Goal: Task Accomplishment & Management: Complete application form

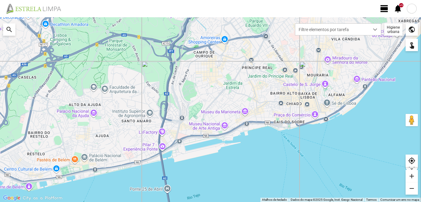
click at [385, 6] on span "view_day" at bounding box center [384, 8] width 9 height 9
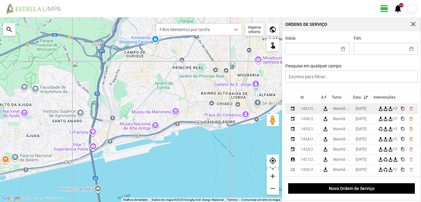
click at [359, 111] on div "[DATE]" at bounding box center [361, 109] width 11 height 4
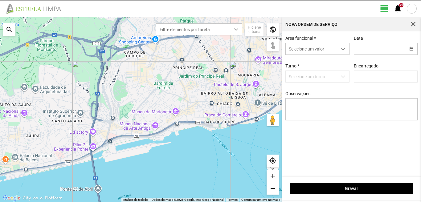
type input "[DATE]"
type input "[PERSON_NAME]"
type textarea "6-39-descanso ao serviço-10-17-22-25-36-44-45-47-49-50"
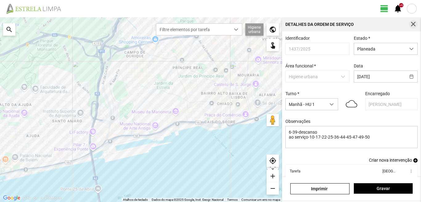
click at [412, 23] on span "button" at bounding box center [413, 25] width 6 height 6
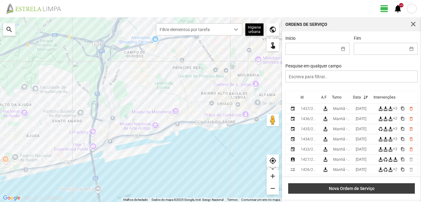
click at [355, 188] on span "Nova Ordem de Serviço" at bounding box center [351, 188] width 120 height 5
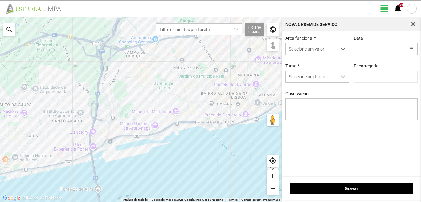
type input "[PERSON_NAME]"
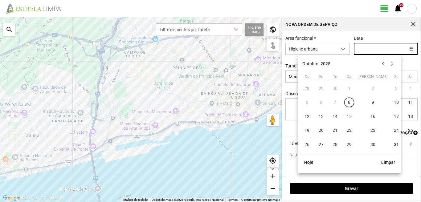
click at [362, 51] on input "text" at bounding box center [379, 48] width 51 height 11
click at [320, 116] on span "13" at bounding box center [321, 117] width 10 height 10
type input "[DATE]"
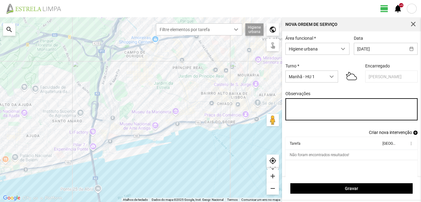
click at [291, 105] on textarea "Observações" at bounding box center [351, 109] width 132 height 22
type textarea "39-baixa Eo38-36-47-25-49-descanso Ao serviço-6-10-17-22-44-45-50"
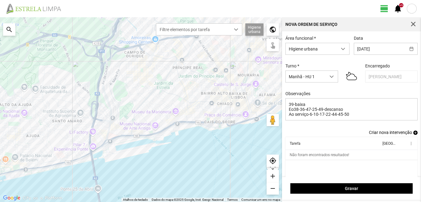
click at [413, 135] on span "add" at bounding box center [415, 133] width 4 height 4
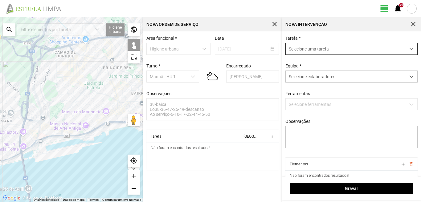
click at [323, 51] on span "Selecione uma tarefa" at bounding box center [346, 48] width 120 height 11
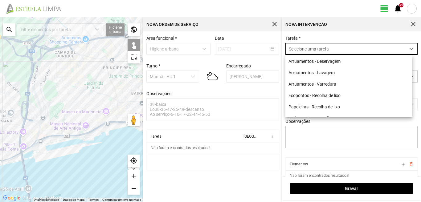
scroll to position [3, 27]
click at [314, 98] on li "Ecopontos - Recolha de lixo" at bounding box center [348, 95] width 127 height 11
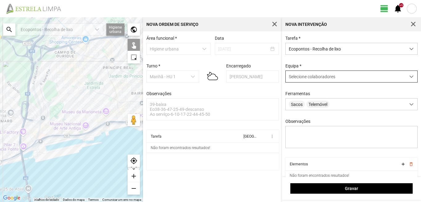
click at [311, 79] on span "Selecione colaboradores" at bounding box center [312, 76] width 47 height 5
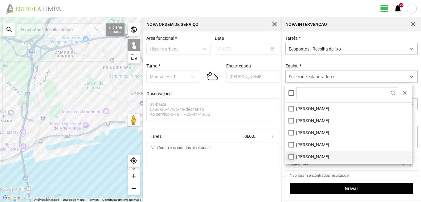
click at [291, 156] on li "[PERSON_NAME]" at bounding box center [348, 157] width 127 height 12
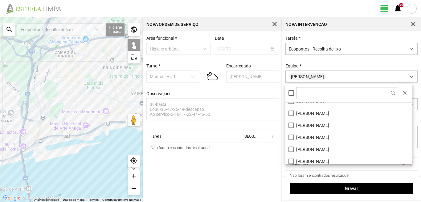
scroll to position [83, 0]
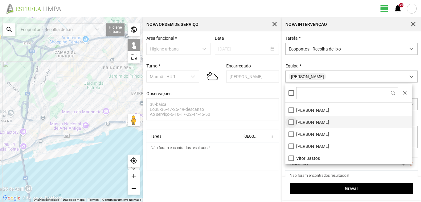
click at [289, 121] on li "[PERSON_NAME]" at bounding box center [348, 122] width 127 height 12
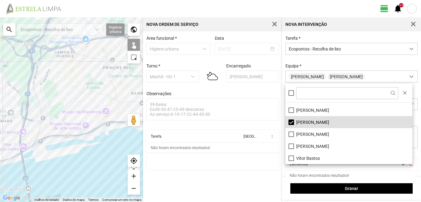
click at [87, 113] on div at bounding box center [71, 109] width 143 height 185
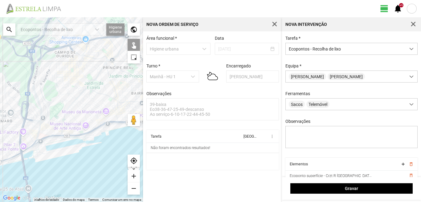
drag, startPoint x: 91, startPoint y: 117, endPoint x: 94, endPoint y: 117, distance: 3.7
click at [92, 118] on div at bounding box center [71, 109] width 143 height 185
click at [96, 113] on div at bounding box center [71, 109] width 143 height 185
click at [90, 106] on div at bounding box center [71, 109] width 143 height 185
click at [95, 103] on div at bounding box center [71, 109] width 143 height 185
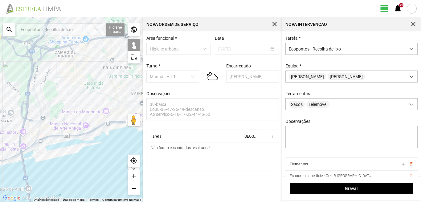
click at [99, 100] on div at bounding box center [71, 109] width 143 height 185
click at [91, 119] on div at bounding box center [71, 109] width 143 height 185
click at [96, 121] on div at bounding box center [71, 109] width 143 height 185
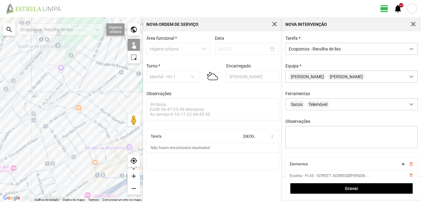
drag, startPoint x: 75, startPoint y: 91, endPoint x: 27, endPoint y: 111, distance: 51.3
click at [27, 111] on div at bounding box center [71, 109] width 143 height 185
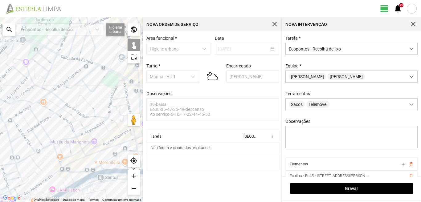
drag, startPoint x: 89, startPoint y: 108, endPoint x: 56, endPoint y: 98, distance: 33.6
click at [56, 98] on div at bounding box center [71, 109] width 143 height 185
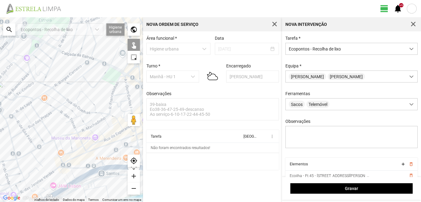
click at [112, 116] on div at bounding box center [71, 109] width 143 height 185
click at [110, 110] on div at bounding box center [71, 109] width 143 height 185
click at [118, 96] on div at bounding box center [71, 109] width 143 height 185
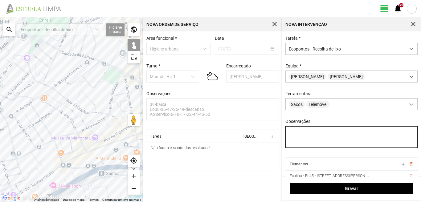
click at [295, 136] on textarea "Observações" at bounding box center [351, 137] width 132 height 22
click at [297, 134] on textarea "comdutor sr [PERSON_NAME]" at bounding box center [351, 137] width 132 height 22
click at [326, 134] on textarea "condutor sr [PERSON_NAME]" at bounding box center [351, 137] width 132 height 22
click at [313, 135] on textarea "condutor sr [PERSON_NAME]" at bounding box center [351, 137] width 132 height 22
click at [310, 134] on textarea "condutor srNabai" at bounding box center [351, 137] width 132 height 22
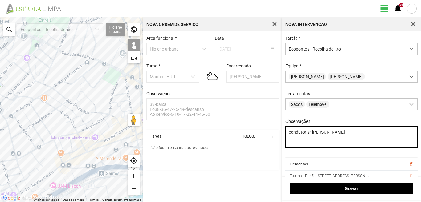
click at [323, 134] on textarea "condutor sr [PERSON_NAME]" at bounding box center [351, 137] width 132 height 22
click at [311, 134] on textarea "condutor sr Nabais" at bounding box center [351, 137] width 132 height 22
click at [330, 135] on textarea "condutor SR Nabais" at bounding box center [351, 137] width 132 height 22
click at [289, 141] on textarea "condutor SR Nabais ajudante SR [PERSON_NAME]" at bounding box center [351, 137] width 132 height 22
click at [365, 135] on textarea "condutor SR Nabais ajudante SR [PERSON_NAME]" at bounding box center [351, 137] width 132 height 22
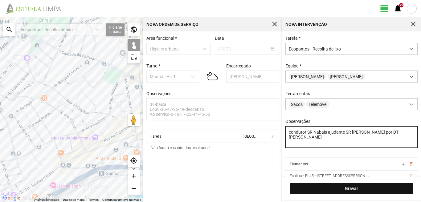
type textarea "condutor SR Nabais ajudante SR [PERSON_NAME] por DT [PERSON_NAME]"
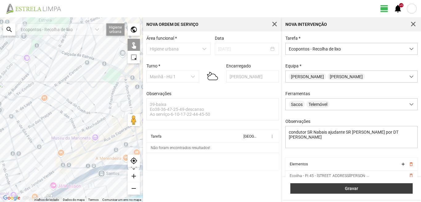
click at [348, 189] on span "Gravar" at bounding box center [352, 188] width 116 height 5
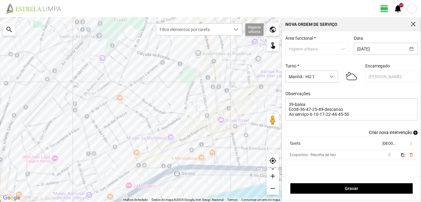
click at [413, 133] on span "add" at bounding box center [415, 133] width 4 height 4
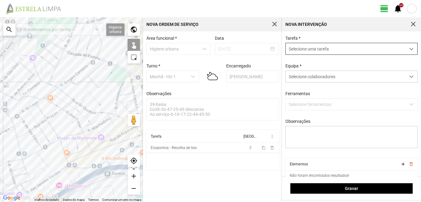
click at [362, 47] on span "Selecione uma tarefa" at bounding box center [346, 48] width 120 height 11
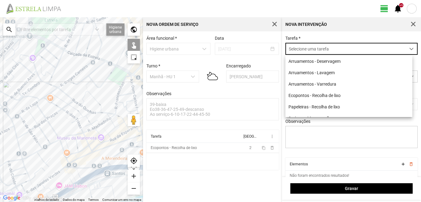
scroll to position [3, 27]
click at [315, 109] on li "Papeleiras - Recolha de lixo" at bounding box center [348, 106] width 127 height 11
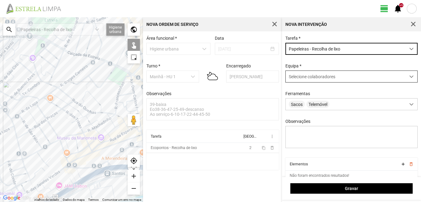
click at [328, 79] on span "Selecione colaboradores" at bounding box center [312, 76] width 47 height 5
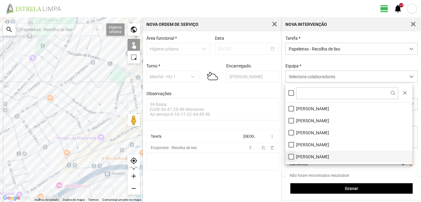
click at [290, 156] on li "[PERSON_NAME]" at bounding box center [348, 157] width 127 height 12
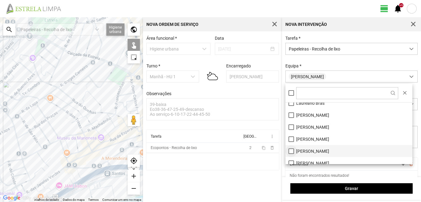
scroll to position [52, 0]
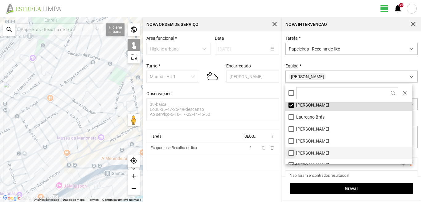
click at [291, 153] on li "[PERSON_NAME]" at bounding box center [348, 153] width 127 height 12
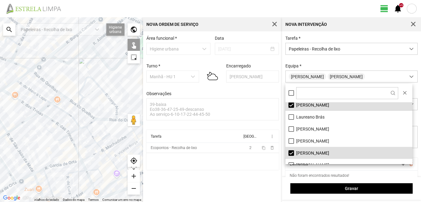
click at [79, 103] on div at bounding box center [71, 109] width 143 height 185
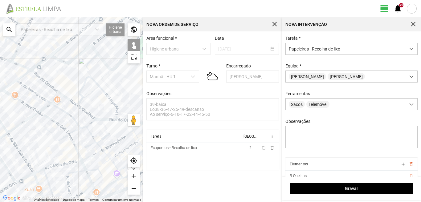
click at [85, 103] on div at bounding box center [71, 109] width 143 height 185
click at [88, 96] on div at bounding box center [71, 109] width 143 height 185
click at [88, 100] on div at bounding box center [71, 109] width 143 height 185
click at [91, 118] on div at bounding box center [71, 109] width 143 height 185
click at [117, 113] on div at bounding box center [71, 109] width 143 height 185
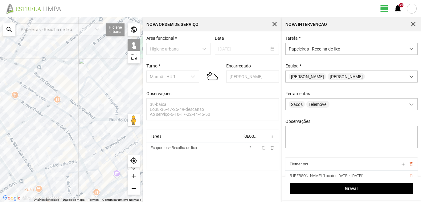
click at [116, 117] on div at bounding box center [71, 109] width 143 height 185
click at [120, 121] on div at bounding box center [71, 109] width 143 height 185
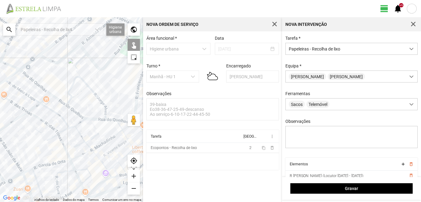
drag, startPoint x: 111, startPoint y: 135, endPoint x: 94, endPoint y: 133, distance: 17.3
click at [94, 133] on div at bounding box center [71, 109] width 143 height 185
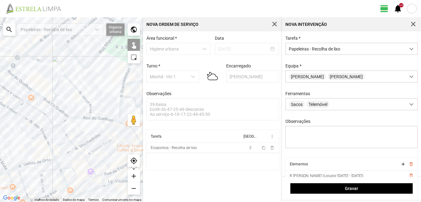
drag, startPoint x: 107, startPoint y: 131, endPoint x: 110, endPoint y: 119, distance: 12.0
click at [108, 130] on div at bounding box center [71, 109] width 143 height 185
click at [123, 89] on div at bounding box center [71, 109] width 143 height 185
click at [123, 86] on div at bounding box center [71, 109] width 143 height 185
click at [116, 86] on div at bounding box center [71, 109] width 143 height 185
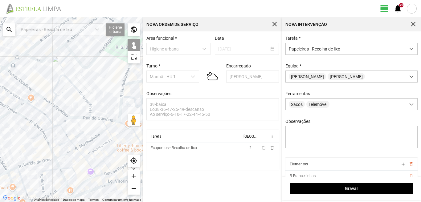
click at [125, 90] on div at bounding box center [71, 109] width 143 height 185
click at [123, 86] on div at bounding box center [71, 109] width 143 height 185
click at [108, 128] on div at bounding box center [71, 109] width 143 height 185
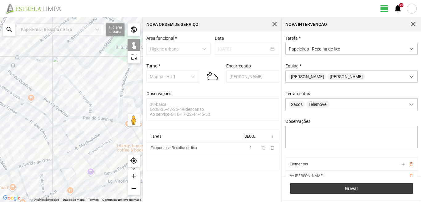
click at [350, 186] on span "Gravar" at bounding box center [352, 188] width 116 height 5
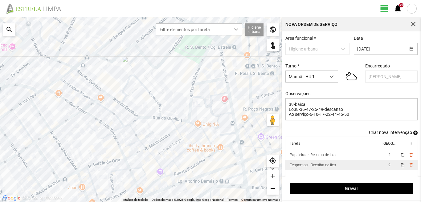
click at [387, 168] on td "2" at bounding box center [389, 165] width 17 height 10
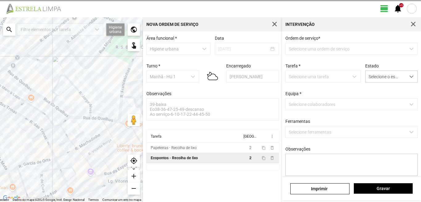
type textarea "condutor SR Nabais ajudante SR [PERSON_NAME] por DT [PERSON_NAME]"
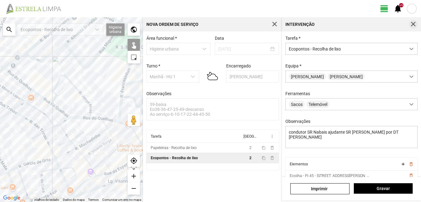
click at [409, 24] on button "button" at bounding box center [413, 24] width 9 height 9
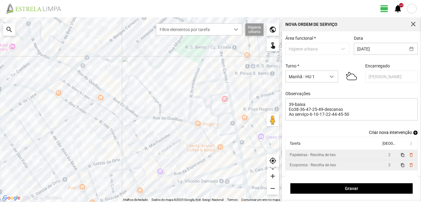
click at [340, 156] on td "Papeleiras - Recolha de lixo" at bounding box center [333, 155] width 96 height 10
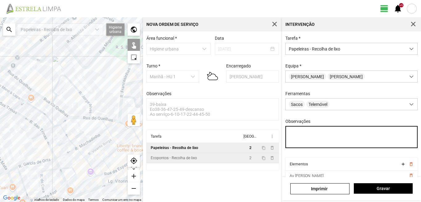
click at [291, 133] on textarea "Observações" at bounding box center [351, 137] width 132 height 22
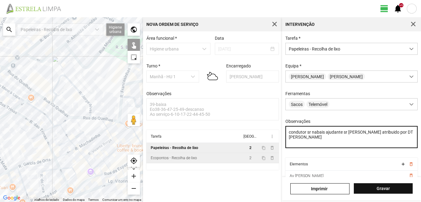
type textarea "condutor sr nabais ajudante sr [PERSON_NAME] atribuido por DT [PERSON_NAME]"
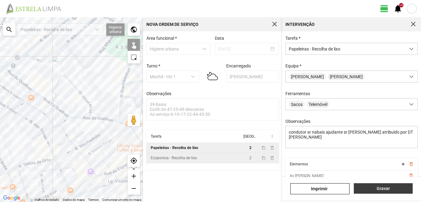
click at [384, 190] on span "Gravar" at bounding box center [383, 188] width 52 height 5
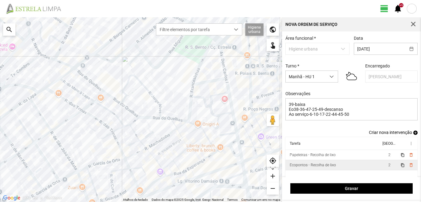
click at [413, 134] on span "add" at bounding box center [415, 133] width 4 height 4
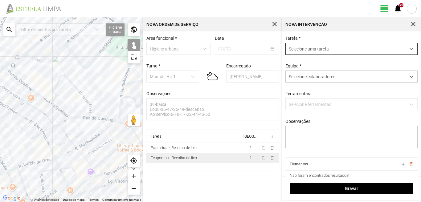
click at [342, 50] on span "Selecione uma tarefa" at bounding box center [346, 48] width 120 height 11
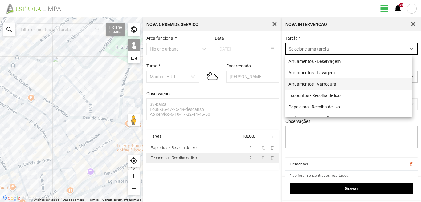
click at [327, 84] on li "Arruamentos - Varredura" at bounding box center [348, 83] width 127 height 11
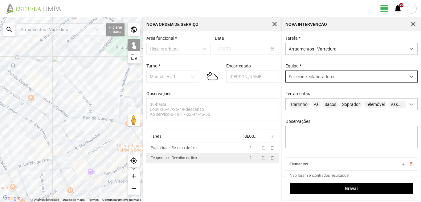
click at [327, 78] on span "Selecione colaboradores" at bounding box center [312, 76] width 47 height 5
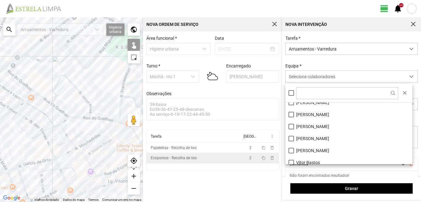
scroll to position [83, 0]
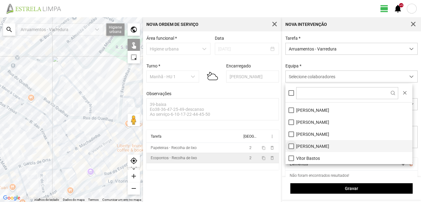
click at [289, 148] on li "[PERSON_NAME]" at bounding box center [348, 146] width 127 height 12
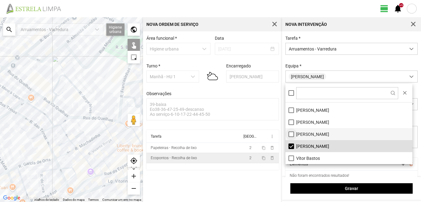
click at [290, 135] on li "[PERSON_NAME]" at bounding box center [348, 134] width 127 height 12
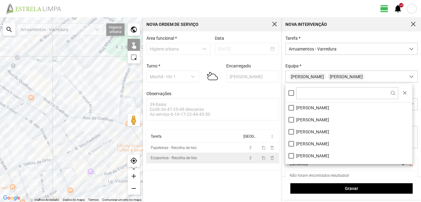
scroll to position [0, 0]
click at [291, 120] on li "[PERSON_NAME]" at bounding box center [348, 121] width 127 height 12
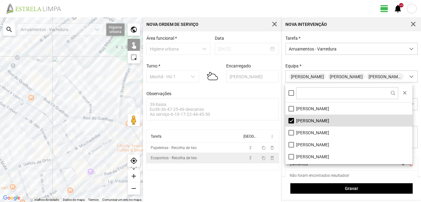
drag, startPoint x: 122, startPoint y: 101, endPoint x: 60, endPoint y: 110, distance: 62.9
click at [60, 110] on div at bounding box center [71, 109] width 143 height 185
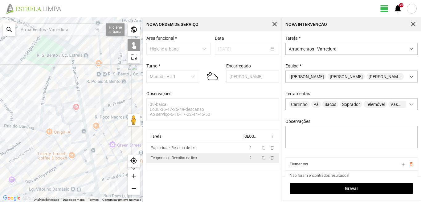
drag, startPoint x: 108, startPoint y: 94, endPoint x: 6, endPoint y: 102, distance: 102.3
click at [6, 102] on div at bounding box center [71, 109] width 143 height 185
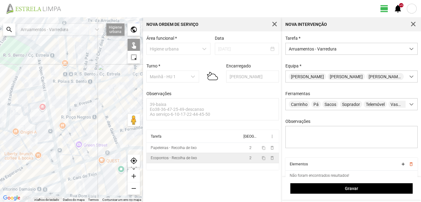
click at [39, 64] on div at bounding box center [71, 109] width 143 height 185
click at [32, 88] on div at bounding box center [71, 109] width 143 height 185
click at [46, 95] on div at bounding box center [71, 109] width 143 height 185
click at [49, 141] on div at bounding box center [71, 109] width 143 height 185
click at [55, 143] on div at bounding box center [71, 109] width 143 height 185
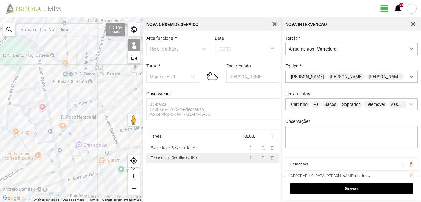
click at [43, 149] on div at bounding box center [71, 109] width 143 height 185
click at [54, 149] on div at bounding box center [71, 109] width 143 height 185
click at [58, 157] on div at bounding box center [71, 109] width 143 height 185
click at [50, 158] on div at bounding box center [71, 109] width 143 height 185
click at [42, 154] on div at bounding box center [71, 109] width 143 height 185
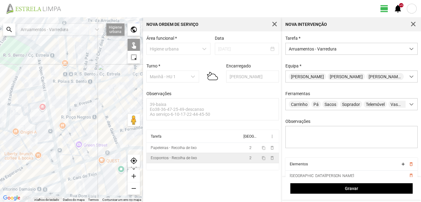
click at [60, 165] on div at bounding box center [71, 109] width 143 height 185
click at [60, 175] on div at bounding box center [71, 109] width 143 height 185
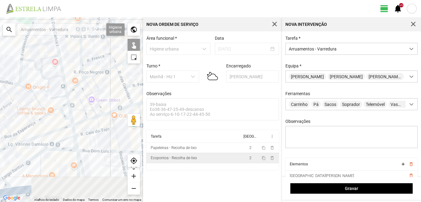
drag, startPoint x: 58, startPoint y: 178, endPoint x: 73, endPoint y: 130, distance: 49.9
click at [72, 131] on div at bounding box center [71, 109] width 143 height 185
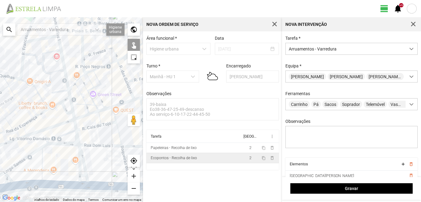
click at [78, 139] on div at bounding box center [71, 109] width 143 height 185
click at [69, 133] on div at bounding box center [71, 109] width 143 height 185
click at [80, 154] on div at bounding box center [71, 109] width 143 height 185
click at [79, 161] on div at bounding box center [71, 109] width 143 height 185
click at [81, 175] on div at bounding box center [71, 109] width 143 height 185
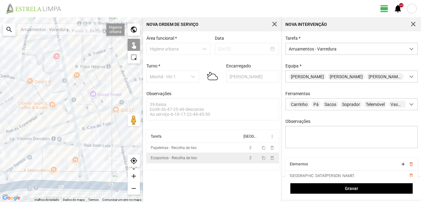
click at [82, 184] on div at bounding box center [71, 109] width 143 height 185
click at [42, 165] on div at bounding box center [71, 109] width 143 height 185
click at [56, 144] on div at bounding box center [71, 109] width 143 height 185
click at [22, 159] on div at bounding box center [71, 109] width 143 height 185
click at [6, 178] on div at bounding box center [71, 109] width 143 height 185
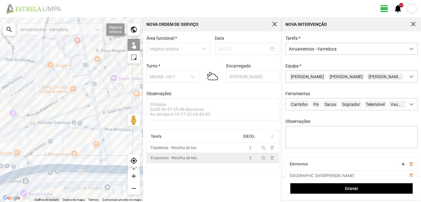
drag, startPoint x: 17, startPoint y: 177, endPoint x: 52, endPoint y: 152, distance: 43.1
click at [52, 152] on div at bounding box center [71, 109] width 143 height 185
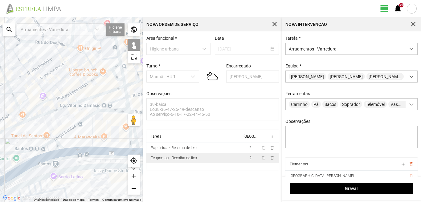
click at [72, 153] on div at bounding box center [71, 109] width 143 height 185
click at [45, 156] on div at bounding box center [71, 109] width 143 height 185
click at [43, 152] on div at bounding box center [71, 109] width 143 height 185
click at [50, 141] on div at bounding box center [71, 109] width 143 height 185
click at [46, 149] on div at bounding box center [71, 109] width 143 height 185
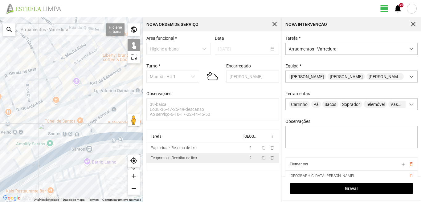
drag, startPoint x: 27, startPoint y: 163, endPoint x: 83, endPoint y: 140, distance: 60.4
click at [82, 140] on div at bounding box center [71, 109] width 143 height 185
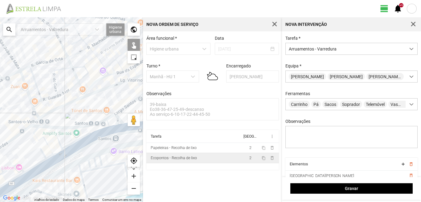
click at [58, 143] on div at bounding box center [71, 109] width 143 height 185
click at [36, 132] on div at bounding box center [71, 109] width 143 height 185
click at [38, 138] on div at bounding box center [71, 109] width 143 height 185
click at [59, 151] on div at bounding box center [71, 109] width 143 height 185
click at [49, 158] on div at bounding box center [71, 109] width 143 height 185
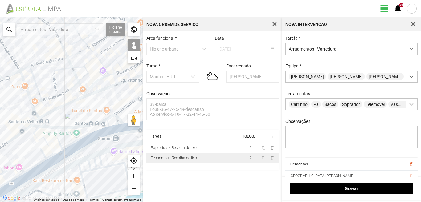
click at [45, 155] on div at bounding box center [71, 109] width 143 height 185
click at [50, 163] on div at bounding box center [71, 109] width 143 height 185
click at [38, 164] on div at bounding box center [71, 109] width 143 height 185
click at [40, 171] on div at bounding box center [71, 109] width 143 height 185
click at [18, 164] on div at bounding box center [71, 109] width 143 height 185
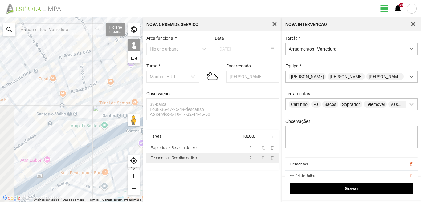
drag, startPoint x: 12, startPoint y: 169, endPoint x: 55, endPoint y: 158, distance: 44.8
click at [55, 158] on div at bounding box center [71, 109] width 143 height 185
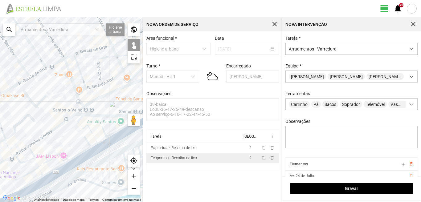
click at [40, 157] on div at bounding box center [71, 109] width 143 height 185
click at [39, 166] on div at bounding box center [71, 109] width 143 height 185
click at [35, 169] on div at bounding box center [71, 109] width 143 height 185
click at [39, 171] on div at bounding box center [71, 109] width 143 height 185
click at [57, 167] on div at bounding box center [71, 109] width 143 height 185
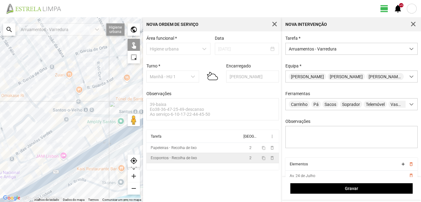
click at [60, 174] on div at bounding box center [71, 109] width 143 height 185
click at [29, 185] on div at bounding box center [71, 109] width 143 height 185
click at [31, 190] on div at bounding box center [71, 109] width 143 height 185
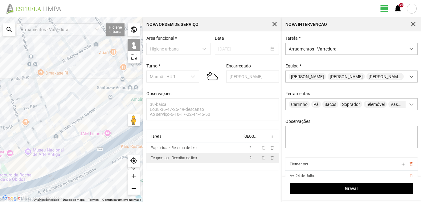
drag, startPoint x: 31, startPoint y: 185, endPoint x: 87, endPoint y: 154, distance: 63.9
click at [76, 162] on div at bounding box center [71, 109] width 143 height 185
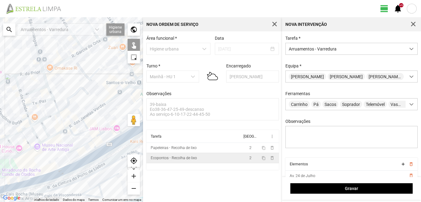
click at [43, 181] on div at bounding box center [71, 109] width 143 height 185
click at [26, 179] on div at bounding box center [71, 109] width 143 height 185
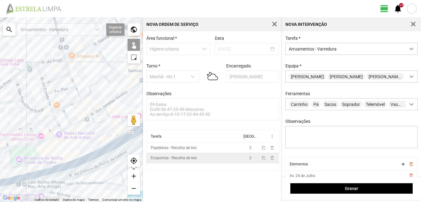
drag, startPoint x: 88, startPoint y: 151, endPoint x: 111, endPoint y: 138, distance: 25.5
click at [111, 138] on div at bounding box center [71, 109] width 143 height 185
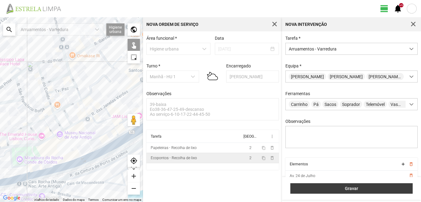
click at [329, 185] on button "Gravar" at bounding box center [351, 188] width 122 height 10
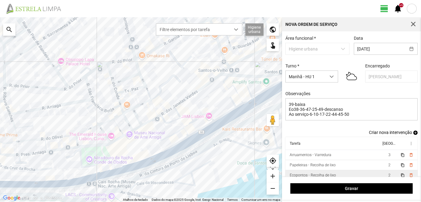
click at [413, 134] on span "add" at bounding box center [415, 133] width 4 height 4
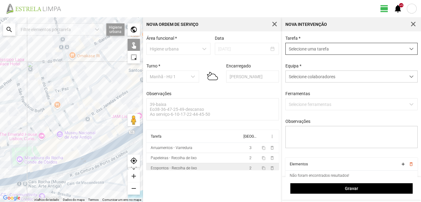
click at [327, 49] on span "Selecione uma tarefa" at bounding box center [346, 48] width 120 height 11
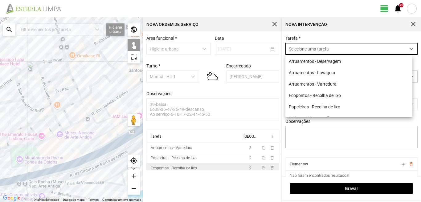
scroll to position [3, 27]
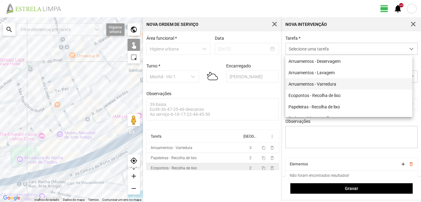
click at [323, 82] on li "Arruamentos - Varredura" at bounding box center [348, 83] width 127 height 11
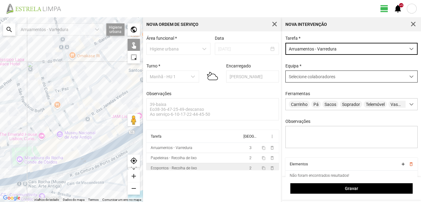
click at [312, 77] on span "Selecione colaboradores" at bounding box center [312, 76] width 47 height 5
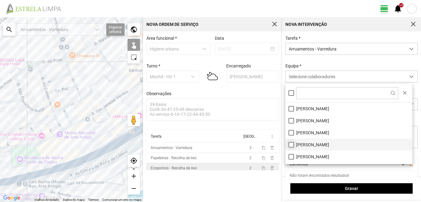
click at [290, 145] on li "[PERSON_NAME]" at bounding box center [348, 145] width 127 height 12
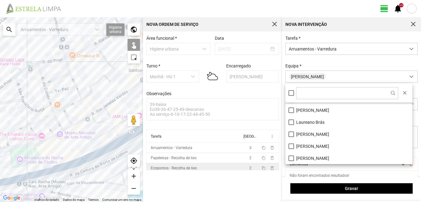
scroll to position [62, 0]
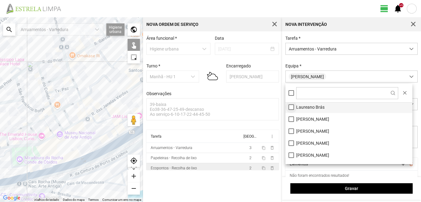
click at [290, 105] on li "Laureano Brás" at bounding box center [348, 107] width 127 height 12
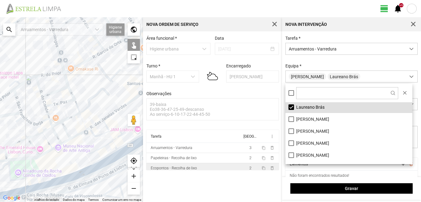
drag, startPoint x: 88, startPoint y: 74, endPoint x: 85, endPoint y: 160, distance: 85.4
click at [85, 160] on div at bounding box center [71, 109] width 143 height 185
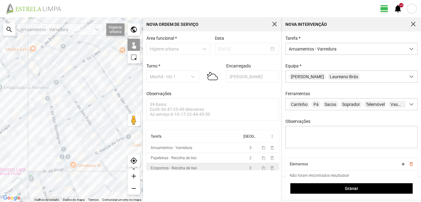
drag, startPoint x: 60, startPoint y: 99, endPoint x: 128, endPoint y: 179, distance: 105.8
click at [0, 17] on fbc-map "← Mover para a esquerda → Mover para a direita ↑ Mover para cima ↓ Mover para b…" at bounding box center [0, 17] width 0 height 0
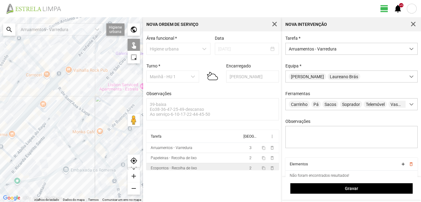
drag, startPoint x: 85, startPoint y: 113, endPoint x: 101, endPoint y: 170, distance: 58.8
click at [101, 170] on div at bounding box center [71, 109] width 143 height 185
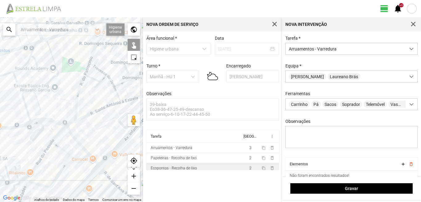
drag, startPoint x: 54, startPoint y: 143, endPoint x: 78, endPoint y: 134, distance: 26.0
click at [78, 134] on div at bounding box center [71, 109] width 143 height 185
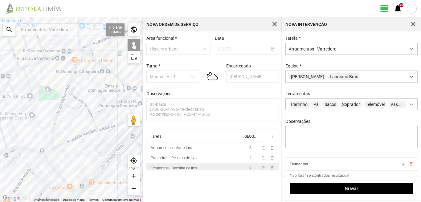
drag, startPoint x: 114, startPoint y: 110, endPoint x: 77, endPoint y: 148, distance: 52.9
click at [77, 148] on div at bounding box center [71, 109] width 143 height 185
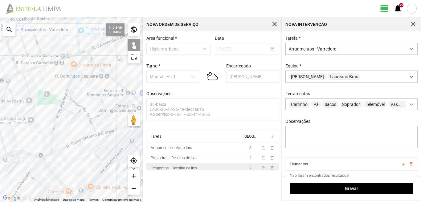
click at [71, 77] on div at bounding box center [71, 109] width 143 height 185
click at [62, 103] on div at bounding box center [71, 109] width 143 height 185
click at [70, 99] on div at bounding box center [71, 109] width 143 height 185
click at [67, 111] on div at bounding box center [71, 109] width 143 height 185
click at [78, 112] on div at bounding box center [71, 109] width 143 height 185
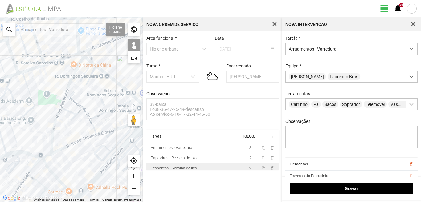
click at [86, 112] on div at bounding box center [71, 109] width 143 height 185
click at [91, 122] on div at bounding box center [71, 109] width 143 height 185
click at [100, 116] on div at bounding box center [71, 109] width 143 height 185
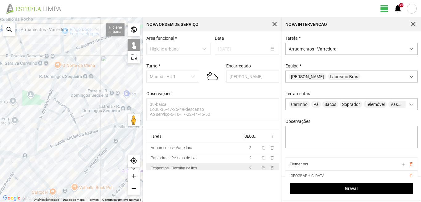
drag, startPoint x: 102, startPoint y: 117, endPoint x: 77, endPoint y: 118, distance: 25.0
click at [77, 118] on div at bounding box center [71, 109] width 143 height 185
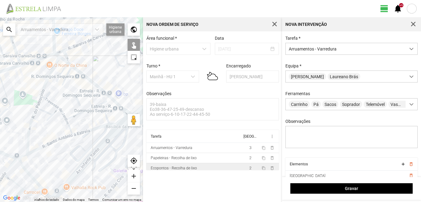
click at [105, 114] on div at bounding box center [71, 109] width 143 height 185
click at [114, 113] on div at bounding box center [71, 109] width 143 height 185
click at [112, 124] on div at bounding box center [71, 109] width 143 height 185
click at [90, 130] on div at bounding box center [71, 109] width 143 height 185
click at [64, 137] on div at bounding box center [71, 109] width 143 height 185
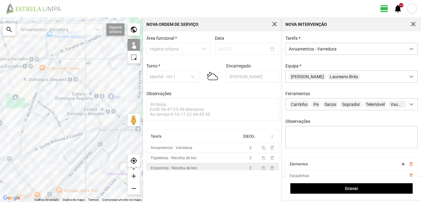
drag, startPoint x: 88, startPoint y: 133, endPoint x: 68, endPoint y: 140, distance: 21.0
click at [68, 140] on div at bounding box center [71, 109] width 143 height 185
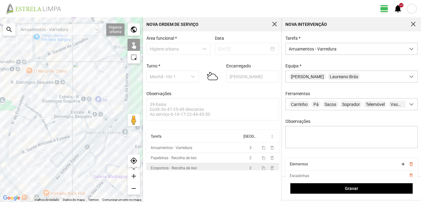
click at [105, 128] on div at bounding box center [71, 109] width 143 height 185
click at [9, 127] on div at bounding box center [71, 109] width 143 height 185
click at [72, 160] on div at bounding box center [71, 109] width 143 height 185
click at [72, 162] on div at bounding box center [71, 109] width 143 height 185
click at [72, 160] on div at bounding box center [71, 109] width 143 height 185
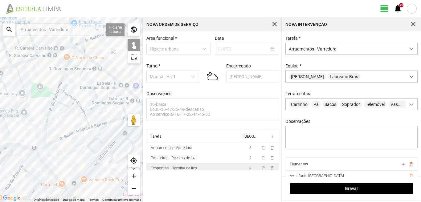
drag, startPoint x: 54, startPoint y: 157, endPoint x: 92, endPoint y: 143, distance: 40.2
click at [92, 143] on div at bounding box center [71, 109] width 143 height 185
click at [43, 163] on div at bounding box center [71, 109] width 143 height 185
click at [63, 185] on div at bounding box center [71, 109] width 143 height 185
click at [35, 150] on div at bounding box center [71, 109] width 143 height 185
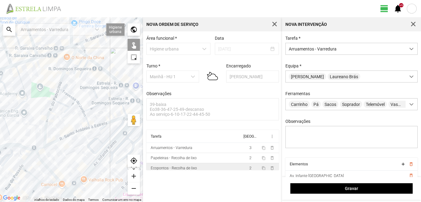
click at [23, 161] on div at bounding box center [71, 109] width 143 height 185
click at [30, 174] on div at bounding box center [71, 109] width 143 height 185
click at [47, 187] on div at bounding box center [71, 109] width 143 height 185
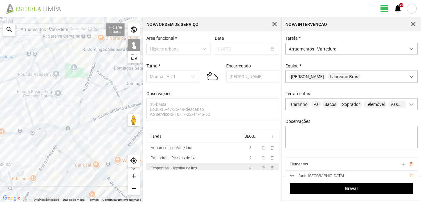
drag, startPoint x: 61, startPoint y: 169, endPoint x: 84, endPoint y: 157, distance: 26.2
click at [84, 158] on div at bounding box center [71, 109] width 143 height 185
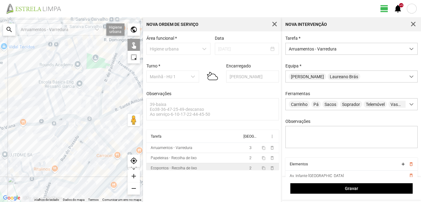
click at [61, 158] on div at bounding box center [71, 109] width 143 height 185
click at [62, 158] on div at bounding box center [71, 109] width 143 height 185
click at [63, 181] on div at bounding box center [71, 109] width 143 height 185
click at [50, 176] on div at bounding box center [71, 109] width 143 height 185
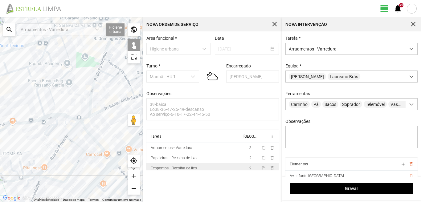
drag, startPoint x: 81, startPoint y: 173, endPoint x: 56, endPoint y: 170, distance: 25.8
click at [56, 170] on div at bounding box center [71, 109] width 143 height 185
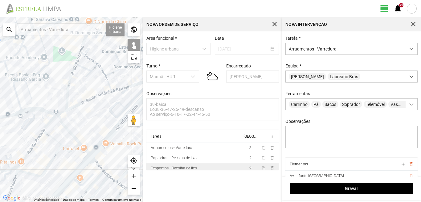
drag, startPoint x: 88, startPoint y: 167, endPoint x: 82, endPoint y: 157, distance: 11.3
click at [82, 158] on div at bounding box center [71, 109] width 143 height 185
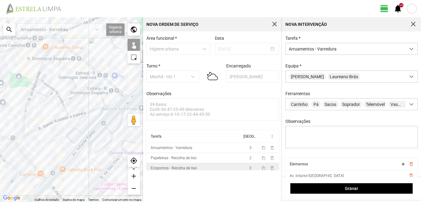
drag, startPoint x: 86, startPoint y: 92, endPoint x: 47, endPoint y: 125, distance: 51.6
click at [47, 125] on div at bounding box center [71, 109] width 143 height 185
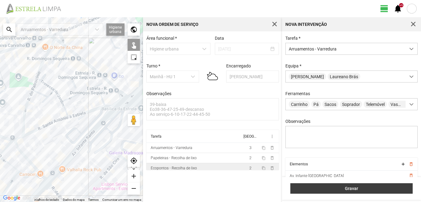
click at [370, 185] on button "Gravar" at bounding box center [351, 188] width 122 height 10
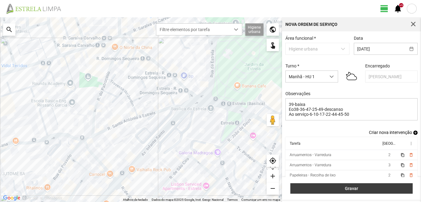
click at [385, 189] on span "Gravar" at bounding box center [352, 188] width 116 height 5
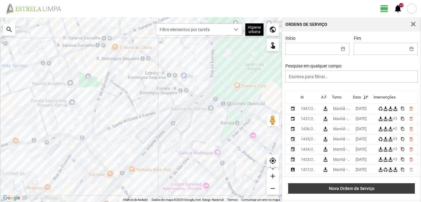
click at [352, 192] on button "Nova Ordem de Serviço" at bounding box center [351, 188] width 127 height 10
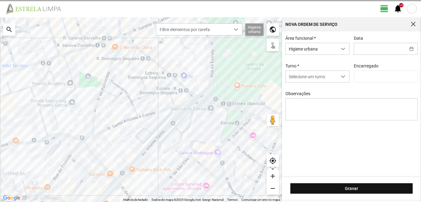
type input "[PERSON_NAME]"
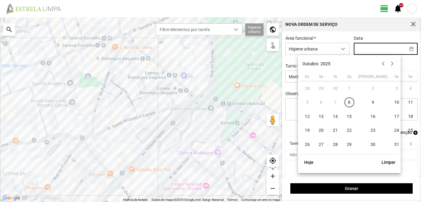
click at [360, 50] on input "text" at bounding box center [379, 48] width 51 height 11
click at [335, 115] on span "14" at bounding box center [335, 117] width 10 height 10
type input "[DATE]"
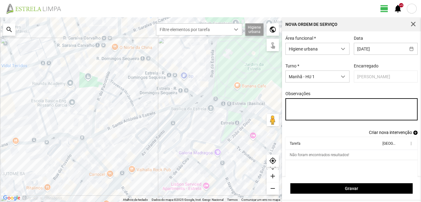
click at [291, 104] on textarea "Observações" at bounding box center [351, 109] width 132 height 22
click at [312, 111] on textarea "39-baixa 10-22-44-45.50-" at bounding box center [351, 109] width 132 height 22
click at [320, 111] on textarea "39-baixa 10-22-44-45-50-" at bounding box center [351, 109] width 132 height 22
type textarea "39-baixa 10-22-44-45-50-Descanso Ao serviço-6-17-25-36-47-49"
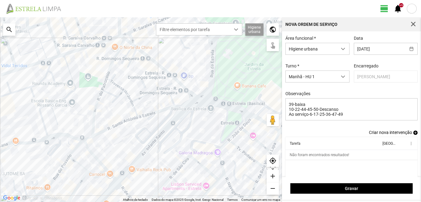
click at [413, 135] on span "add" at bounding box center [415, 133] width 4 height 4
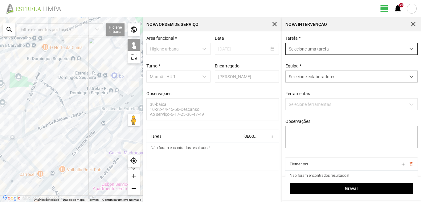
click at [327, 47] on span "Selecione uma tarefa" at bounding box center [346, 48] width 120 height 11
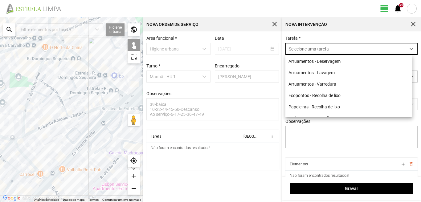
scroll to position [3, 27]
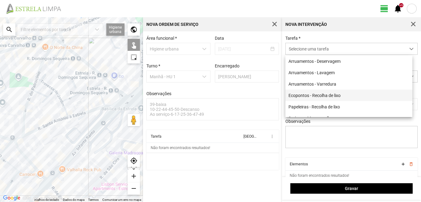
click at [317, 98] on li "Ecopontos - Recolha de lixo" at bounding box center [348, 95] width 127 height 11
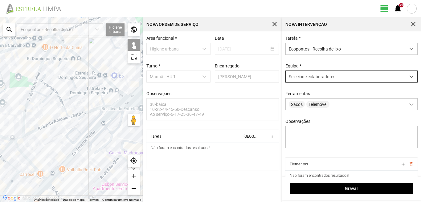
click at [313, 79] on span "Selecione colaboradores" at bounding box center [312, 76] width 47 height 5
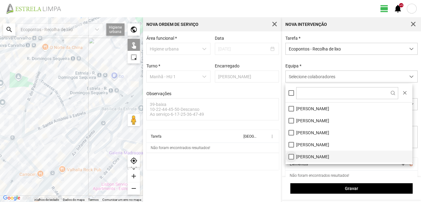
click at [290, 157] on li "[PERSON_NAME]" at bounding box center [348, 157] width 127 height 12
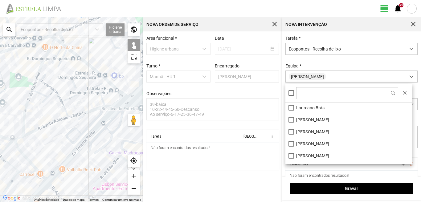
scroll to position [62, 0]
click at [292, 120] on li "[PERSON_NAME]" at bounding box center [348, 119] width 127 height 12
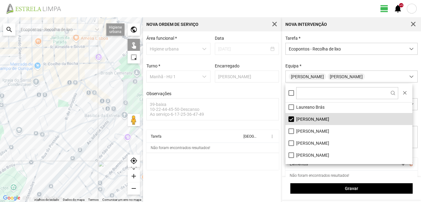
drag, startPoint x: 107, startPoint y: 127, endPoint x: 91, endPoint y: 91, distance: 39.4
click at [92, 92] on div at bounding box center [71, 109] width 143 height 185
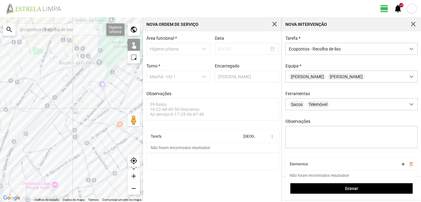
drag, startPoint x: 114, startPoint y: 135, endPoint x: 103, endPoint y: 120, distance: 18.3
click at [103, 120] on div at bounding box center [71, 109] width 143 height 185
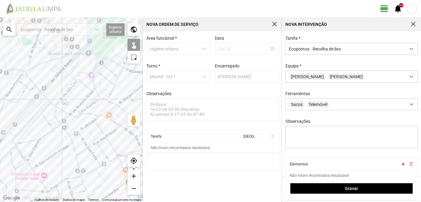
click at [93, 120] on div at bounding box center [71, 109] width 143 height 185
click at [123, 108] on div at bounding box center [71, 109] width 143 height 185
click at [129, 96] on div at bounding box center [71, 109] width 143 height 185
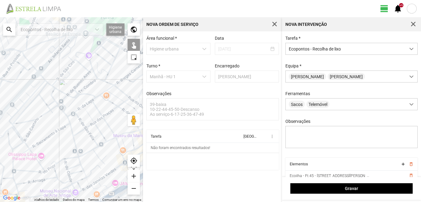
drag, startPoint x: 112, startPoint y: 135, endPoint x: 106, endPoint y: 103, distance: 32.5
click at [106, 103] on div at bounding box center [71, 109] width 143 height 185
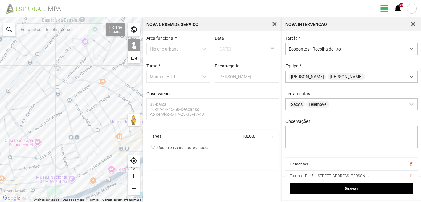
click at [112, 121] on div at bounding box center [71, 109] width 143 height 185
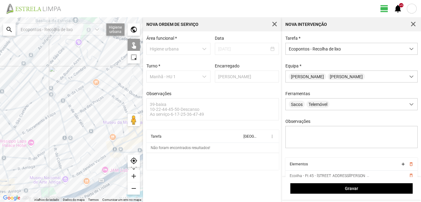
drag, startPoint x: 118, startPoint y: 97, endPoint x: 77, endPoint y: 103, distance: 41.3
click at [86, 101] on div at bounding box center [71, 109] width 143 height 185
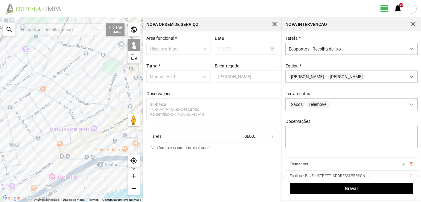
click at [108, 103] on div at bounding box center [71, 109] width 143 height 185
click at [109, 106] on div at bounding box center [71, 109] width 143 height 185
drag, startPoint x: 118, startPoint y: 87, endPoint x: 118, endPoint y: 82, distance: 5.6
click at [118, 87] on div at bounding box center [71, 109] width 143 height 185
click at [114, 134] on div at bounding box center [71, 109] width 143 height 185
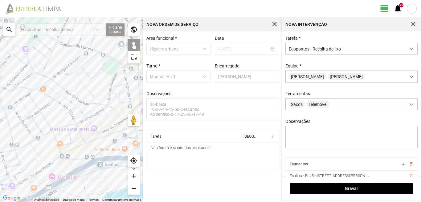
click at [122, 139] on div at bounding box center [71, 109] width 143 height 185
click at [91, 143] on div at bounding box center [71, 109] width 143 height 185
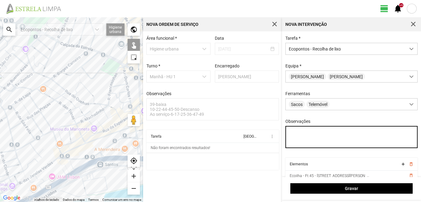
click at [296, 135] on textarea "Observações" at bounding box center [351, 137] width 132 height 22
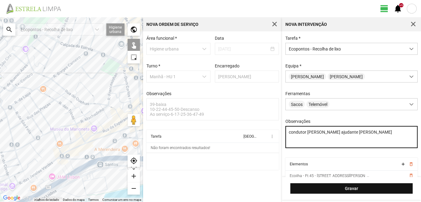
type textarea "condutor [PERSON_NAME] ajudante [PERSON_NAME]"
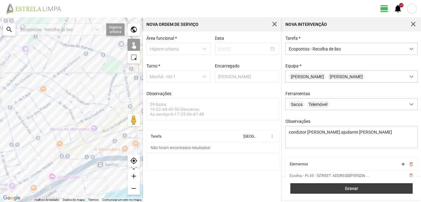
click at [334, 188] on span "Gravar" at bounding box center [352, 188] width 116 height 5
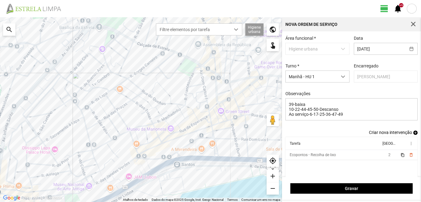
click at [413, 135] on span "add" at bounding box center [415, 133] width 4 height 4
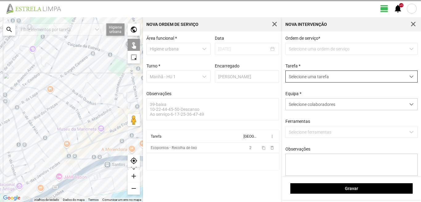
click at [330, 80] on span "Selecione uma tarefa" at bounding box center [346, 76] width 120 height 11
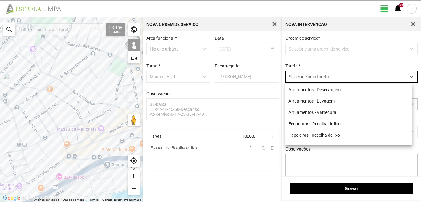
scroll to position [3, 27]
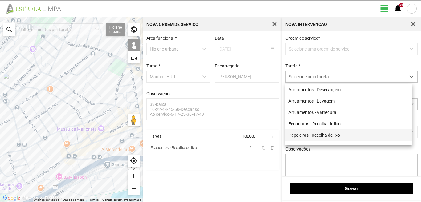
click at [316, 134] on li "Papeleiras - Recolha de lixo" at bounding box center [348, 134] width 127 height 11
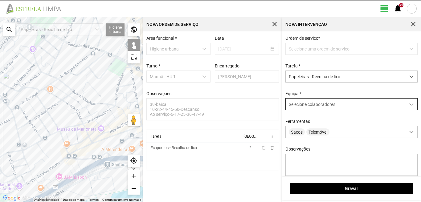
click at [319, 107] on span "Selecione colaboradores" at bounding box center [312, 104] width 47 height 5
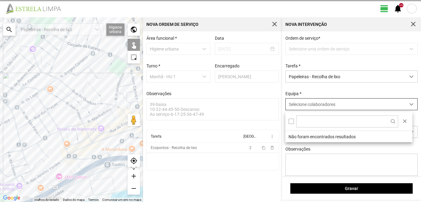
click at [328, 104] on span "Selecione colaboradores" at bounding box center [312, 104] width 47 height 5
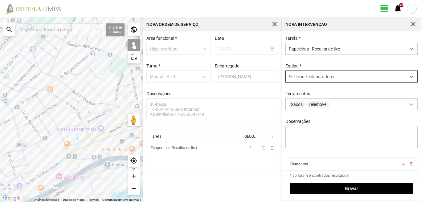
click at [323, 76] on span "Selecione colaboradores" at bounding box center [312, 76] width 47 height 5
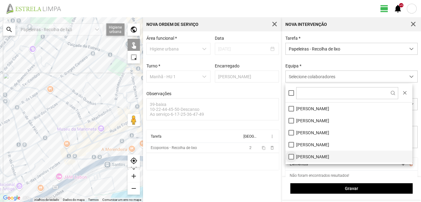
click at [291, 157] on li "[PERSON_NAME]" at bounding box center [348, 157] width 127 height 12
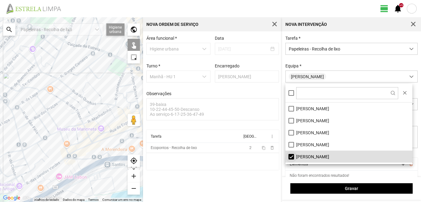
scroll to position [31, 0]
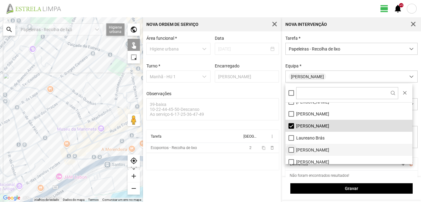
click at [291, 150] on li "[PERSON_NAME]" at bounding box center [348, 150] width 127 height 12
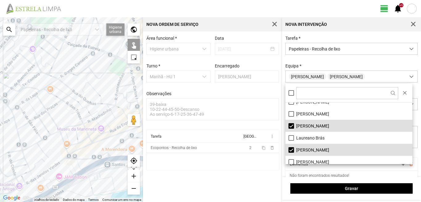
click at [86, 103] on div at bounding box center [71, 109] width 143 height 185
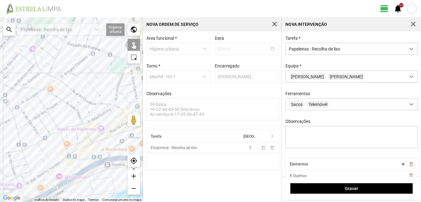
click at [81, 96] on div at bounding box center [71, 109] width 143 height 185
click at [85, 93] on div at bounding box center [71, 109] width 143 height 185
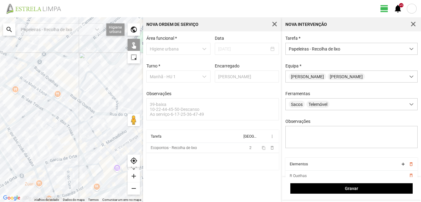
click at [83, 96] on div at bounding box center [71, 109] width 143 height 185
click at [119, 115] on div at bounding box center [71, 109] width 143 height 185
click at [117, 111] on div at bounding box center [71, 109] width 143 height 185
click at [117, 105] on div at bounding box center [71, 109] width 143 height 185
click at [72, 116] on div at bounding box center [71, 109] width 143 height 185
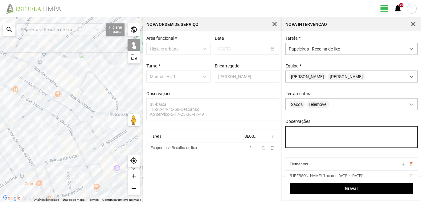
click at [291, 133] on textarea "Observações" at bounding box center [351, 137] width 132 height 22
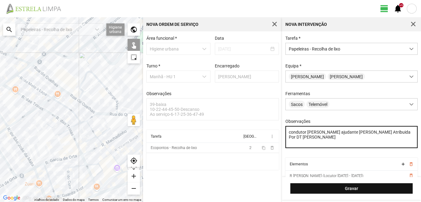
type textarea "condutor [PERSON_NAME] ajudante [PERSON_NAME] Atribuida Por DT [PERSON_NAME]"
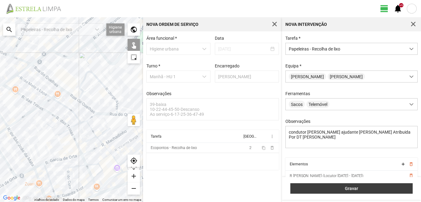
click at [349, 188] on span "Gravar" at bounding box center [352, 188] width 116 height 5
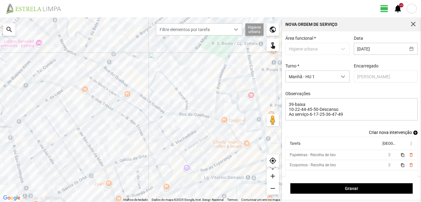
click at [413, 133] on span "add" at bounding box center [415, 133] width 4 height 4
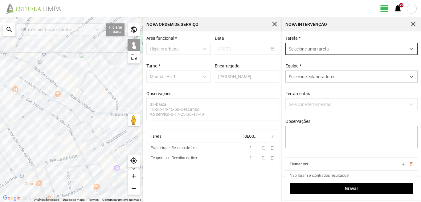
click at [338, 45] on span "Selecione uma tarefa" at bounding box center [346, 48] width 120 height 11
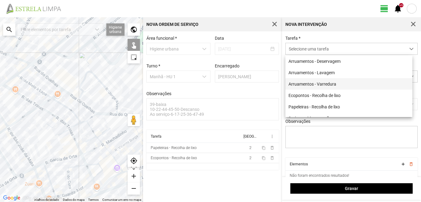
click at [324, 84] on li "Arruamentos - Varredura" at bounding box center [348, 83] width 127 height 11
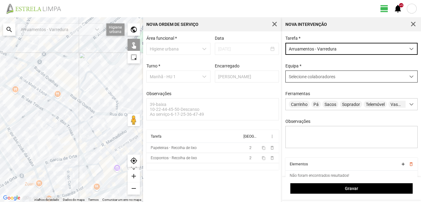
click at [323, 79] on span "Selecione colaboradores" at bounding box center [312, 76] width 47 height 5
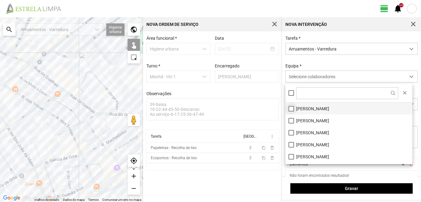
click at [291, 109] on li "[PERSON_NAME]" at bounding box center [348, 109] width 127 height 12
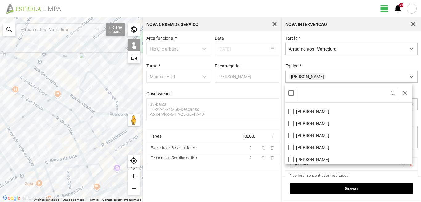
scroll to position [83, 0]
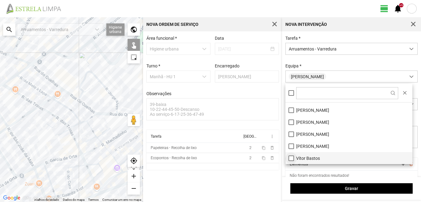
click at [290, 158] on li "Vítor Bastos" at bounding box center [348, 158] width 127 height 12
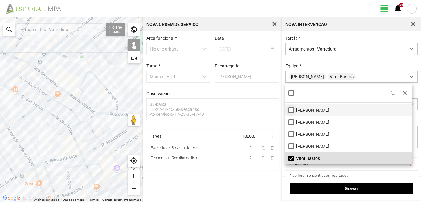
click at [292, 110] on li "[PERSON_NAME]" at bounding box center [348, 110] width 127 height 12
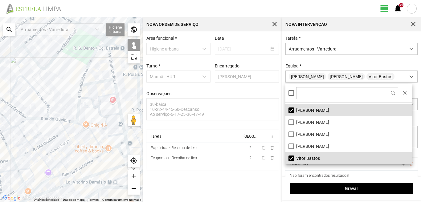
drag, startPoint x: 115, startPoint y: 119, endPoint x: 28, endPoint y: 124, distance: 86.7
click at [42, 123] on div at bounding box center [71, 109] width 143 height 185
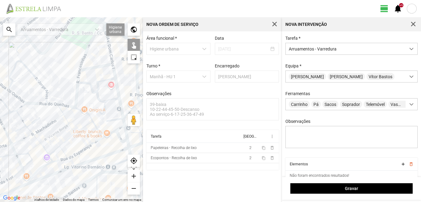
drag, startPoint x: 119, startPoint y: 71, endPoint x: 129, endPoint y: 59, distance: 15.9
click at [0, 17] on fbc-map "← Mover para a esquerda → Mover para a direita ↑ Mover para cima ↓ Mover para b…" at bounding box center [0, 17] width 0 height 0
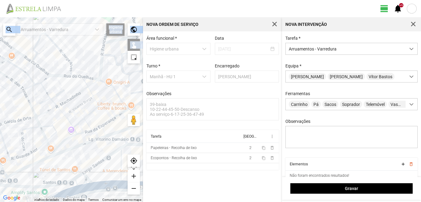
drag, startPoint x: 129, startPoint y: 59, endPoint x: 100, endPoint y: 72, distance: 32.8
click at [0, 17] on fbc-map "← Mover para a esquerda → Mover para a direita ↑ Mover para cima ↓ Mover para b…" at bounding box center [0, 17] width 0 height 0
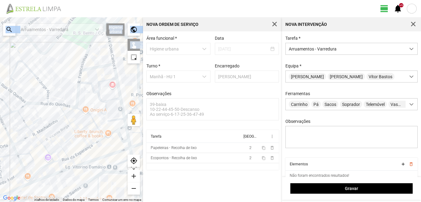
drag, startPoint x: 100, startPoint y: 72, endPoint x: 29, endPoint y: 78, distance: 71.1
click at [29, 78] on div at bounding box center [71, 109] width 143 height 185
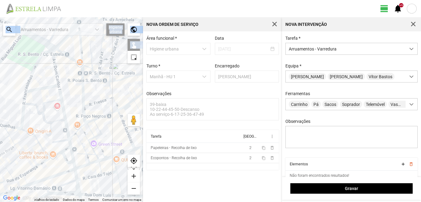
click at [54, 61] on div at bounding box center [71, 109] width 143 height 185
click at [46, 87] on div at bounding box center [71, 109] width 143 height 185
click at [63, 101] on div at bounding box center [71, 109] width 143 height 185
click at [61, 141] on div at bounding box center [71, 109] width 143 height 185
click at [70, 143] on div at bounding box center [71, 109] width 143 height 185
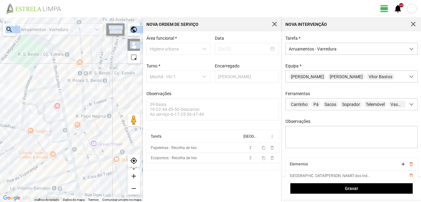
click at [57, 150] on div at bounding box center [71, 109] width 143 height 185
click at [57, 155] on div at bounding box center [71, 109] width 143 height 185
click at [67, 148] on div at bounding box center [71, 109] width 143 height 185
click at [72, 153] on div at bounding box center [71, 109] width 143 height 185
click at [64, 157] on div at bounding box center [71, 109] width 143 height 185
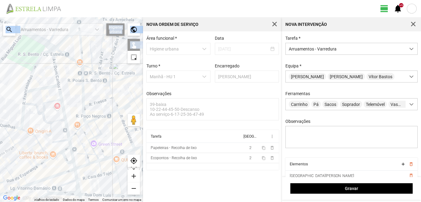
click at [74, 165] on div at bounding box center [71, 109] width 143 height 185
click at [75, 177] on div at bounding box center [71, 109] width 143 height 185
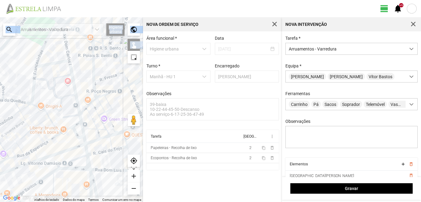
drag, startPoint x: 70, startPoint y: 177, endPoint x: 88, endPoint y: 128, distance: 52.3
click at [88, 128] on div at bounding box center [71, 109] width 143 height 185
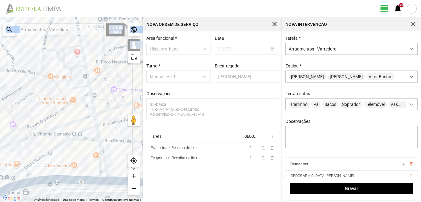
click at [87, 128] on div at bounding box center [71, 109] width 143 height 185
click at [97, 132] on div at bounding box center [71, 109] width 143 height 185
click at [103, 156] on div at bounding box center [71, 109] width 143 height 185
click at [98, 156] on div at bounding box center [71, 109] width 143 height 185
click at [102, 171] on div at bounding box center [71, 109] width 143 height 185
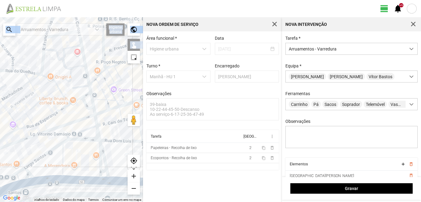
click at [103, 178] on div at bounding box center [71, 109] width 143 height 185
click at [84, 139] on div at bounding box center [71, 109] width 143 height 185
click at [89, 179] on div at bounding box center [71, 109] width 143 height 185
click at [63, 158] on div at bounding box center [71, 109] width 143 height 185
click at [51, 150] on div at bounding box center [71, 109] width 143 height 185
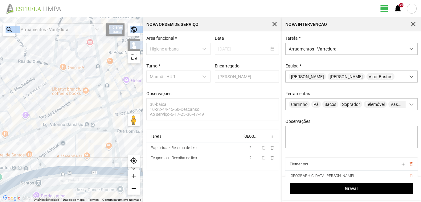
drag, startPoint x: 61, startPoint y: 157, endPoint x: 78, endPoint y: 141, distance: 23.1
click at [77, 142] on div at bounding box center [71, 109] width 143 height 185
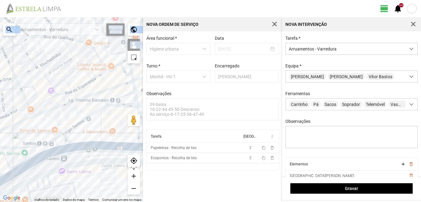
click at [80, 148] on div at bounding box center [71, 109] width 143 height 185
click at [67, 140] on div at bounding box center [71, 109] width 143 height 185
click at [59, 135] on div at bounding box center [71, 109] width 143 height 185
click at [59, 137] on div at bounding box center [71, 109] width 143 height 185
click at [58, 142] on div at bounding box center [71, 109] width 143 height 185
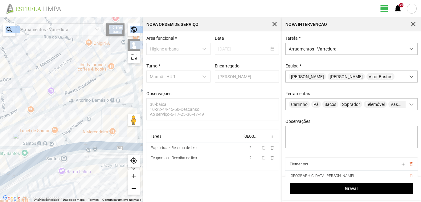
click at [63, 149] on div at bounding box center [71, 109] width 143 height 185
click at [5, 158] on div at bounding box center [71, 109] width 143 height 185
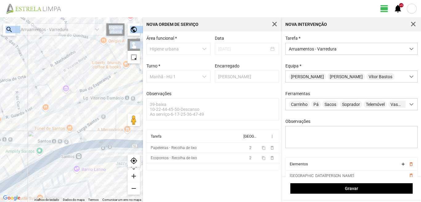
drag, startPoint x: 17, startPoint y: 157, endPoint x: 73, endPoint y: 153, distance: 56.2
click at [68, 153] on div at bounding box center [71, 109] width 143 height 185
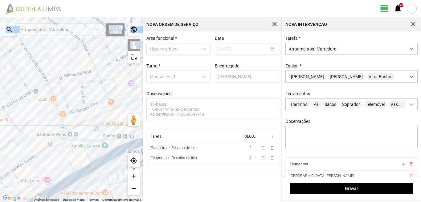
click at [68, 152] on div at bounding box center [71, 109] width 143 height 185
click at [63, 145] on div at bounding box center [71, 109] width 143 height 185
click at [85, 165] on div at bounding box center [71, 109] width 143 height 185
click at [76, 171] on div at bounding box center [71, 109] width 143 height 185
click at [71, 165] on div at bounding box center [71, 109] width 143 height 185
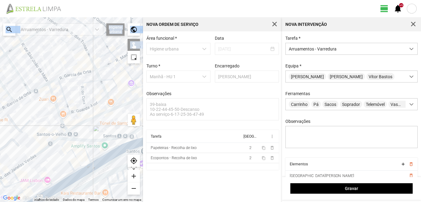
click at [83, 173] on div at bounding box center [71, 109] width 143 height 185
click at [73, 180] on div at bounding box center [71, 109] width 143 height 185
click at [68, 175] on div at bounding box center [71, 109] width 143 height 185
click at [48, 178] on div at bounding box center [71, 109] width 143 height 185
click at [25, 181] on div at bounding box center [71, 109] width 143 height 185
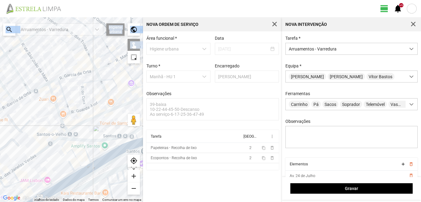
click at [28, 189] on div at bounding box center [71, 109] width 143 height 185
click at [18, 193] on div at bounding box center [71, 109] width 143 height 185
click at [22, 194] on div at bounding box center [71, 109] width 143 height 185
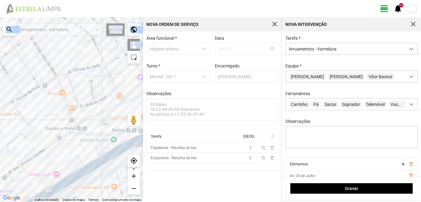
drag, startPoint x: 42, startPoint y: 181, endPoint x: 57, endPoint y: 161, distance: 25.7
click at [57, 161] on div at bounding box center [71, 109] width 143 height 185
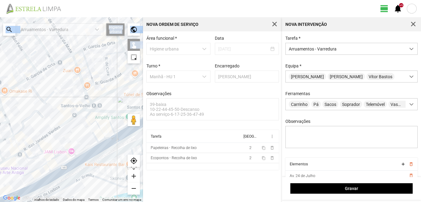
click at [62, 166] on div at bounding box center [71, 109] width 143 height 185
click at [64, 172] on div at bounding box center [71, 109] width 143 height 185
click at [46, 174] on div at bounding box center [71, 109] width 143 height 185
click at [44, 182] on div at bounding box center [71, 109] width 143 height 185
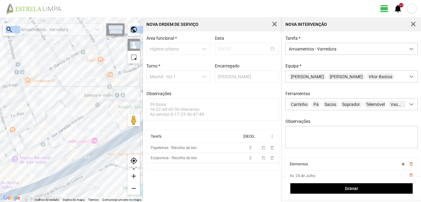
drag, startPoint x: 58, startPoint y: 173, endPoint x: 82, endPoint y: 161, distance: 27.3
click at [79, 163] on div at bounding box center [71, 109] width 143 height 185
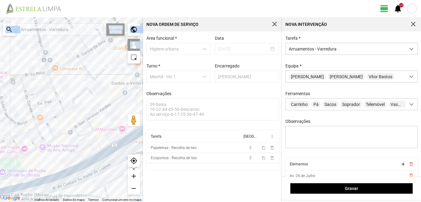
click at [57, 179] on div at bounding box center [71, 109] width 143 height 185
click at [21, 184] on div at bounding box center [71, 109] width 143 height 185
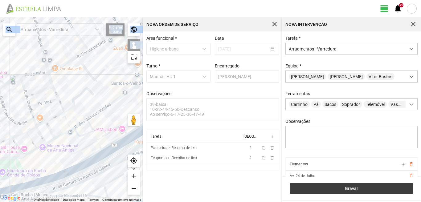
click at [331, 188] on span "Gravar" at bounding box center [352, 188] width 116 height 5
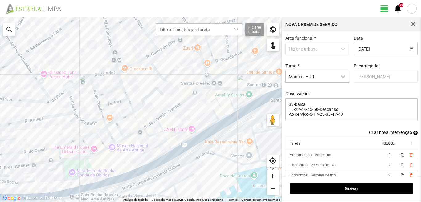
click at [413, 134] on span "add" at bounding box center [415, 133] width 4 height 4
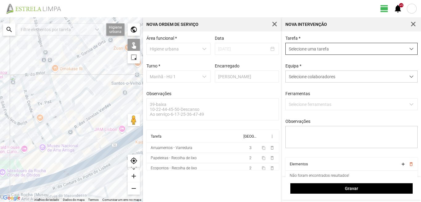
click at [335, 47] on span "Selecione uma tarefa" at bounding box center [346, 48] width 120 height 11
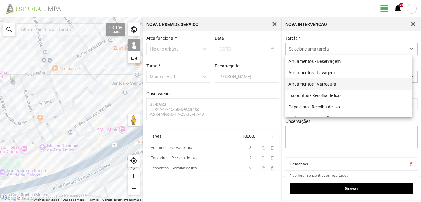
click at [323, 83] on li "Arruamentos - Varredura" at bounding box center [348, 83] width 127 height 11
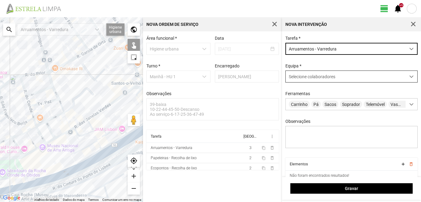
click at [319, 78] on span "Selecione colaboradores" at bounding box center [312, 76] width 47 height 5
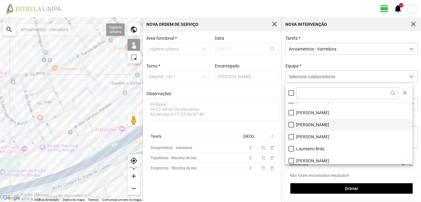
scroll to position [31, 0]
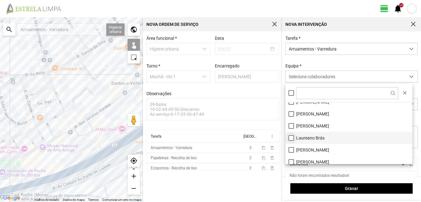
click at [289, 136] on li "Laureano Brás" at bounding box center [348, 138] width 127 height 12
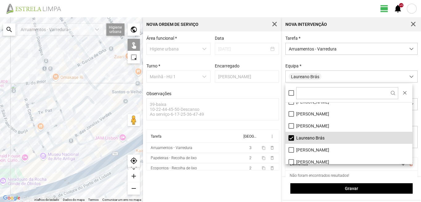
drag, startPoint x: 72, startPoint y: 90, endPoint x: 80, endPoint y: 128, distance: 38.1
click at [80, 125] on div at bounding box center [71, 109] width 143 height 185
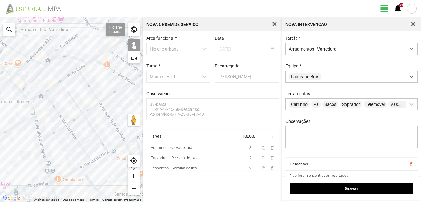
drag, startPoint x: 67, startPoint y: 84, endPoint x: 60, endPoint y: 150, distance: 66.9
click at [60, 150] on div at bounding box center [71, 109] width 143 height 185
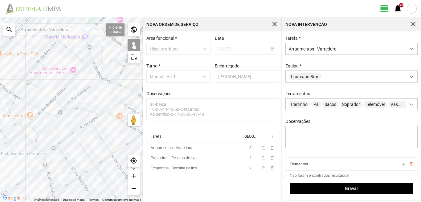
drag, startPoint x: 52, startPoint y: 88, endPoint x: 65, endPoint y: 123, distance: 36.9
click at [65, 123] on div at bounding box center [71, 109] width 143 height 185
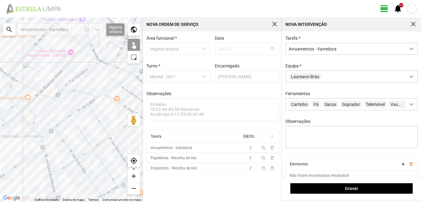
drag, startPoint x: 65, startPoint y: 103, endPoint x: 47, endPoint y: 56, distance: 49.8
click at [47, 56] on div at bounding box center [71, 109] width 143 height 185
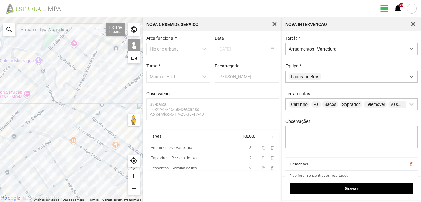
drag, startPoint x: 47, startPoint y: 85, endPoint x: 31, endPoint y: 156, distance: 73.0
click at [31, 156] on div at bounding box center [71, 109] width 143 height 185
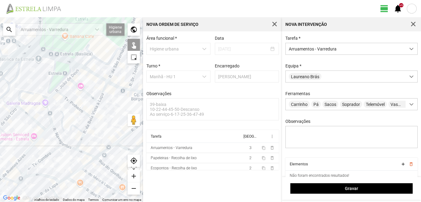
click at [84, 153] on div at bounding box center [71, 109] width 143 height 185
click at [68, 145] on div at bounding box center [71, 109] width 143 height 185
click at [55, 130] on div at bounding box center [71, 109] width 143 height 185
click at [49, 114] on div at bounding box center [71, 109] width 143 height 185
click at [49, 96] on div at bounding box center [71, 109] width 143 height 185
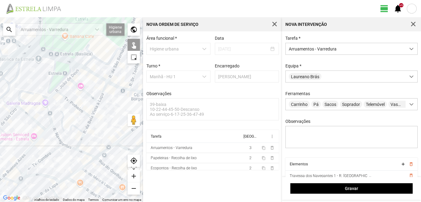
click at [50, 97] on div at bounding box center [71, 109] width 143 height 185
click at [63, 86] on div at bounding box center [71, 109] width 143 height 185
click at [75, 72] on div at bounding box center [71, 109] width 143 height 185
click at [84, 91] on div at bounding box center [71, 109] width 143 height 185
click at [74, 104] on div at bounding box center [71, 109] width 143 height 185
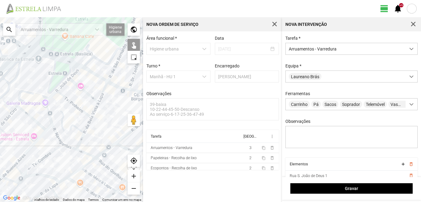
click at [61, 123] on div at bounding box center [71, 109] width 143 height 185
click at [105, 87] on div at bounding box center [71, 109] width 143 height 185
click at [94, 110] on div at bounding box center [71, 109] width 143 height 185
click at [88, 125] on div at bounding box center [71, 109] width 143 height 185
drag, startPoint x: 79, startPoint y: 141, endPoint x: 100, endPoint y: 122, distance: 28.1
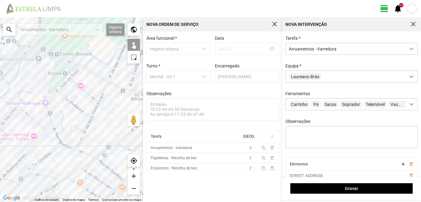
click at [80, 141] on div at bounding box center [71, 109] width 143 height 185
drag, startPoint x: 94, startPoint y: 73, endPoint x: 78, endPoint y: 107, distance: 37.9
click at [78, 107] on div at bounding box center [71, 109] width 143 height 185
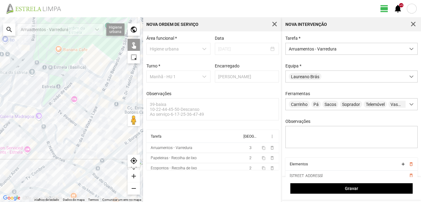
drag, startPoint x: 87, startPoint y: 89, endPoint x: 74, endPoint y: 112, distance: 26.5
click at [74, 112] on div at bounding box center [71, 109] width 143 height 185
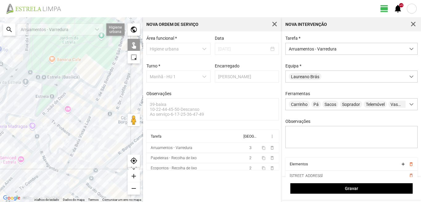
click at [80, 97] on div at bounding box center [71, 109] width 143 height 185
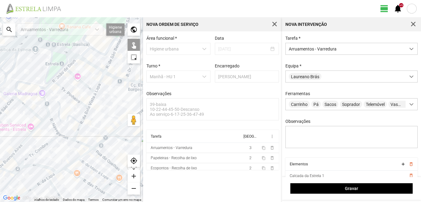
drag, startPoint x: 78, startPoint y: 153, endPoint x: 89, endPoint y: 118, distance: 36.5
click at [89, 118] on div at bounding box center [71, 109] width 143 height 185
click at [78, 130] on div at bounding box center [71, 109] width 143 height 185
click at [103, 157] on div at bounding box center [71, 109] width 143 height 185
drag, startPoint x: 112, startPoint y: 148, endPoint x: 84, endPoint y: 123, distance: 37.4
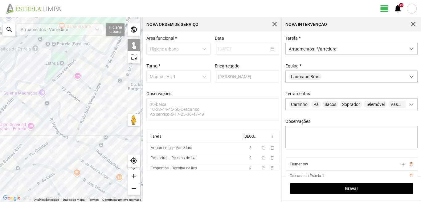
click at [86, 124] on div at bounding box center [71, 109] width 143 height 185
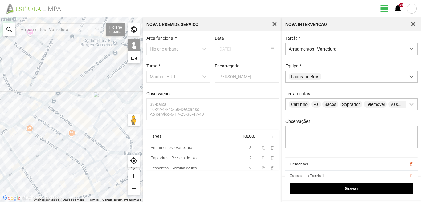
click at [84, 133] on div at bounding box center [71, 109] width 143 height 185
click at [80, 118] on div at bounding box center [71, 109] width 143 height 185
click at [96, 120] on div at bounding box center [71, 109] width 143 height 185
click at [110, 116] on div at bounding box center [71, 109] width 143 height 185
click at [102, 101] on div at bounding box center [71, 109] width 143 height 185
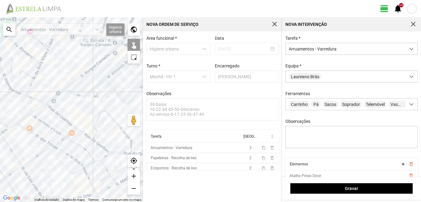
click at [107, 153] on div at bounding box center [71, 109] width 143 height 185
click at [104, 147] on div at bounding box center [71, 109] width 143 height 185
drag, startPoint x: 116, startPoint y: 142, endPoint x: 97, endPoint y: 131, distance: 21.8
click at [98, 131] on div at bounding box center [71, 109] width 143 height 185
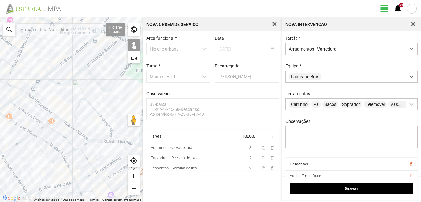
click at [106, 141] on div at bounding box center [71, 109] width 143 height 185
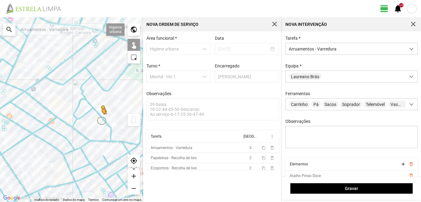
drag, startPoint x: 130, startPoint y: 120, endPoint x: 93, endPoint y: 121, distance: 36.7
click at [93, 121] on div "Para ativar a funcionalidade de arrastar com o teclado, prima Alt + Enter. Quan…" at bounding box center [71, 109] width 143 height 185
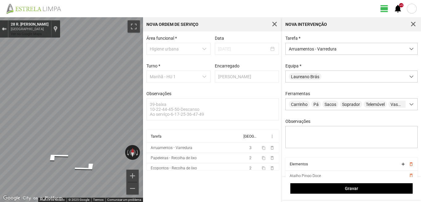
click at [2, 29] on div "Sair do Street View" at bounding box center [4, 29] width 5 height 4
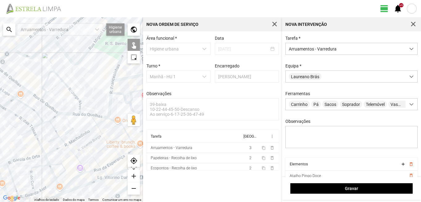
drag, startPoint x: 80, startPoint y: 116, endPoint x: 49, endPoint y: 88, distance: 41.9
click at [49, 88] on div "A carregar..." at bounding box center [71, 109] width 143 height 185
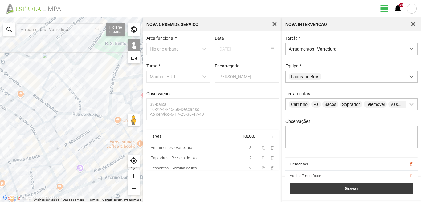
click at [322, 189] on span "Gravar" at bounding box center [352, 188] width 116 height 5
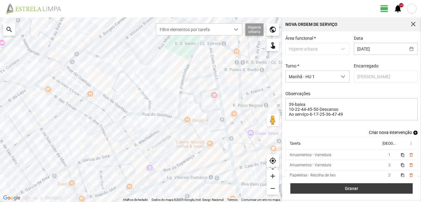
click at [365, 185] on button "Gravar" at bounding box center [351, 188] width 122 height 10
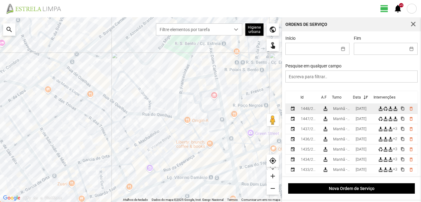
click at [367, 108] on td "[DATE]" at bounding box center [364, 109] width 22 height 10
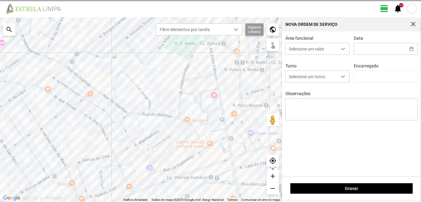
type input "[DATE]"
type textarea "39-baixa 10-22-44-45-50-Descanso Ao serviço-6-17-25-36-47-49"
type input "[PERSON_NAME]"
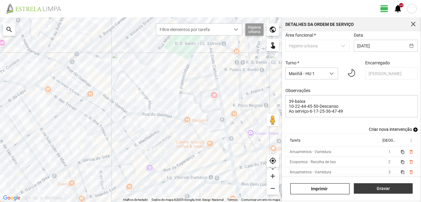
click at [375, 188] on span "Gravar" at bounding box center [383, 188] width 52 height 5
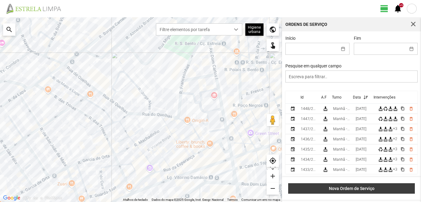
click at [344, 186] on span "Nova Ordem de Serviço" at bounding box center [351, 188] width 120 height 5
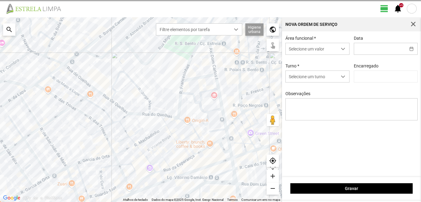
type input "[PERSON_NAME]"
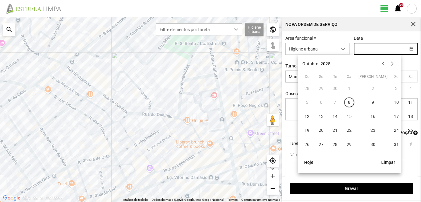
click at [355, 48] on input "text" at bounding box center [379, 48] width 51 height 11
click at [348, 117] on span "15" at bounding box center [349, 117] width 10 height 10
type input "[DATE]"
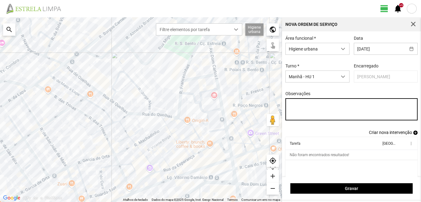
click at [288, 105] on textarea "Observações" at bounding box center [351, 109] width 132 height 22
type textarea "39-baixa 22-Aniversario Ao Serviço6-10-17-25-36-44-45-47-49-50"
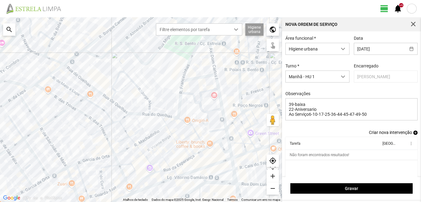
click at [413, 133] on span "add" at bounding box center [415, 133] width 4 height 4
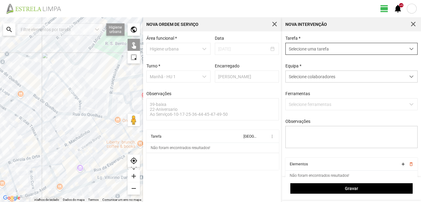
click at [297, 49] on span "Selecione uma tarefa" at bounding box center [346, 48] width 120 height 11
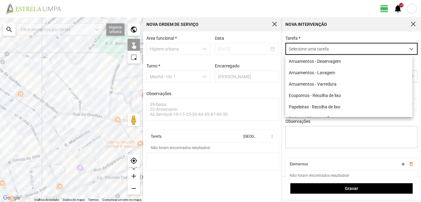
scroll to position [3, 27]
click at [308, 96] on li "Ecopontos - Recolha de lixo" at bounding box center [348, 95] width 127 height 11
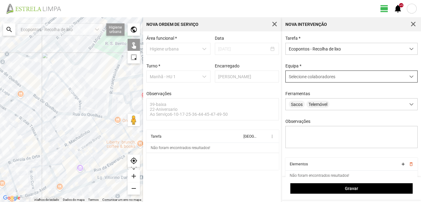
click at [308, 75] on span "Selecione colaboradores" at bounding box center [312, 76] width 47 height 5
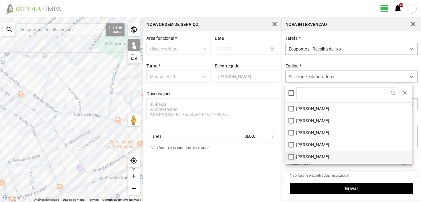
click at [289, 156] on li "[PERSON_NAME]" at bounding box center [348, 157] width 127 height 12
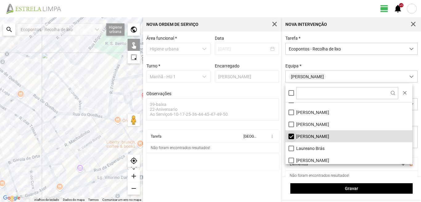
scroll to position [31, 0]
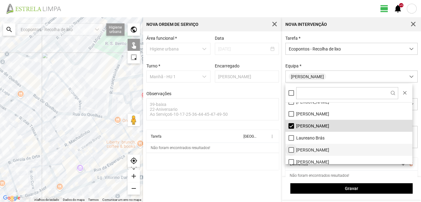
click at [291, 148] on li "[PERSON_NAME]" at bounding box center [348, 150] width 127 height 12
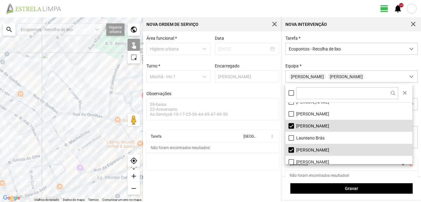
click at [109, 111] on div "A carregar..." at bounding box center [71, 109] width 143 height 185
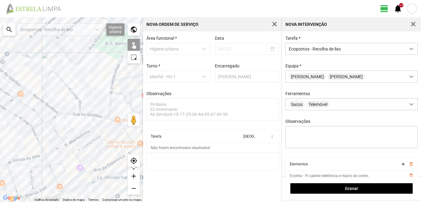
click at [111, 120] on div "A carregar..." at bounding box center [71, 109] width 143 height 185
click at [126, 79] on div "A carregar..." at bounding box center [71, 109] width 143 height 185
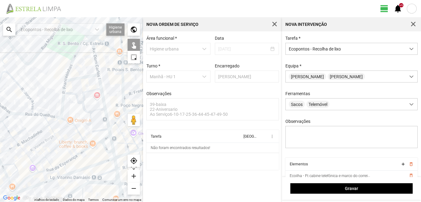
drag, startPoint x: 112, startPoint y: 84, endPoint x: 63, endPoint y: 84, distance: 48.7
click at [63, 84] on div "A carregar..." at bounding box center [71, 109] width 143 height 185
drag, startPoint x: 105, startPoint y: 130, endPoint x: 79, endPoint y: 126, distance: 25.8
click at [104, 130] on div "A carregar..." at bounding box center [71, 109] width 143 height 185
drag, startPoint x: 32, startPoint y: 126, endPoint x: 124, endPoint y: 130, distance: 92.2
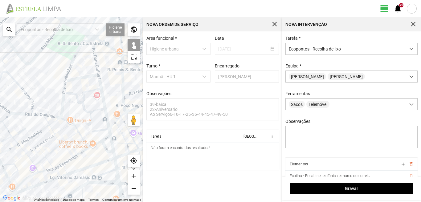
click at [124, 130] on div "A carregar..." at bounding box center [71, 109] width 143 height 185
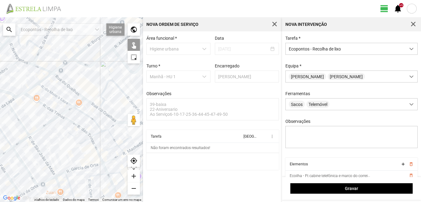
click at [59, 80] on div "A carregar..." at bounding box center [71, 109] width 143 height 185
click at [75, 55] on div "A carregar..." at bounding box center [71, 109] width 143 height 185
click at [6, 107] on div "A carregar..." at bounding box center [71, 109] width 143 height 185
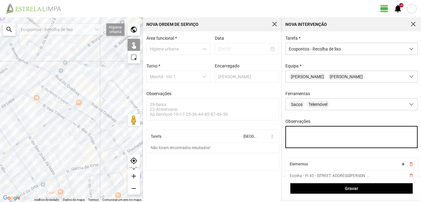
click at [290, 134] on textarea "Observações" at bounding box center [351, 137] width 132 height 22
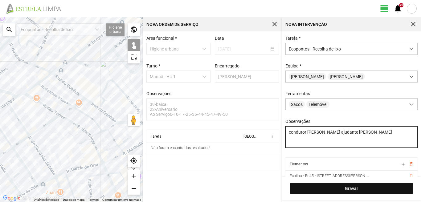
type textarea "condutor [PERSON_NAME] ajudante [PERSON_NAME]"
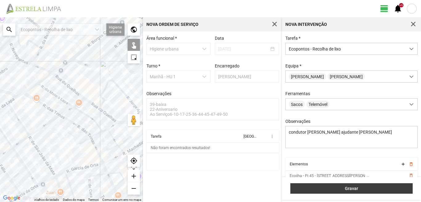
click at [352, 187] on span "Gravar" at bounding box center [352, 188] width 116 height 5
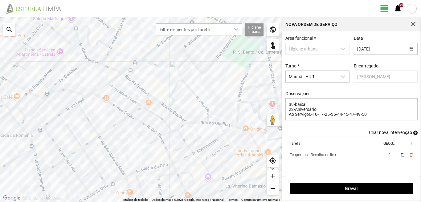
click at [413, 135] on span "add" at bounding box center [415, 133] width 4 height 4
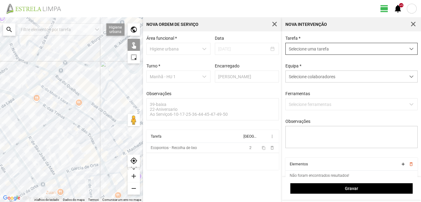
click at [298, 50] on span "Selecione uma tarefa" at bounding box center [346, 48] width 120 height 11
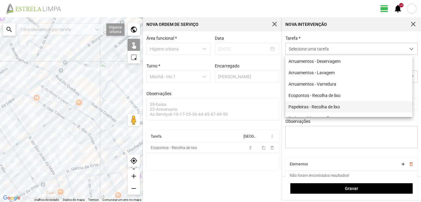
click at [300, 107] on li "Papeleiras - Recolha de lixo" at bounding box center [348, 106] width 127 height 11
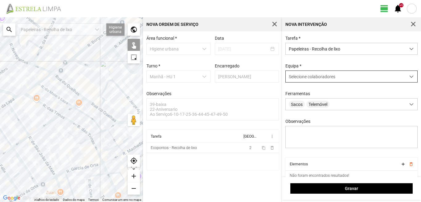
click at [304, 79] on span "Selecione colaboradores" at bounding box center [312, 76] width 47 height 5
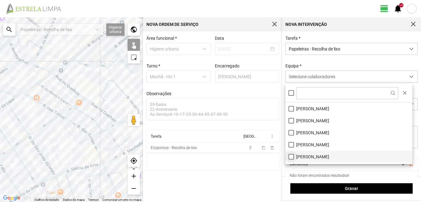
click at [291, 159] on li "[PERSON_NAME]" at bounding box center [348, 157] width 127 height 12
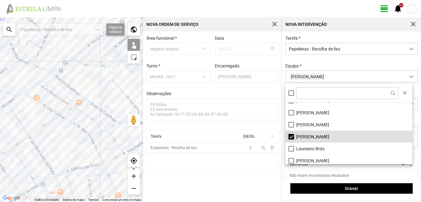
scroll to position [31, 0]
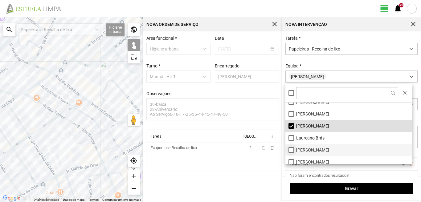
click at [290, 149] on li "[PERSON_NAME]" at bounding box center [348, 150] width 127 height 12
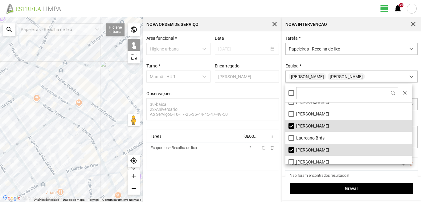
click at [112, 122] on div "A carregar..." at bounding box center [71, 109] width 143 height 185
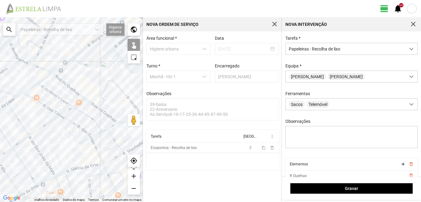
click at [101, 107] on div "A carregar..." at bounding box center [71, 109] width 143 height 185
click at [106, 103] on div "A carregar..." at bounding box center [71, 109] width 143 height 185
click at [107, 101] on div "A carregar..." at bounding box center [71, 109] width 143 height 185
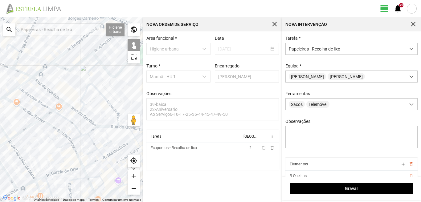
drag, startPoint x: 114, startPoint y: 107, endPoint x: 86, endPoint y: 112, distance: 28.2
click at [86, 112] on div "A carregar..." at bounding box center [71, 109] width 143 height 185
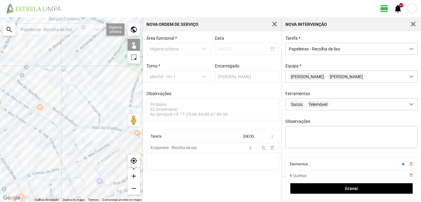
click at [102, 120] on div "A carregar..." at bounding box center [71, 109] width 143 height 185
click at [101, 126] on div "A carregar..." at bounding box center [71, 109] width 143 height 185
click at [102, 128] on div "A carregar..." at bounding box center [71, 109] width 143 height 185
click at [134, 100] on div "A carregar..." at bounding box center [71, 109] width 143 height 185
click at [134, 96] on div "A carregar..." at bounding box center [71, 109] width 143 height 185
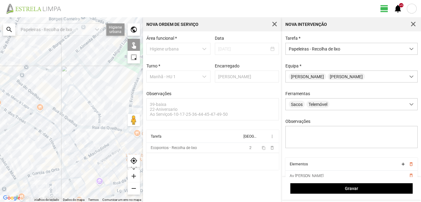
click at [117, 140] on div "A carregar..." at bounding box center [71, 109] width 143 height 185
click at [22, 75] on div "A carregar..." at bounding box center [71, 109] width 143 height 185
click at [22, 68] on div "A carregar..." at bounding box center [71, 109] width 143 height 185
click at [28, 62] on div "A carregar..." at bounding box center [71, 109] width 143 height 185
click at [35, 66] on div "A carregar..." at bounding box center [71, 109] width 143 height 185
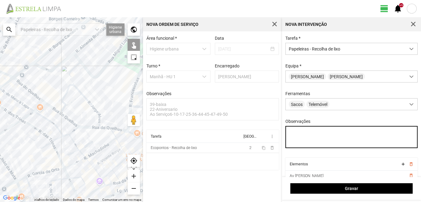
click at [290, 133] on textarea "Observações" at bounding box center [351, 137] width 132 height 22
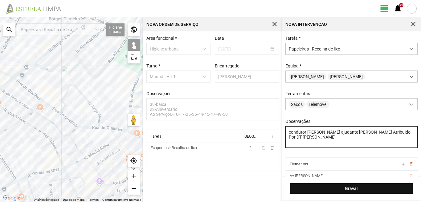
type textarea "condutor [PERSON_NAME] ajudante [PERSON_NAME] Atribuido Por DT [PERSON_NAME]"
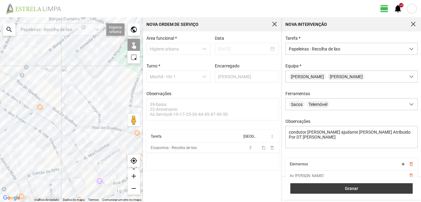
click at [334, 191] on button "Gravar" at bounding box center [351, 188] width 122 height 10
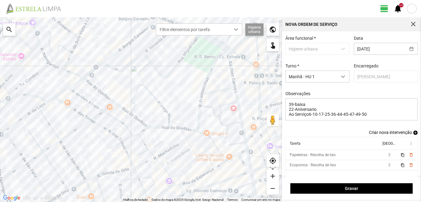
click at [413, 134] on span "add" at bounding box center [415, 133] width 4 height 4
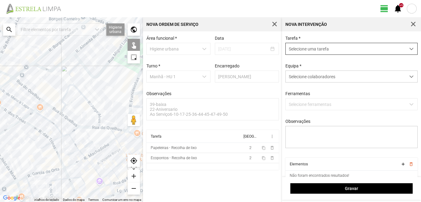
click at [308, 45] on span "Selecione uma tarefa" at bounding box center [346, 48] width 120 height 11
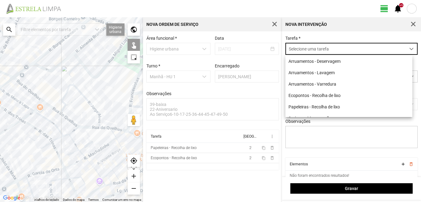
scroll to position [3, 27]
click at [309, 84] on li "Arruamentos - Varredura" at bounding box center [348, 83] width 127 height 11
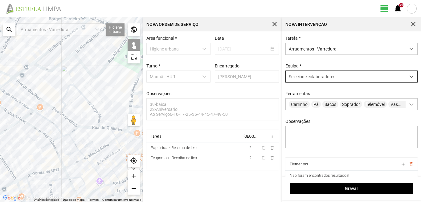
click at [306, 78] on span "Selecione colaboradores" at bounding box center [312, 76] width 47 height 5
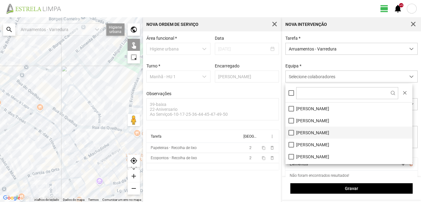
scroll to position [83, 0]
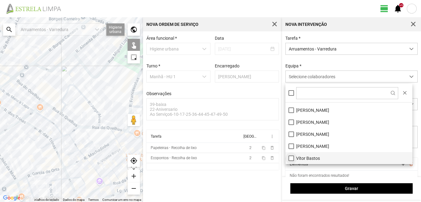
click at [290, 157] on li "Vítor Bastos" at bounding box center [348, 158] width 127 height 12
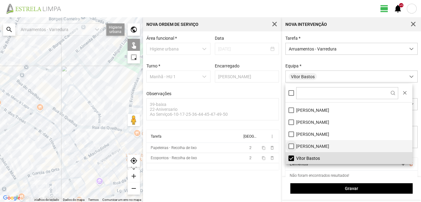
click at [290, 146] on li "[PERSON_NAME]" at bounding box center [348, 146] width 127 height 12
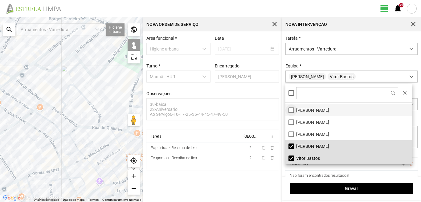
click at [290, 110] on li "[PERSON_NAME]" at bounding box center [348, 110] width 127 height 12
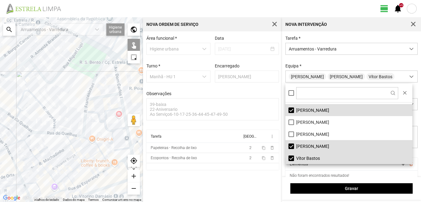
drag, startPoint x: 105, startPoint y: 116, endPoint x: 30, endPoint y: 124, distance: 75.3
click at [30, 124] on div "A carregar..." at bounding box center [71, 109] width 143 height 185
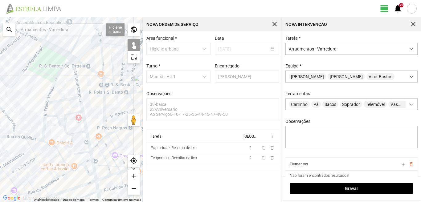
click at [77, 78] on div "A carregar..." at bounding box center [71, 109] width 143 height 185
click at [65, 100] on div "A carregar..." at bounding box center [71, 109] width 143 height 185
click at [82, 111] on div "A carregar..." at bounding box center [71, 109] width 143 height 185
click at [81, 153] on div "A carregar..." at bounding box center [71, 109] width 143 height 185
click at [78, 160] on div "A carregar..." at bounding box center [71, 109] width 143 height 185
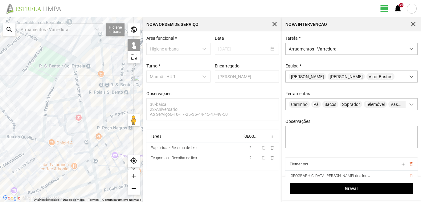
drag, startPoint x: 78, startPoint y: 165, endPoint x: 83, endPoint y: 162, distance: 5.8
click at [78, 165] on div "A carregar..." at bounding box center [71, 109] width 143 height 185
click at [86, 161] on div "A carregar..." at bounding box center [71, 109] width 143 height 185
click at [91, 154] on div "A carregar..." at bounding box center [71, 109] width 143 height 185
click at [77, 166] on div "A carregar..." at bounding box center [71, 109] width 143 height 185
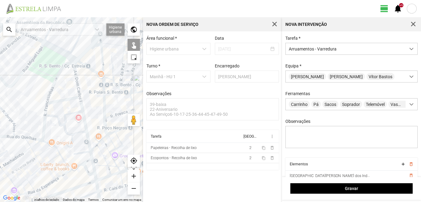
click at [85, 166] on div "A carregar..." at bounding box center [71, 109] width 143 height 185
click at [92, 162] on div "A carregar..." at bounding box center [71, 109] width 143 height 185
click at [93, 164] on div "A carregar..." at bounding box center [71, 109] width 143 height 185
drag, startPoint x: 90, startPoint y: 164, endPoint x: 89, endPoint y: 149, distance: 14.8
click at [89, 149] on div "A carregar..." at bounding box center [71, 109] width 143 height 185
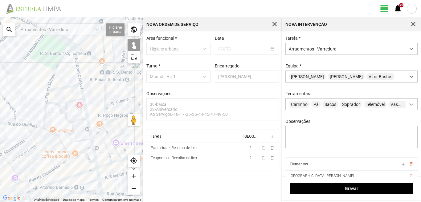
drag, startPoint x: 89, startPoint y: 141, endPoint x: 90, endPoint y: 103, distance: 37.9
click at [90, 106] on div "A carregar..." at bounding box center [71, 109] width 143 height 185
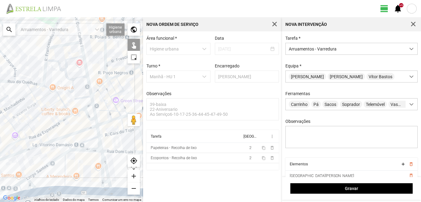
click at [97, 122] on div "A carregar..." at bounding box center [71, 109] width 143 height 185
click at [97, 129] on div "A carregar..." at bounding box center [71, 109] width 143 height 185
click at [88, 140] on div "A carregar..." at bounding box center [71, 109] width 143 height 185
click at [99, 141] on div "A carregar..." at bounding box center [71, 109] width 143 height 185
click at [104, 160] on div "A carregar..." at bounding box center [71, 109] width 143 height 185
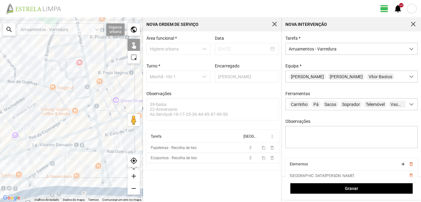
click at [101, 165] on div "A carregar..." at bounding box center [71, 109] width 143 height 185
click at [104, 182] on div "A carregar..." at bounding box center [71, 109] width 143 height 185
click at [105, 190] on div "A carregar..." at bounding box center [71, 109] width 143 height 185
click at [80, 189] on div "A carregar..." at bounding box center [71, 109] width 143 height 185
click at [63, 168] on div "A carregar..." at bounding box center [71, 109] width 143 height 185
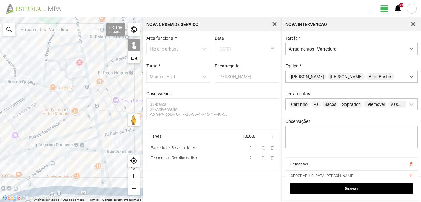
click at [65, 165] on div "A carregar..." at bounding box center [71, 109] width 143 height 185
click at [82, 151] on div "A carregar..." at bounding box center [71, 109] width 143 height 185
click at [57, 156] on div "A carregar..." at bounding box center [71, 109] width 143 height 185
click at [55, 159] on div "A carregar..." at bounding box center [71, 109] width 143 height 185
drag, startPoint x: 49, startPoint y: 158, endPoint x: 70, endPoint y: 134, distance: 31.4
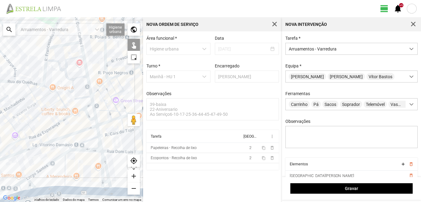
click at [70, 134] on div "A carregar..." at bounding box center [71, 109] width 143 height 185
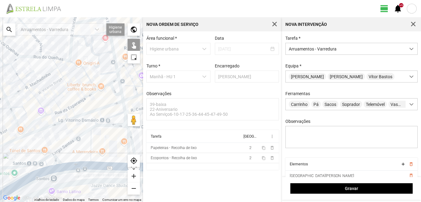
drag, startPoint x: 40, startPoint y: 150, endPoint x: 88, endPoint y: 112, distance: 60.3
click at [73, 117] on div "A carregar..." at bounding box center [71, 109] width 143 height 185
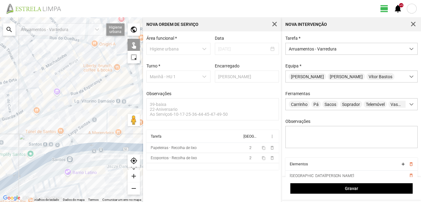
click at [91, 148] on div "A carregar..." at bounding box center [71, 109] width 143 height 185
click at [72, 141] on div "A carregar..." at bounding box center [71, 109] width 143 height 185
click at [65, 137] on div "A carregar..." at bounding box center [71, 109] width 143 height 185
click at [63, 144] on div "A carregar..." at bounding box center [71, 109] width 143 height 185
click at [66, 151] on div "A carregar..." at bounding box center [71, 109] width 143 height 185
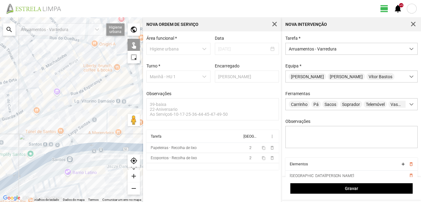
click at [13, 161] on div "A carregar..." at bounding box center [71, 109] width 143 height 185
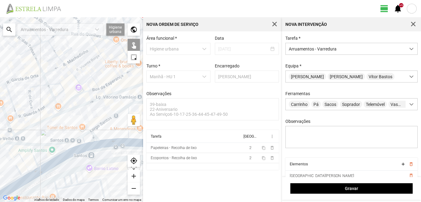
drag, startPoint x: 24, startPoint y: 163, endPoint x: 46, endPoint y: 160, distance: 22.4
click at [46, 160] on div "A carregar..." at bounding box center [71, 109] width 143 height 185
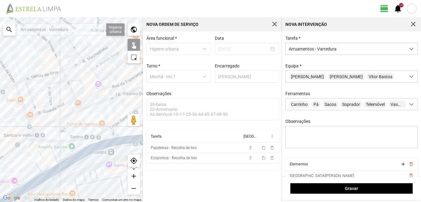
click at [43, 158] on div "A carregar..." at bounding box center [71, 109] width 143 height 185
click at [32, 144] on div "A carregar..." at bounding box center [71, 109] width 143 height 185
click at [53, 167] on div "A carregar..." at bounding box center [71, 109] width 143 height 185
click at [46, 171] on div "A carregar..." at bounding box center [71, 109] width 143 height 185
click at [40, 168] on div "A carregar..." at bounding box center [71, 109] width 143 height 185
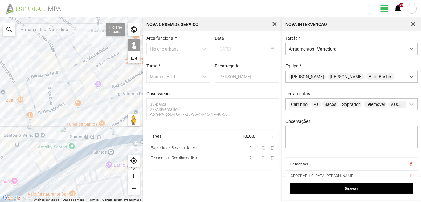
click at [48, 175] on div "A carregar..." at bounding box center [71, 109] width 143 height 185
click at [32, 179] on div "A carregar..." at bounding box center [71, 109] width 143 height 185
click at [35, 185] on div "A carregar..." at bounding box center [71, 109] width 143 height 185
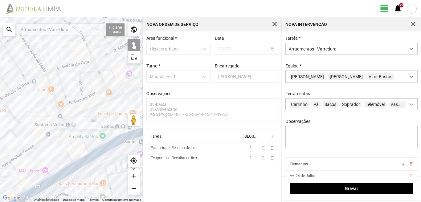
drag, startPoint x: 26, startPoint y: 177, endPoint x: 63, endPoint y: 164, distance: 39.3
click at [63, 164] on div "A carregar..." at bounding box center [71, 109] width 143 height 185
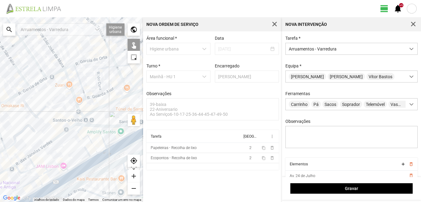
click at [58, 165] on div "A carregar..." at bounding box center [71, 109] width 143 height 185
click at [59, 176] on div "A carregar..." at bounding box center [71, 109] width 143 height 185
click at [61, 183] on div "A carregar..." at bounding box center [71, 109] width 143 height 185
click at [43, 174] on div "A carregar..." at bounding box center [71, 109] width 143 height 185
click at [36, 168] on div "A carregar..." at bounding box center [71, 109] width 143 height 185
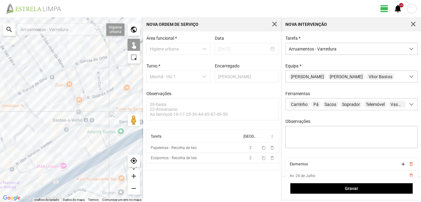
click at [32, 182] on div "A carregar..." at bounding box center [71, 109] width 143 height 185
click at [39, 182] on div "A carregar..." at bounding box center [71, 109] width 143 height 185
click at [36, 190] on div "A carregar..." at bounding box center [71, 109] width 143 height 185
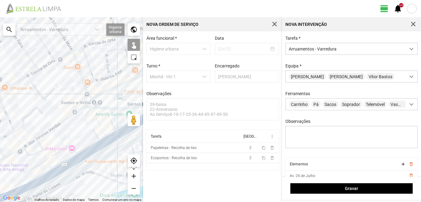
drag, startPoint x: 41, startPoint y: 181, endPoint x: 71, endPoint y: 143, distance: 48.7
click at [52, 157] on div "A carregar..." at bounding box center [71, 109] width 143 height 185
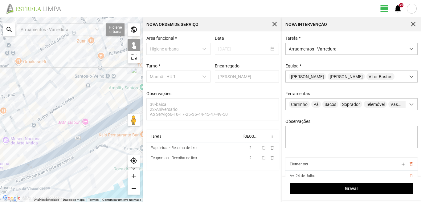
click at [53, 157] on div "A carregar..." at bounding box center [71, 109] width 143 height 185
click at [34, 166] on div "A carregar..." at bounding box center [71, 109] width 143 height 185
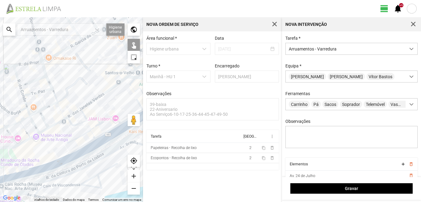
drag, startPoint x: 24, startPoint y: 159, endPoint x: 67, endPoint y: 151, distance: 43.3
click at [56, 156] on div "A carregar..." at bounding box center [71, 109] width 143 height 185
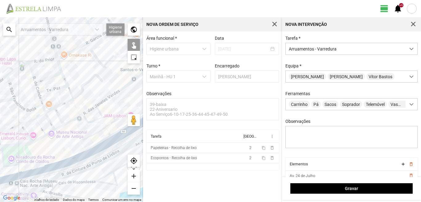
click at [34, 170] on div "A carregar..." at bounding box center [71, 109] width 143 height 185
click at [32, 170] on div "A carregar..." at bounding box center [71, 109] width 143 height 185
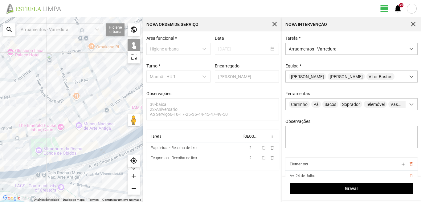
drag, startPoint x: 34, startPoint y: 165, endPoint x: 62, endPoint y: 157, distance: 29.2
click at [62, 157] on div "A carregar..." at bounding box center [71, 109] width 143 height 185
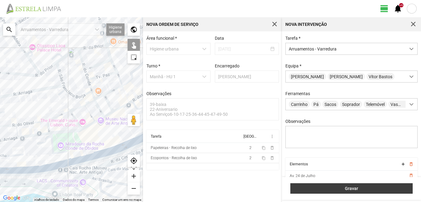
click at [325, 189] on span "Gravar" at bounding box center [352, 188] width 116 height 5
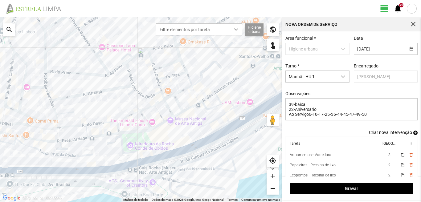
click at [413, 133] on span "add" at bounding box center [415, 133] width 4 height 4
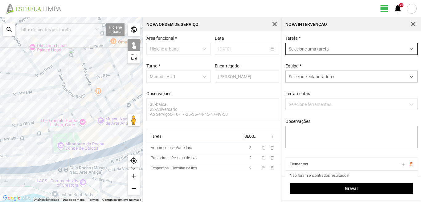
click at [309, 43] on div "Selecione uma tarefa" at bounding box center [351, 49] width 132 height 12
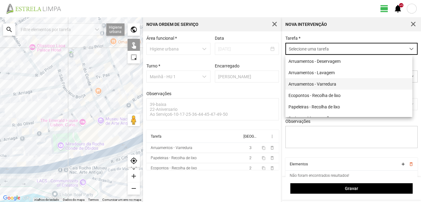
click at [309, 85] on li "Arruamentos - Varredura" at bounding box center [348, 83] width 127 height 11
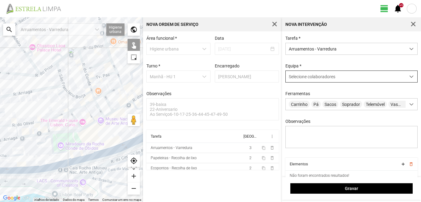
click at [308, 79] on span "Selecione colaboradores" at bounding box center [312, 76] width 47 height 5
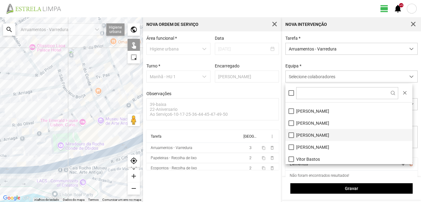
scroll to position [83, 0]
click at [291, 134] on li "[PERSON_NAME]" at bounding box center [348, 134] width 127 height 12
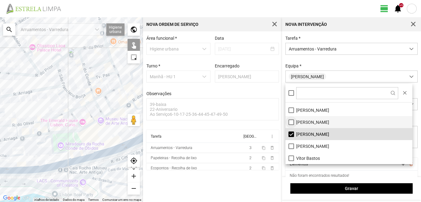
click at [291, 123] on li "[PERSON_NAME]" at bounding box center [348, 122] width 127 height 12
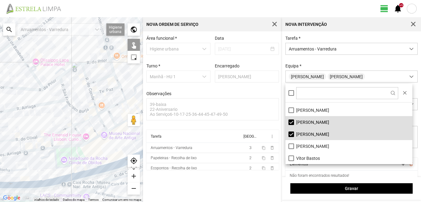
drag, startPoint x: 40, startPoint y: 67, endPoint x: 47, endPoint y: 136, distance: 69.9
click at [47, 136] on div "A carregar..." at bounding box center [71, 109] width 143 height 185
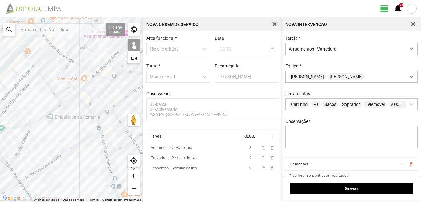
drag, startPoint x: 63, startPoint y: 92, endPoint x: 65, endPoint y: 141, distance: 48.4
click at [65, 141] on div "A carregar..." at bounding box center [71, 109] width 143 height 185
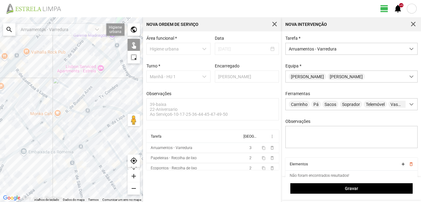
drag, startPoint x: 68, startPoint y: 73, endPoint x: 27, endPoint y: 116, distance: 59.3
click at [27, 115] on div "A carregar..." at bounding box center [71, 109] width 143 height 185
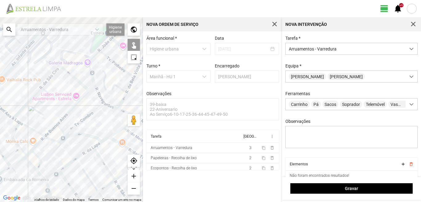
drag, startPoint x: 77, startPoint y: 96, endPoint x: 49, endPoint y: 149, distance: 60.5
click at [49, 149] on div "A carregar..." at bounding box center [71, 109] width 143 height 185
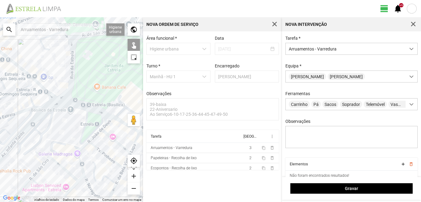
drag, startPoint x: 46, startPoint y: 88, endPoint x: 72, endPoint y: 137, distance: 56.1
click at [72, 137] on div "A carregar..." at bounding box center [71, 109] width 143 height 185
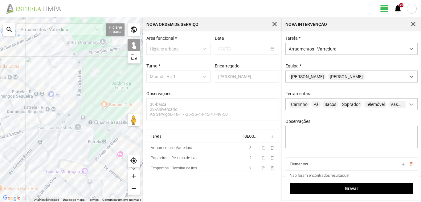
click at [14, 75] on div "A carregar..." at bounding box center [71, 109] width 143 height 185
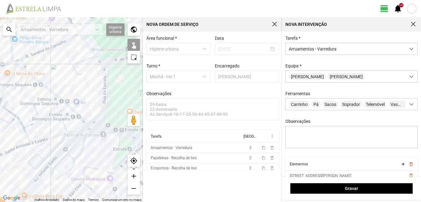
drag, startPoint x: 11, startPoint y: 89, endPoint x: 47, endPoint y: 98, distance: 37.1
click at [38, 97] on div "A carregar..." at bounding box center [71, 109] width 143 height 185
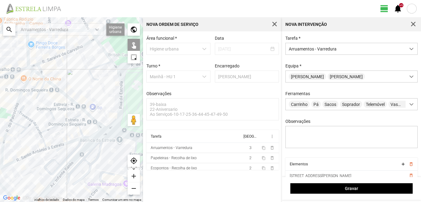
click at [40, 75] on div "A carregar..." at bounding box center [71, 109] width 143 height 185
click at [30, 69] on div "A carregar..." at bounding box center [71, 109] width 143 height 185
click at [37, 84] on div "A carregar..." at bounding box center [71, 109] width 143 height 185
click at [43, 77] on div "A carregar..." at bounding box center [71, 109] width 143 height 185
click at [44, 83] on div "A carregar..." at bounding box center [71, 109] width 143 height 185
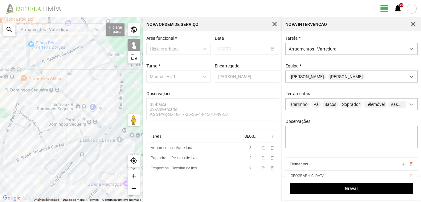
click at [82, 111] on div "A carregar..." at bounding box center [71, 109] width 143 height 185
click at [91, 119] on div "A carregar..." at bounding box center [71, 109] width 143 height 185
click at [101, 126] on div "A carregar..." at bounding box center [71, 109] width 143 height 185
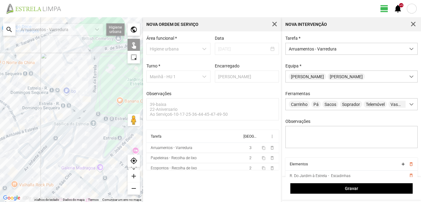
drag, startPoint x: 118, startPoint y: 136, endPoint x: 86, endPoint y: 116, distance: 38.3
click at [88, 118] on div "A carregar..." at bounding box center [71, 109] width 143 height 185
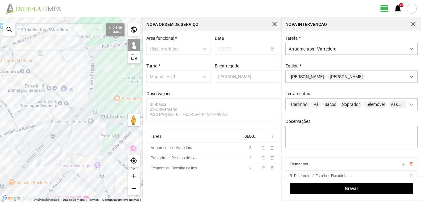
click at [89, 115] on div "A carregar..." at bounding box center [71, 109] width 143 height 185
click at [107, 128] on div "A carregar..." at bounding box center [71, 109] width 143 height 185
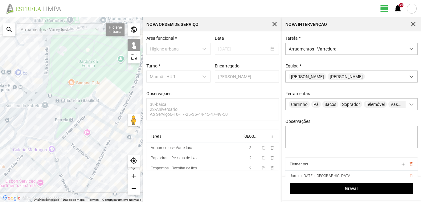
drag, startPoint x: 116, startPoint y: 127, endPoint x: 69, endPoint y: 111, distance: 49.5
click at [69, 111] on div "A carregar..." at bounding box center [71, 109] width 143 height 185
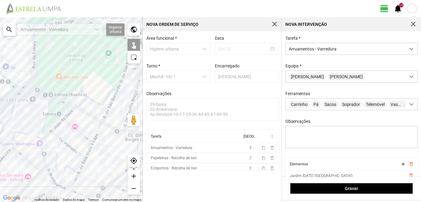
click at [86, 113] on div "A carregar..." at bounding box center [71, 109] width 143 height 185
click at [108, 125] on div "A carregar..." at bounding box center [71, 109] width 143 height 185
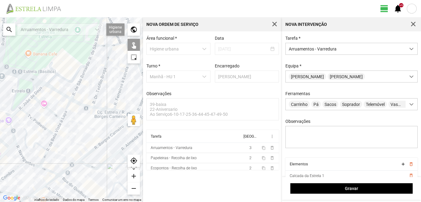
drag, startPoint x: 98, startPoint y: 128, endPoint x: 58, endPoint y: 100, distance: 49.8
click at [58, 100] on div "A carregar..." at bounding box center [71, 109] width 143 height 185
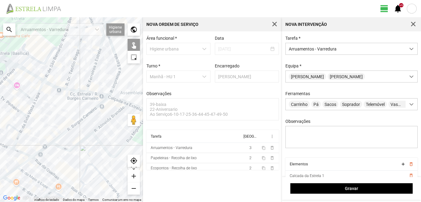
click at [79, 91] on div "A carregar..." at bounding box center [71, 109] width 143 height 185
click at [95, 93] on div "A carregar..." at bounding box center [71, 109] width 143 height 185
click at [116, 100] on div "A carregar..." at bounding box center [71, 109] width 143 height 185
click at [132, 108] on div "A carregar..." at bounding box center [71, 109] width 143 height 185
click at [132, 107] on div "A carregar..." at bounding box center [71, 109] width 143 height 185
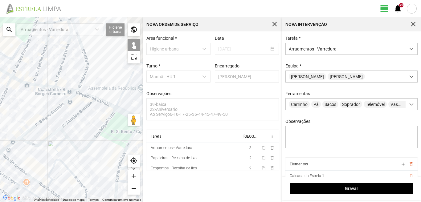
drag, startPoint x: 92, startPoint y: 105, endPoint x: 31, endPoint y: 103, distance: 61.1
click at [31, 103] on div "A carregar..." at bounding box center [71, 109] width 143 height 185
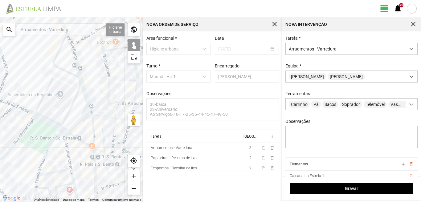
click at [50, 124] on div "A carregar..." at bounding box center [71, 109] width 143 height 185
click at [54, 124] on div "A carregar..." at bounding box center [71, 109] width 143 height 185
click at [63, 130] on div "A carregar..." at bounding box center [71, 109] width 143 height 185
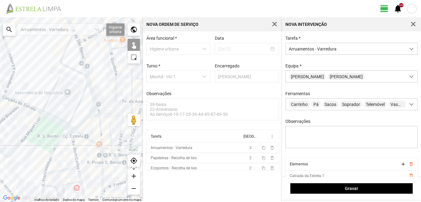
drag, startPoint x: 49, startPoint y: 103, endPoint x: 93, endPoint y: 98, distance: 44.3
click at [89, 98] on div "A carregar..." at bounding box center [71, 109] width 143 height 185
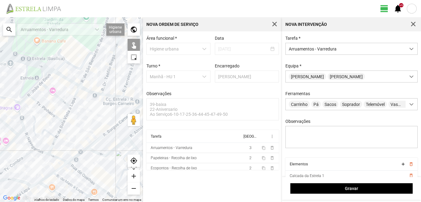
drag, startPoint x: 0, startPoint y: 98, endPoint x: 104, endPoint y: 108, distance: 105.0
click at [104, 108] on div "A carregar..." at bounding box center [71, 109] width 143 height 185
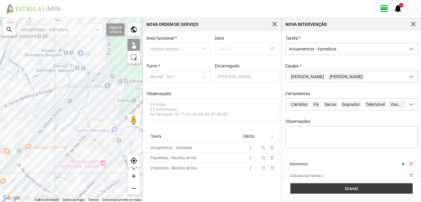
click at [346, 190] on span "Gravar" at bounding box center [352, 188] width 116 height 5
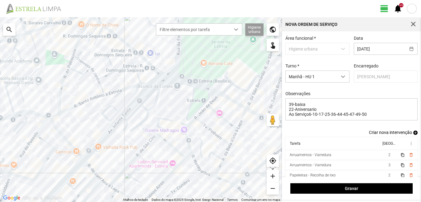
click at [413, 135] on span "add" at bounding box center [415, 133] width 4 height 4
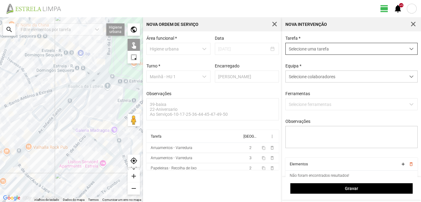
click at [328, 49] on span "Selecione uma tarefa" at bounding box center [346, 48] width 120 height 11
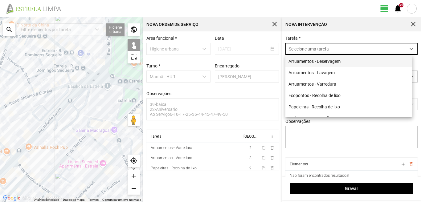
scroll to position [3, 27]
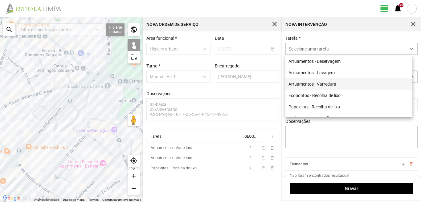
click at [318, 83] on li "Arruamentos - Varredura" at bounding box center [348, 83] width 127 height 11
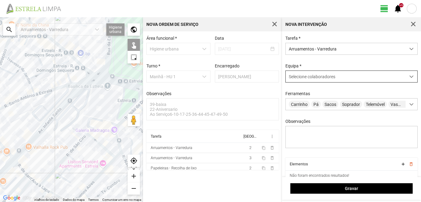
click at [308, 79] on span "Selecione colaboradores" at bounding box center [312, 76] width 47 height 5
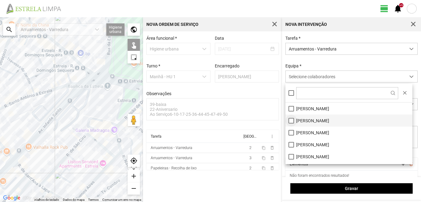
click at [290, 119] on li "[PERSON_NAME]" at bounding box center [348, 121] width 127 height 12
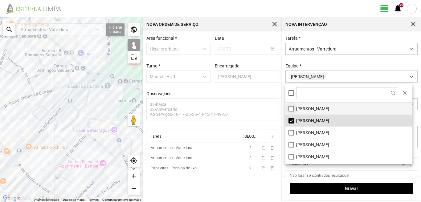
click at [291, 111] on li "[PERSON_NAME]" at bounding box center [348, 109] width 127 height 12
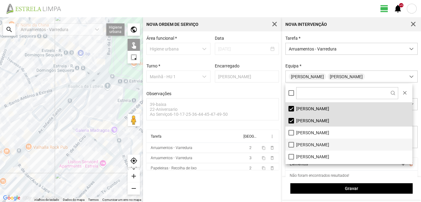
scroll to position [31, 0]
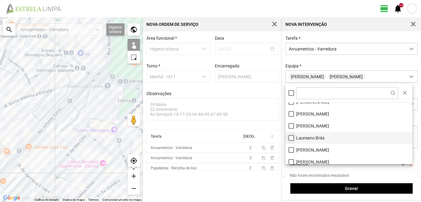
click at [290, 138] on li "Laureano Brás" at bounding box center [348, 138] width 127 height 12
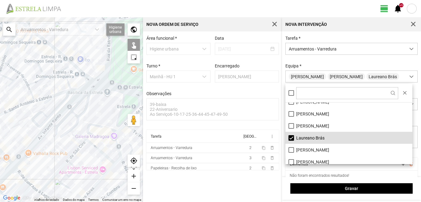
drag, startPoint x: 105, startPoint y: 48, endPoint x: 101, endPoint y: 136, distance: 87.6
click at [101, 134] on div "A carregar..." at bounding box center [71, 109] width 143 height 185
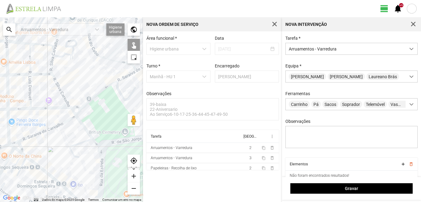
click at [41, 133] on div "A carregar..." at bounding box center [71, 109] width 143 height 185
click at [82, 124] on div "A carregar..." at bounding box center [71, 109] width 143 height 185
click at [103, 144] on div "A carregar..." at bounding box center [71, 109] width 143 height 185
click at [104, 152] on div "A carregar..." at bounding box center [71, 109] width 143 height 185
click at [100, 153] on div "A carregar..." at bounding box center [71, 109] width 143 height 185
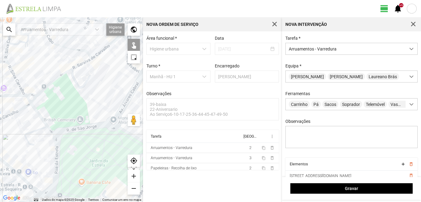
drag, startPoint x: 112, startPoint y: 160, endPoint x: 52, endPoint y: 147, distance: 61.5
click at [54, 147] on div "A carregar..." at bounding box center [71, 109] width 143 height 185
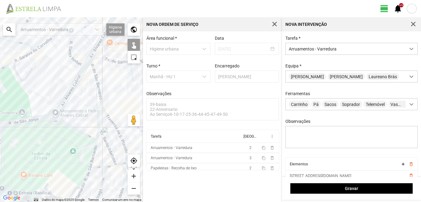
click at [67, 124] on div "A carregar..." at bounding box center [71, 109] width 143 height 185
click at [95, 151] on div "A carregar..." at bounding box center [71, 109] width 143 height 185
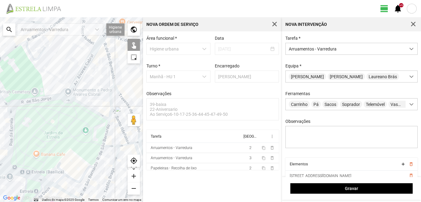
drag, startPoint x: 93, startPoint y: 168, endPoint x: 106, endPoint y: 145, distance: 26.1
click at [106, 145] on div "A carregar..." at bounding box center [71, 109] width 143 height 185
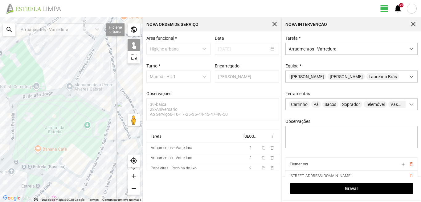
click at [100, 152] on div "A carregar..." at bounding box center [71, 109] width 143 height 185
click at [91, 172] on div "A carregar..." at bounding box center [71, 109] width 143 height 185
click at [113, 169] on div "A carregar..." at bounding box center [71, 109] width 143 height 185
click at [111, 141] on div "A carregar..." at bounding box center [71, 109] width 143 height 185
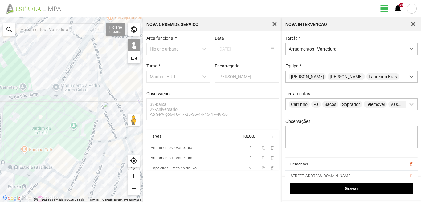
drag, startPoint x: 115, startPoint y: 142, endPoint x: 73, endPoint y: 142, distance: 42.5
click at [76, 142] on div "A carregar..." at bounding box center [71, 109] width 143 height 185
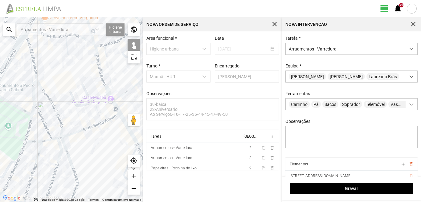
click at [50, 140] on div "A carregar..." at bounding box center [71, 109] width 143 height 185
click at [60, 145] on div "A carregar..." at bounding box center [71, 109] width 143 height 185
click at [61, 137] on div "A carregar..." at bounding box center [71, 109] width 143 height 185
click at [64, 145] on div "A carregar..." at bounding box center [71, 109] width 143 height 185
click at [70, 134] on div "A carregar..." at bounding box center [71, 109] width 143 height 185
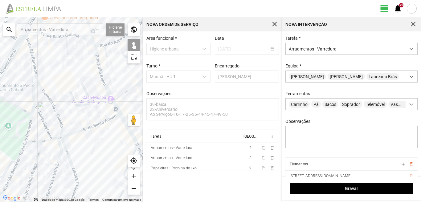
drag, startPoint x: 86, startPoint y: 143, endPoint x: 47, endPoint y: 143, distance: 38.8
click at [47, 143] on div "A carregar..." at bounding box center [71, 109] width 143 height 185
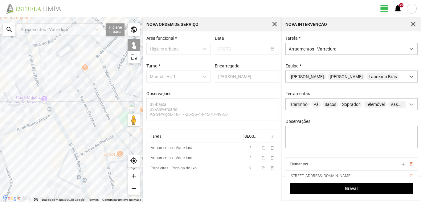
click at [65, 135] on div "A carregar..." at bounding box center [71, 109] width 143 height 185
drag, startPoint x: 54, startPoint y: 168, endPoint x: 59, endPoint y: 123, distance: 45.3
click at [59, 124] on div "A carregar..." at bounding box center [71, 109] width 143 height 185
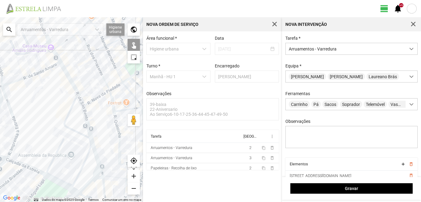
click at [95, 173] on div "A carregar..." at bounding box center [71, 109] width 143 height 185
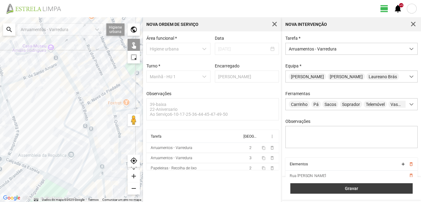
click at [328, 189] on span "Gravar" at bounding box center [352, 188] width 116 height 5
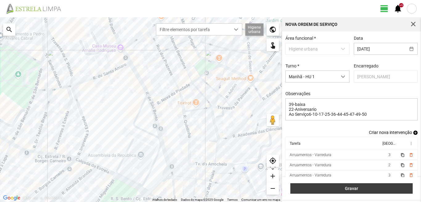
click at [348, 191] on span "Gravar" at bounding box center [352, 188] width 116 height 5
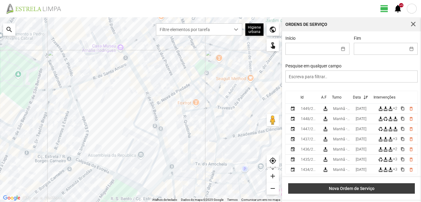
click at [334, 185] on button "Nova Ordem de Serviço" at bounding box center [351, 188] width 127 height 10
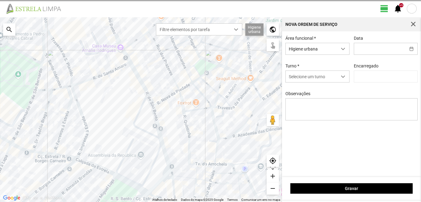
type input "[PERSON_NAME]"
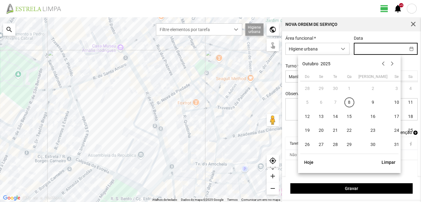
click at [361, 51] on input "text" at bounding box center [379, 48] width 51 height 11
click at [368, 116] on span "16" at bounding box center [373, 117] width 10 height 10
type input "[DATE]"
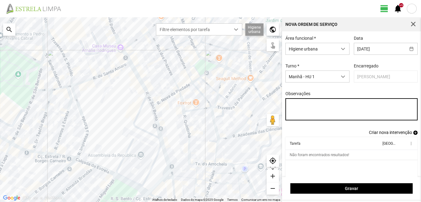
click at [290, 105] on textarea "Observações" at bounding box center [351, 109] width 132 height 22
type textarea "39-baixa 17-ferias Ao serviço-6-10-22-25-36-44-45-47-49-50"
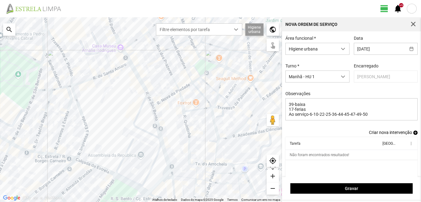
click at [413, 135] on span "add" at bounding box center [415, 133] width 4 height 4
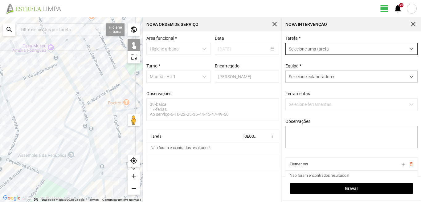
click at [317, 53] on span "Selecione uma tarefa" at bounding box center [346, 48] width 120 height 11
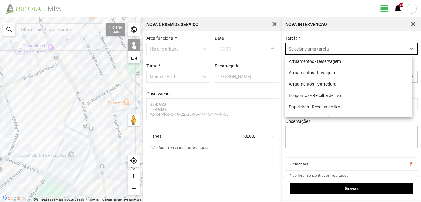
scroll to position [3, 27]
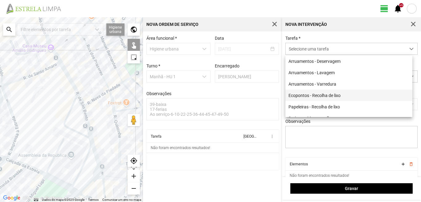
click at [308, 95] on li "Ecopontos - Recolha de lixo" at bounding box center [348, 95] width 127 height 11
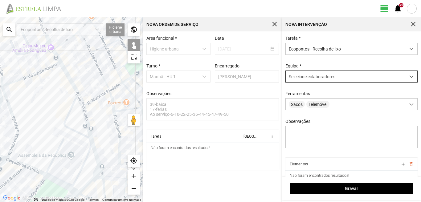
click at [310, 76] on span "Selecione colaboradores" at bounding box center [312, 76] width 47 height 5
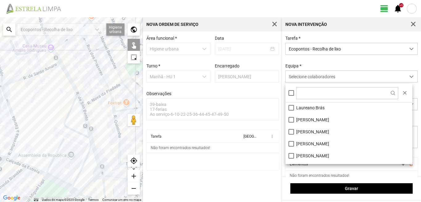
scroll to position [62, 0]
click at [291, 119] on li "[PERSON_NAME]" at bounding box center [348, 119] width 127 height 12
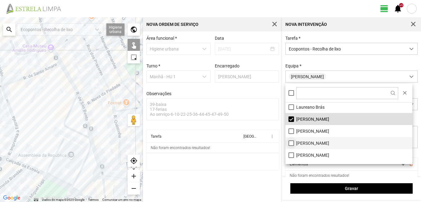
click at [291, 141] on li "[PERSON_NAME]" at bounding box center [348, 143] width 127 height 12
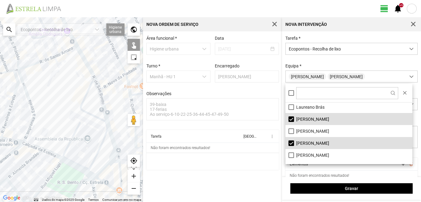
drag, startPoint x: 18, startPoint y: 134, endPoint x: 75, endPoint y: 85, distance: 74.9
click at [74, 85] on div "A carregar..." at bounding box center [71, 109] width 143 height 185
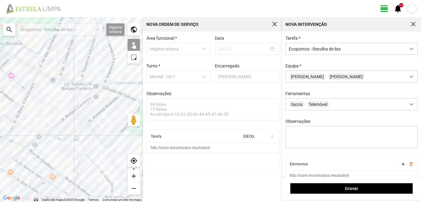
click at [35, 156] on div "A carregar..." at bounding box center [71, 109] width 143 height 185
click at [49, 130] on div "A carregar..." at bounding box center [71, 109] width 143 height 185
click at [35, 153] on div "A carregar..." at bounding box center [71, 109] width 143 height 185
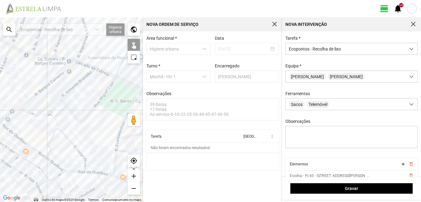
drag, startPoint x: 67, startPoint y: 153, endPoint x: 31, endPoint y: 123, distance: 47.5
click at [31, 123] on div "A carregar..." at bounding box center [71, 109] width 143 height 185
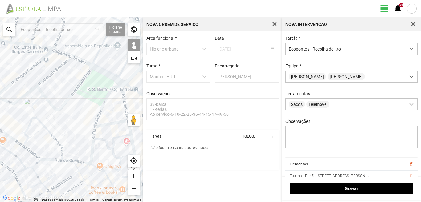
click at [96, 165] on div "A carregar..." at bounding box center [71, 109] width 143 height 185
click at [90, 156] on div "A carregar..." at bounding box center [71, 109] width 143 height 185
click at [110, 124] on div "A carregar..." at bounding box center [71, 109] width 143 height 185
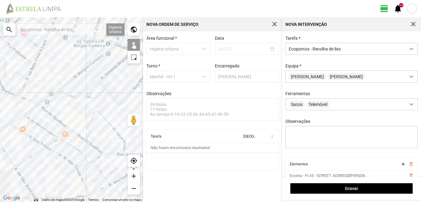
drag, startPoint x: 3, startPoint y: 117, endPoint x: 99, endPoint y: 109, distance: 96.2
click at [99, 109] on div "A carregar..." at bounding box center [71, 109] width 143 height 185
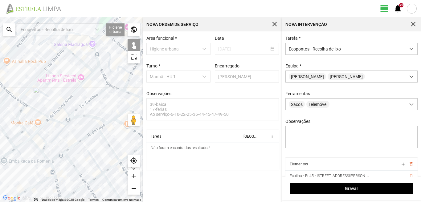
click at [97, 131] on div "A carregar..." at bounding box center [71, 109] width 143 height 185
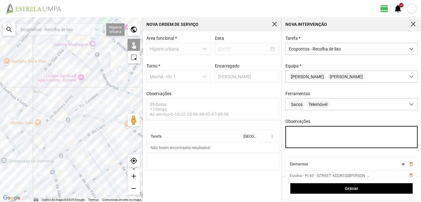
click at [293, 132] on textarea "Observações" at bounding box center [351, 137] width 132 height 22
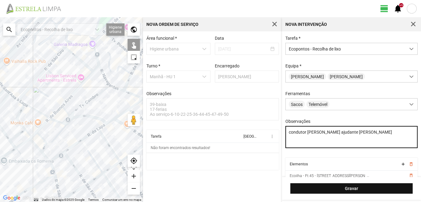
type textarea "condutor [PERSON_NAME] ajudante [PERSON_NAME]"
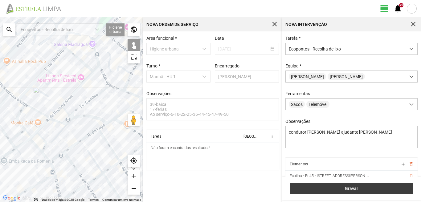
click at [340, 189] on span "Gravar" at bounding box center [352, 188] width 116 height 5
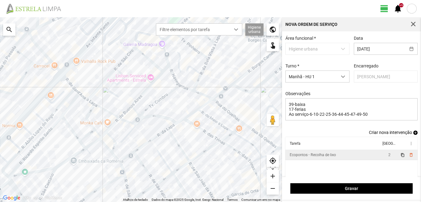
click at [382, 157] on td "2" at bounding box center [389, 155] width 17 height 10
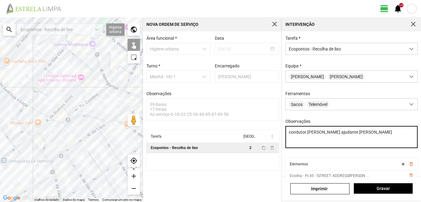
click at [343, 135] on textarea "condutor [PERSON_NAME] ajudante [PERSON_NAME]" at bounding box center [351, 137] width 132 height 22
type textarea "condutor [PERSON_NAME] ajudante [PERSON_NAME]"
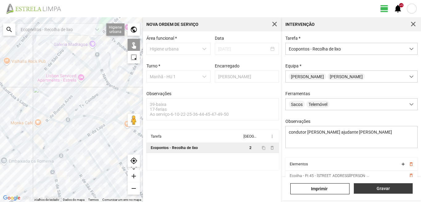
click at [380, 188] on span "Gravar" at bounding box center [383, 188] width 52 height 5
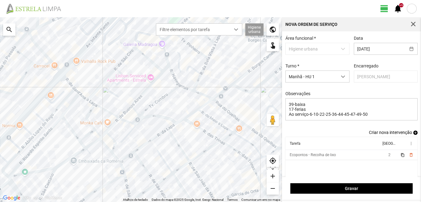
click at [413, 135] on span "add" at bounding box center [415, 133] width 4 height 4
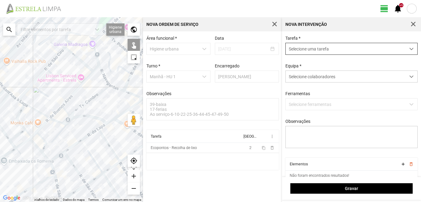
click at [323, 50] on span "Selecione uma tarefa" at bounding box center [346, 48] width 120 height 11
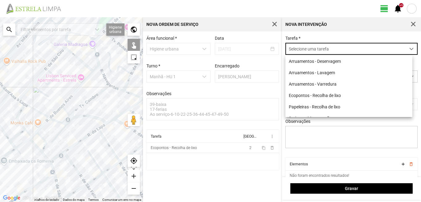
scroll to position [3, 27]
click at [323, 107] on li "Papeleiras - Recolha de lixo" at bounding box center [348, 106] width 127 height 11
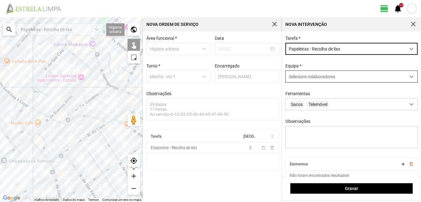
click at [319, 79] on span "Selecione colaboradores" at bounding box center [312, 76] width 47 height 5
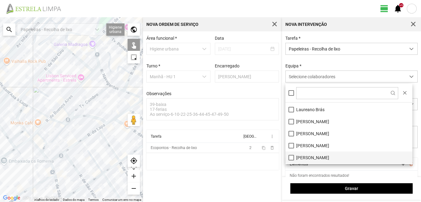
scroll to position [62, 0]
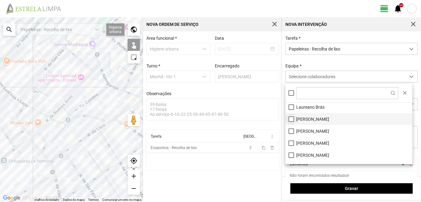
click at [291, 121] on li "[PERSON_NAME]" at bounding box center [348, 119] width 127 height 12
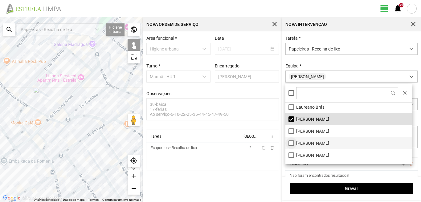
click at [291, 142] on li "[PERSON_NAME]" at bounding box center [348, 143] width 127 height 12
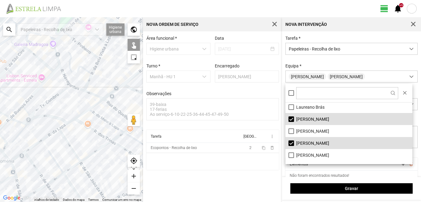
drag, startPoint x: 100, startPoint y: 122, endPoint x: 59, endPoint y: 122, distance: 41.6
click at [59, 122] on div "A carregar..." at bounding box center [71, 109] width 143 height 185
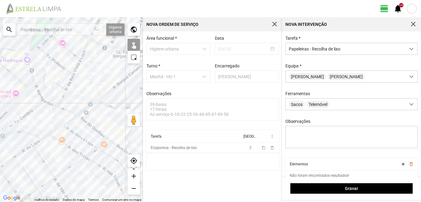
drag, startPoint x: 96, startPoint y: 109, endPoint x: 69, endPoint y: 126, distance: 32.4
click at [69, 126] on div "A carregar..." at bounding box center [71, 109] width 143 height 185
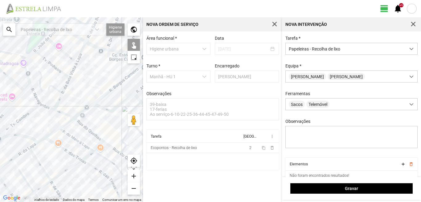
click at [120, 152] on div "A carregar..." at bounding box center [71, 109] width 143 height 185
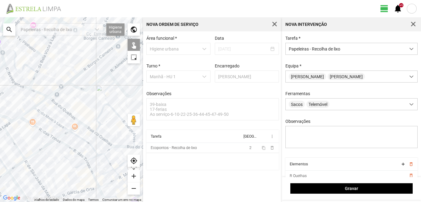
drag, startPoint x: 112, startPoint y: 140, endPoint x: 78, endPoint y: 114, distance: 42.2
click at [78, 114] on div "A carregar..." at bounding box center [71, 109] width 143 height 185
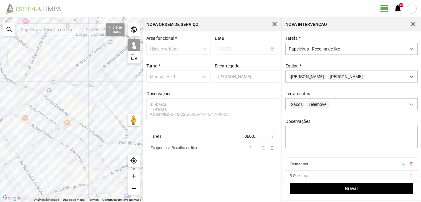
click at [93, 125] on div "A carregar..." at bounding box center [71, 109] width 143 height 185
click at [96, 121] on div "A carregar..." at bounding box center [71, 109] width 143 height 185
click at [102, 141] on div "A carregar..." at bounding box center [71, 109] width 143 height 185
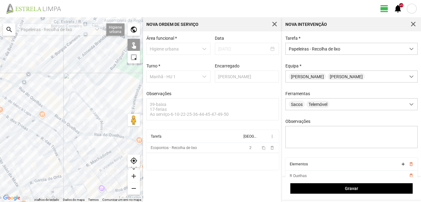
drag, startPoint x: 111, startPoint y: 132, endPoint x: 86, endPoint y: 123, distance: 27.3
click at [86, 123] on div "A carregar..." at bounding box center [71, 109] width 143 height 185
click at [102, 127] on div "A carregar..." at bounding box center [71, 109] width 143 height 185
click at [102, 132] on div "A carregar..." at bounding box center [71, 109] width 143 height 185
click at [104, 136] on div "A carregar..." at bounding box center [71, 109] width 143 height 185
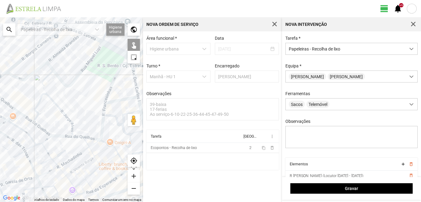
drag, startPoint x: 118, startPoint y: 110, endPoint x: 85, endPoint y: 112, distance: 33.3
click at [85, 112] on div "A carregar..." at bounding box center [71, 109] width 143 height 185
click at [105, 110] on div "A carregar..." at bounding box center [71, 109] width 143 height 185
click at [106, 109] on div "A carregar..." at bounding box center [71, 109] width 143 height 185
click at [106, 107] on div "A carregar..." at bounding box center [71, 109] width 143 height 185
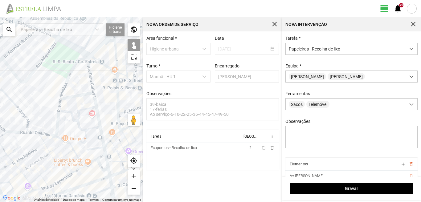
drag, startPoint x: 119, startPoint y: 144, endPoint x: 72, endPoint y: 140, distance: 47.6
click at [72, 140] on div "A carregar..." at bounding box center [71, 109] width 143 height 185
click at [88, 88] on div "A carregar..." at bounding box center [71, 109] width 143 height 185
click at [92, 93] on div "A carregar..." at bounding box center [71, 109] width 143 height 185
click at [88, 97] on div "A carregar..." at bounding box center [71, 109] width 143 height 185
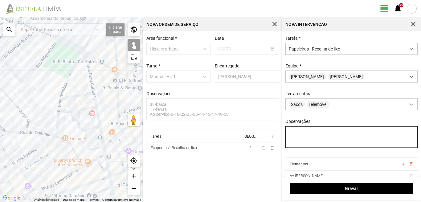
click at [289, 132] on textarea "Observações" at bounding box center [351, 137] width 132 height 22
click at [291, 141] on textarea "condutor [PERSON_NAME] ajudante [PERSON_NAME]" at bounding box center [351, 137] width 132 height 22
click at [354, 136] on textarea "condutor [PERSON_NAME] ajudante [PERSON_NAME]" at bounding box center [351, 137] width 132 height 22
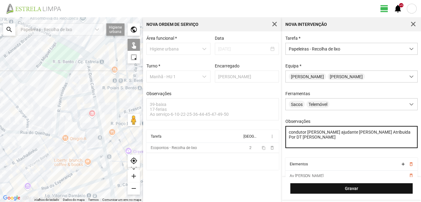
type textarea "condutor [PERSON_NAME] ajudante [PERSON_NAME] Atribuida Por DT [PERSON_NAME]"
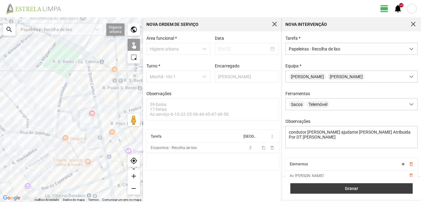
click at [352, 189] on span "Gravar" at bounding box center [352, 188] width 116 height 5
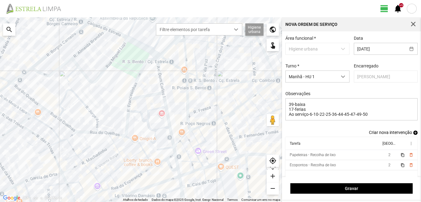
click at [413, 134] on span "add" at bounding box center [415, 133] width 4 height 4
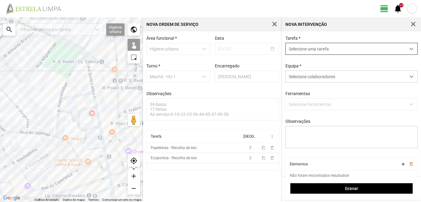
drag, startPoint x: 338, startPoint y: 47, endPoint x: 331, endPoint y: 52, distance: 9.1
click at [338, 47] on span "Selecione uma tarefa" at bounding box center [346, 48] width 120 height 11
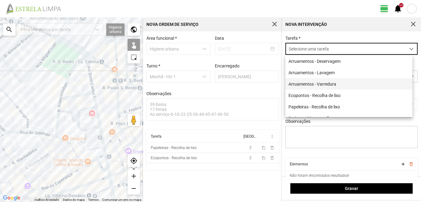
click at [316, 83] on li "Arruamentos - Varredura" at bounding box center [348, 83] width 127 height 11
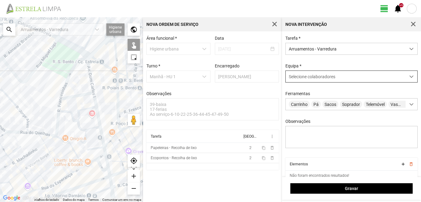
click at [313, 78] on span "Selecione colaboradores" at bounding box center [312, 76] width 47 height 5
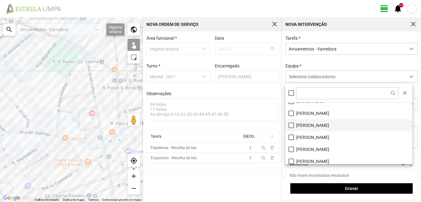
scroll to position [83, 0]
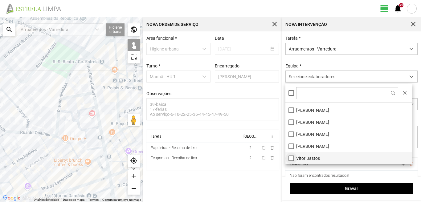
click at [291, 158] on li "Vítor Bastos" at bounding box center [348, 158] width 127 height 12
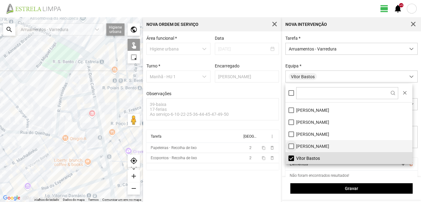
click at [291, 146] on li "[PERSON_NAME]" at bounding box center [348, 146] width 127 height 12
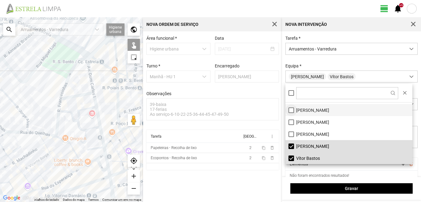
click at [291, 109] on li "[PERSON_NAME]" at bounding box center [348, 110] width 127 height 12
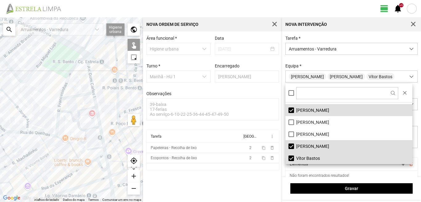
click at [90, 71] on div "A carregar..." at bounding box center [71, 109] width 143 height 185
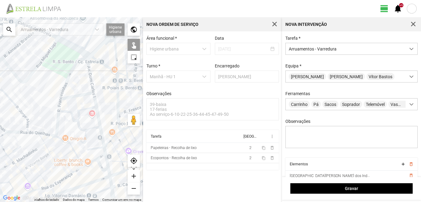
click at [80, 95] on div "A carregar..." at bounding box center [71, 109] width 143 height 185
click at [96, 107] on div "A carregar..." at bounding box center [71, 109] width 143 height 185
click at [98, 147] on div "A carregar..." at bounding box center [71, 109] width 143 height 185
click at [105, 150] on div "A carregar..." at bounding box center [71, 109] width 143 height 185
click at [92, 156] on div "A carregar..." at bounding box center [71, 109] width 143 height 185
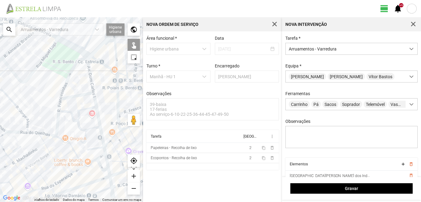
click at [98, 157] on div "A carregar..." at bounding box center [71, 109] width 143 height 185
click at [93, 160] on div "A carregar..." at bounding box center [71, 109] width 143 height 185
click at [98, 163] on div "A carregar..." at bounding box center [71, 109] width 143 height 185
click at [107, 161] on div "A carregar..." at bounding box center [71, 109] width 143 height 185
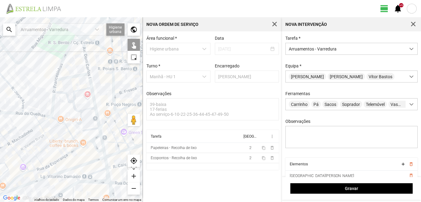
drag, startPoint x: 105, startPoint y: 170, endPoint x: 100, endPoint y: 146, distance: 24.8
click at [100, 146] on div "A carregar..." at bounding box center [71, 109] width 143 height 185
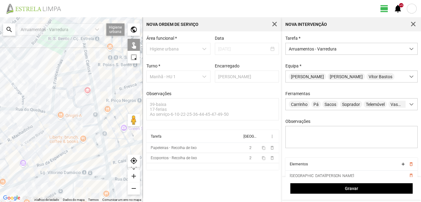
click at [104, 147] on div "A carregar..." at bounding box center [71, 109] width 143 height 185
click at [106, 161] on div "A carregar..." at bounding box center [71, 109] width 143 height 185
click at [100, 167] on div "A carregar..." at bounding box center [71, 109] width 143 height 185
click at [107, 170] on div "A carregar..." at bounding box center [71, 109] width 143 height 185
click at [108, 169] on div "A carregar..." at bounding box center [71, 109] width 143 height 185
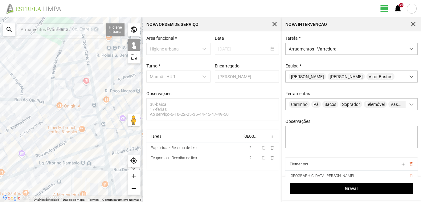
drag, startPoint x: 101, startPoint y: 172, endPoint x: 96, endPoint y: 135, distance: 37.0
click at [96, 135] on div "A carregar..." at bounding box center [71, 109] width 143 height 185
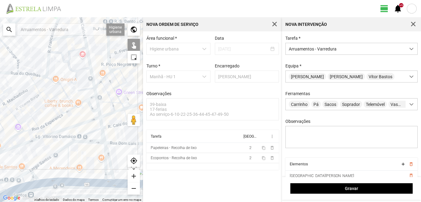
click at [105, 149] on div "A carregar..." at bounding box center [71, 109] width 143 height 185
click at [105, 157] on div "A carregar..." at bounding box center [71, 109] width 143 height 185
click at [106, 174] on div "A carregar..." at bounding box center [71, 109] width 143 height 185
click at [108, 181] on div "A carregar..." at bounding box center [71, 109] width 143 height 185
click at [67, 169] on div "A carregar..." at bounding box center [71, 109] width 143 height 185
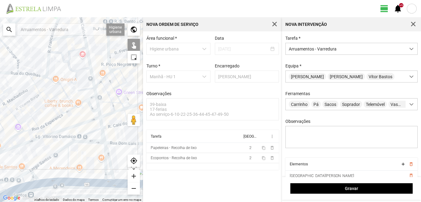
click at [72, 142] on div "A carregar..." at bounding box center [71, 109] width 143 height 185
click at [48, 157] on div "A carregar..." at bounding box center [71, 109] width 143 height 185
click at [50, 183] on div "A carregar..." at bounding box center [71, 109] width 143 height 185
click at [32, 174] on div "A carregar..." at bounding box center [71, 109] width 143 height 185
click at [27, 172] on div "A carregar..." at bounding box center [71, 109] width 143 height 185
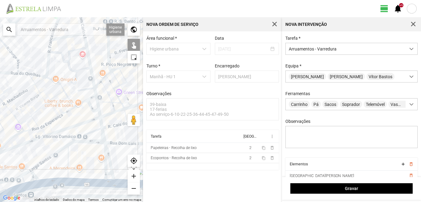
click at [27, 177] on div "A carregar..." at bounding box center [71, 109] width 143 height 185
click at [27, 185] on div "A carregar..." at bounding box center [71, 109] width 143 height 185
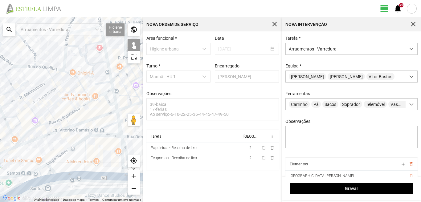
drag, startPoint x: 35, startPoint y: 176, endPoint x: 70, endPoint y: 160, distance: 37.6
click at [61, 164] on div "A carregar..." at bounding box center [71, 109] width 143 height 185
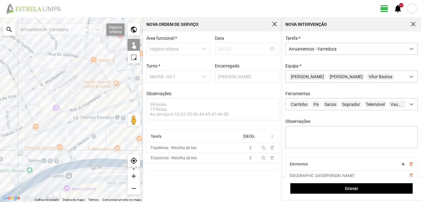
click at [11, 174] on div "A carregar..." at bounding box center [71, 109] width 143 height 185
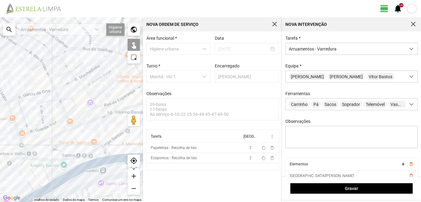
drag, startPoint x: 7, startPoint y: 179, endPoint x: 45, endPoint y: 173, distance: 38.7
click at [45, 173] on div "A carregar..." at bounding box center [71, 109] width 143 height 185
click at [36, 178] on div "A carregar..." at bounding box center [71, 109] width 143 height 185
click at [22, 164] on div "A carregar..." at bounding box center [71, 109] width 143 height 185
click at [44, 185] on div "A carregar..." at bounding box center [71, 109] width 143 height 185
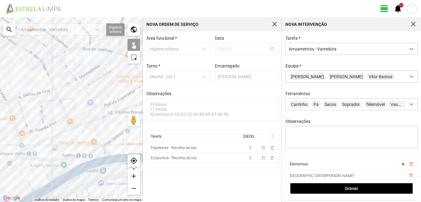
click at [36, 189] on div "A carregar..." at bounding box center [71, 109] width 143 height 185
click at [31, 185] on div "A carregar..." at bounding box center [71, 109] width 143 height 185
click at [41, 193] on div "A carregar..." at bounding box center [71, 109] width 143 height 185
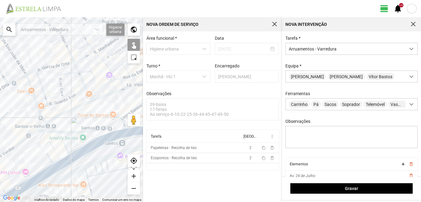
drag, startPoint x: 47, startPoint y: 179, endPoint x: 61, endPoint y: 159, distance: 24.3
click at [61, 159] on div "A carregar..." at bounding box center [71, 109] width 143 height 185
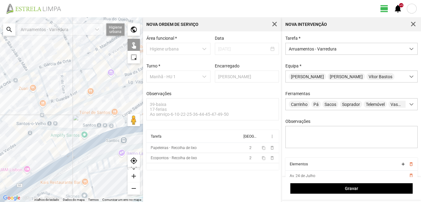
click at [37, 171] on div "A carregar..." at bounding box center [71, 109] width 143 height 185
click at [41, 176] on div "A carregar..." at bounding box center [71, 109] width 143 height 185
click at [22, 167] on div "A carregar..." at bounding box center [71, 109] width 143 height 185
click at [22, 180] on div "A carregar..." at bounding box center [71, 109] width 143 height 185
click at [7, 170] on div "A carregar..." at bounding box center [71, 109] width 143 height 185
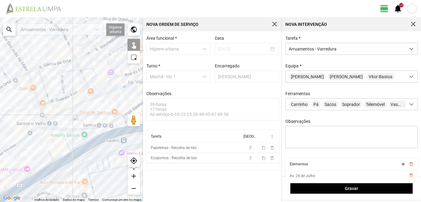
click at [8, 171] on div "A carregar..." at bounding box center [71, 109] width 143 height 185
click at [6, 178] on div "A carregar..." at bounding box center [71, 109] width 143 height 185
click at [23, 187] on div "A carregar..." at bounding box center [71, 109] width 143 height 185
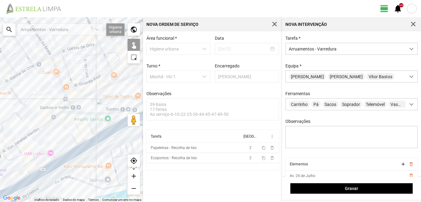
drag, startPoint x: 24, startPoint y: 179, endPoint x: 75, endPoint y: 152, distance: 57.3
click at [70, 155] on div "A carregar..." at bounding box center [71, 109] width 143 height 185
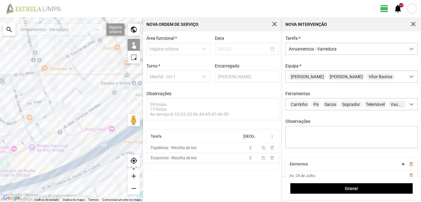
click at [75, 147] on div "A carregar..." at bounding box center [71, 109] width 143 height 185
click at [89, 145] on div "A carregar..." at bounding box center [71, 109] width 143 height 185
click at [82, 155] on div "A carregar..." at bounding box center [71, 109] width 143 height 185
click at [83, 161] on div "A carregar..." at bounding box center [71, 109] width 143 height 185
click at [58, 174] on div "A carregar..." at bounding box center [71, 109] width 143 height 185
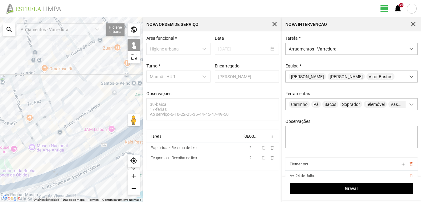
click at [16, 181] on div "A carregar..." at bounding box center [71, 109] width 143 height 185
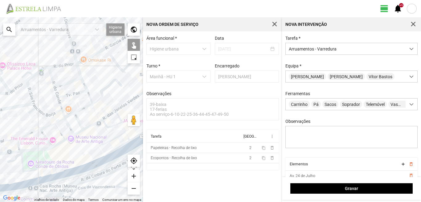
drag, startPoint x: 25, startPoint y: 172, endPoint x: 65, endPoint y: 162, distance: 41.6
click at [65, 162] on div "A carregar..." at bounding box center [71, 109] width 143 height 185
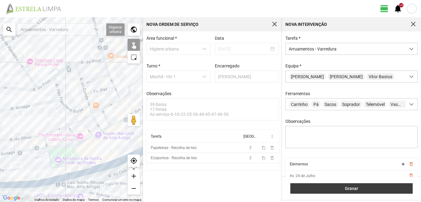
click at [340, 186] on span "Gravar" at bounding box center [352, 188] width 116 height 5
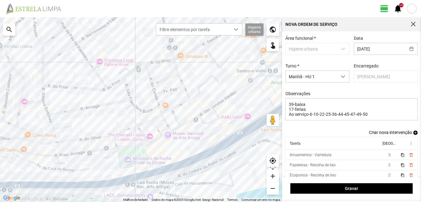
click at [413, 135] on span "add" at bounding box center [415, 133] width 4 height 4
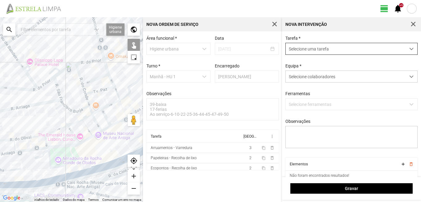
click at [342, 47] on span "Selecione uma tarefa" at bounding box center [346, 48] width 120 height 11
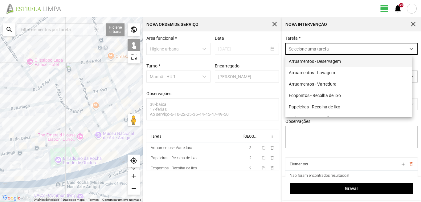
scroll to position [3, 27]
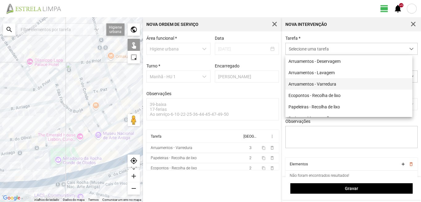
click at [320, 86] on li "Arruamentos - Varredura" at bounding box center [348, 83] width 127 height 11
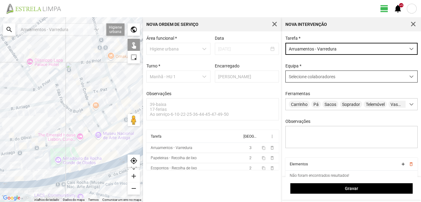
click at [312, 79] on span "Selecione colaboradores" at bounding box center [312, 76] width 47 height 5
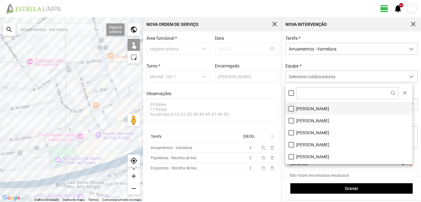
click at [292, 106] on li "[PERSON_NAME]" at bounding box center [348, 109] width 127 height 12
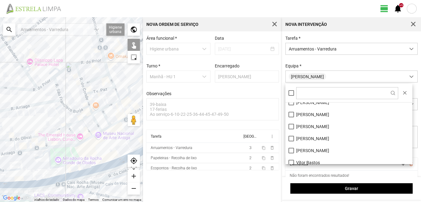
scroll to position [83, 0]
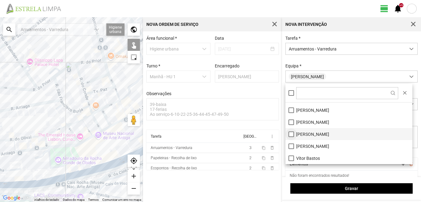
click at [293, 136] on li "[PERSON_NAME]" at bounding box center [348, 134] width 127 height 12
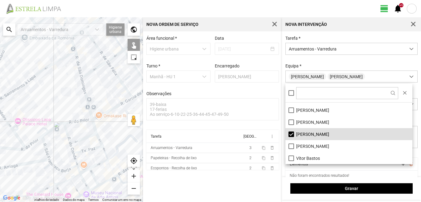
drag, startPoint x: 82, startPoint y: 77, endPoint x: 65, endPoint y: 167, distance: 90.9
click at [65, 166] on div "A carregar..." at bounding box center [71, 109] width 143 height 185
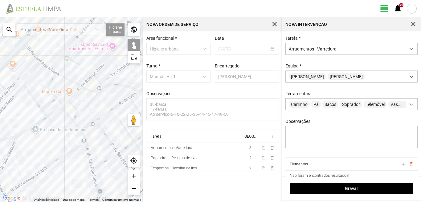
drag, startPoint x: 80, startPoint y: 145, endPoint x: 113, endPoint y: 199, distance: 62.9
click at [113, 199] on div "A carregar... Atalhos de teclado Dados do mapa Dados do mapa ©2025 Google, Inst…" at bounding box center [71, 109] width 143 height 185
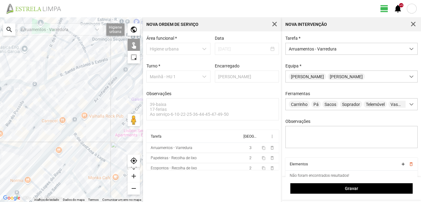
drag, startPoint x: 84, startPoint y: 131, endPoint x: 101, endPoint y: 181, distance: 52.8
click at [101, 181] on div "A carregar..." at bounding box center [71, 109] width 143 height 185
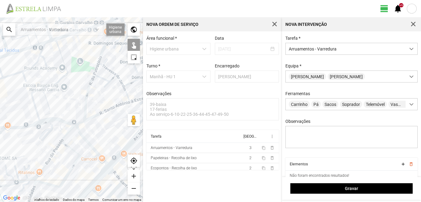
drag, startPoint x: 61, startPoint y: 179, endPoint x: 86, endPoint y: 132, distance: 52.8
click at [84, 135] on div "A carregar..." at bounding box center [71, 109] width 143 height 185
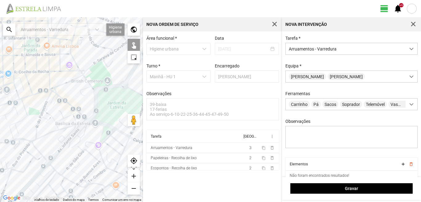
drag, startPoint x: 68, startPoint y: 163, endPoint x: 23, endPoint y: 167, distance: 44.8
click at [23, 167] on div "A carregar..." at bounding box center [71, 109] width 143 height 185
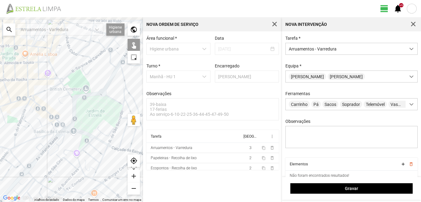
drag, startPoint x: 41, startPoint y: 124, endPoint x: 86, endPoint y: 138, distance: 47.7
click at [79, 136] on div "A carregar..." at bounding box center [71, 109] width 143 height 185
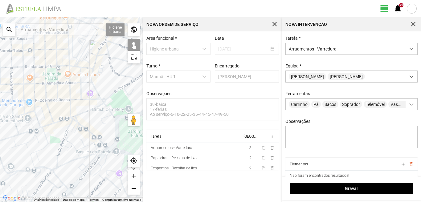
click at [76, 120] on div "A carregar..." at bounding box center [71, 109] width 143 height 185
click at [75, 130] on div "A carregar..." at bounding box center [71, 109] width 143 height 185
click at [74, 128] on div "A carregar..." at bounding box center [71, 109] width 143 height 185
click at [78, 123] on div "A carregar..." at bounding box center [71, 109] width 143 height 185
click at [87, 130] on div "A carregar..." at bounding box center [71, 109] width 143 height 185
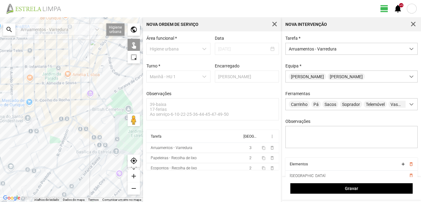
click at [102, 143] on div "A carregar..." at bounding box center [71, 109] width 143 height 185
click at [97, 140] on div "A carregar..." at bounding box center [71, 109] width 143 height 185
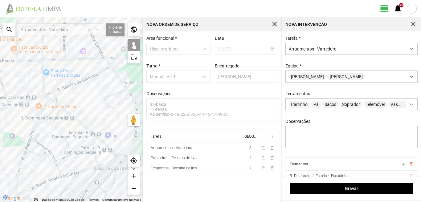
drag, startPoint x: 122, startPoint y: 145, endPoint x: 80, endPoint y: 134, distance: 43.2
click at [80, 134] on div "A carregar..." at bounding box center [71, 109] width 143 height 185
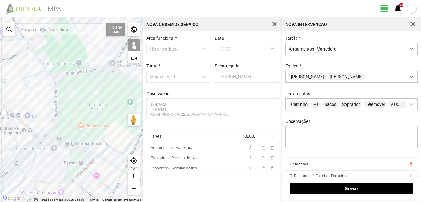
click at [39, 137] on div "A carregar..." at bounding box center [71, 109] width 143 height 185
click at [52, 142] on div "A carregar..." at bounding box center [71, 109] width 143 height 185
click at [70, 156] on div "A carregar..." at bounding box center [71, 109] width 143 height 185
click at [107, 162] on div "A carregar..." at bounding box center [71, 109] width 143 height 185
drag, startPoint x: 107, startPoint y: 155, endPoint x: 54, endPoint y: 131, distance: 58.5
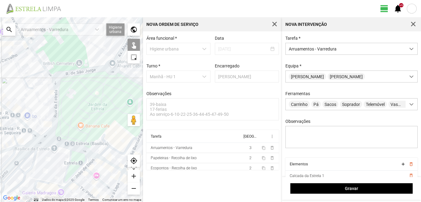
click at [60, 135] on div "A carregar..." at bounding box center [71, 109] width 143 height 185
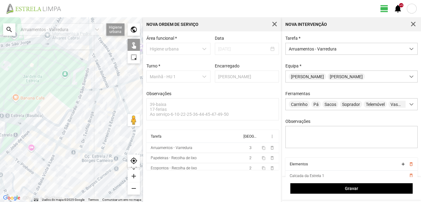
click at [69, 149] on div "A carregar..." at bounding box center [71, 109] width 143 height 185
click at [87, 153] on div "A carregar..." at bounding box center [71, 109] width 143 height 185
click at [108, 156] on div "A carregar..." at bounding box center [71, 109] width 143 height 185
drag, startPoint x: 108, startPoint y: 155, endPoint x: 52, endPoint y: 146, distance: 56.4
click at [52, 146] on div "A carregar..." at bounding box center [71, 109] width 143 height 185
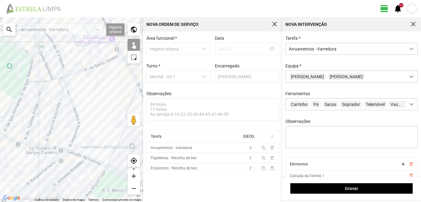
click at [76, 154] on div "A carregar..." at bounding box center [71, 109] width 143 height 185
click at [93, 162] on div "A carregar..." at bounding box center [71, 109] width 143 height 185
click at [113, 171] on div "A carregar..." at bounding box center [71, 109] width 143 height 185
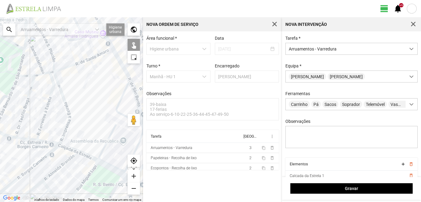
drag, startPoint x: 112, startPoint y: 166, endPoint x: 95, endPoint y: 156, distance: 20.6
click at [95, 156] on div "A carregar..." at bounding box center [71, 109] width 143 height 185
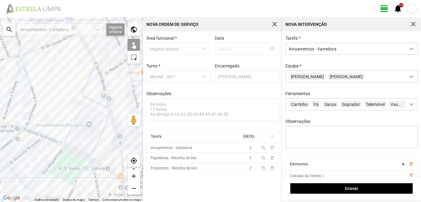
click at [92, 161] on div "A carregar..." at bounding box center [71, 109] width 143 height 185
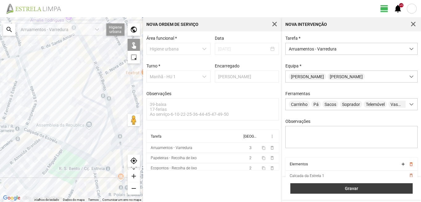
click at [350, 190] on span "Gravar" at bounding box center [352, 188] width 116 height 5
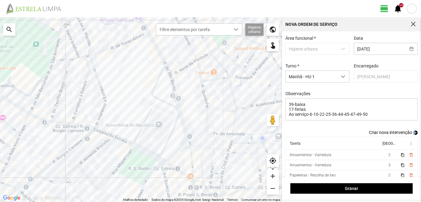
click at [413, 133] on span "add" at bounding box center [415, 133] width 4 height 4
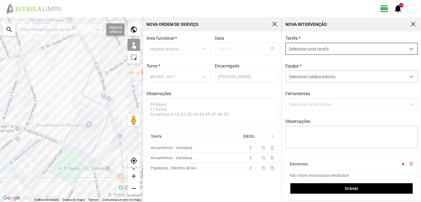
click at [312, 52] on span "Selecione uma tarefa" at bounding box center [346, 48] width 120 height 11
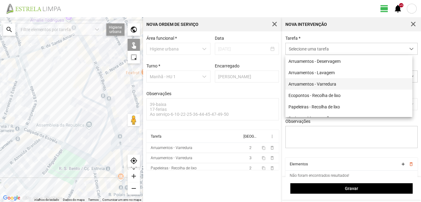
click at [321, 86] on li "Arruamentos - Varredura" at bounding box center [348, 83] width 127 height 11
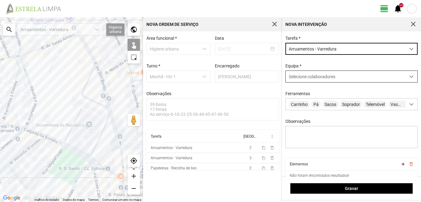
click at [318, 77] on span "Selecione colaboradores" at bounding box center [312, 76] width 47 height 5
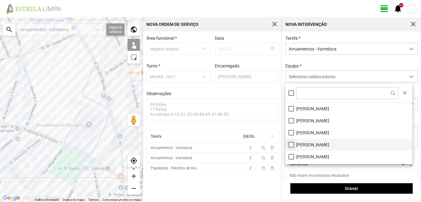
click at [291, 145] on li "[PERSON_NAME]" at bounding box center [348, 145] width 127 height 12
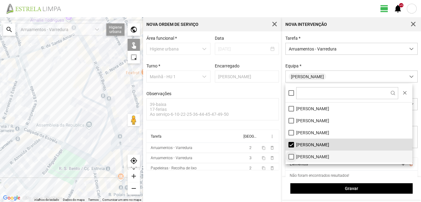
scroll to position [31, 0]
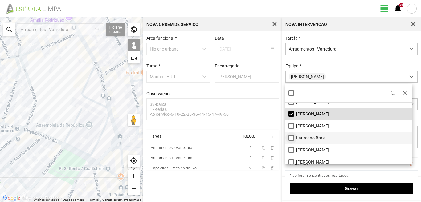
click at [291, 139] on li "Laureano Brás" at bounding box center [348, 138] width 127 height 12
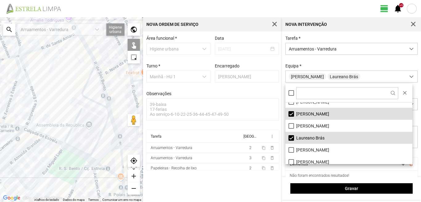
scroll to position [0, 0]
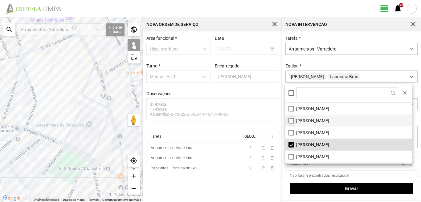
click at [290, 123] on li "[PERSON_NAME]" at bounding box center [348, 121] width 127 height 12
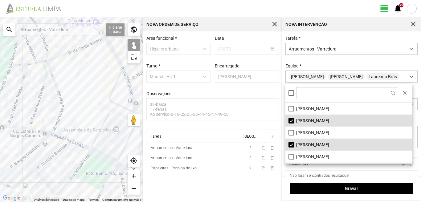
drag, startPoint x: 57, startPoint y: 144, endPoint x: 91, endPoint y: 150, distance: 34.9
click at [89, 150] on div "A carregar..." at bounding box center [71, 109] width 143 height 185
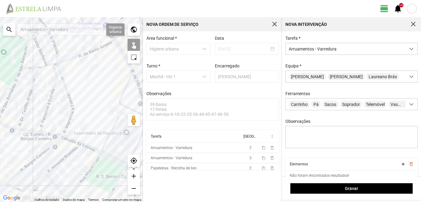
drag, startPoint x: 29, startPoint y: 145, endPoint x: 68, endPoint y: 135, distance: 40.5
click at [67, 135] on div "A carregar..." at bounding box center [71, 109] width 143 height 185
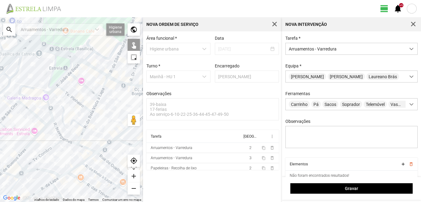
drag, startPoint x: 83, startPoint y: 156, endPoint x: 101, endPoint y: 134, distance: 28.0
click at [101, 135] on div "A carregar..." at bounding box center [71, 109] width 143 height 185
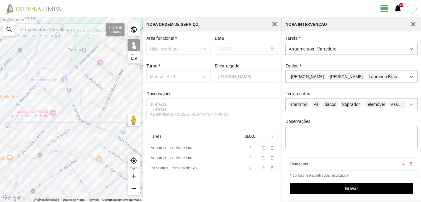
drag, startPoint x: 50, startPoint y: 168, endPoint x: 81, endPoint y: 155, distance: 33.6
click at [72, 157] on div "A carregar..." at bounding box center [71, 109] width 143 height 185
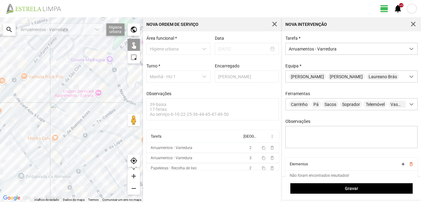
click at [72, 174] on div "A carregar..." at bounding box center [71, 109] width 143 height 185
click at [91, 161] on div "A carregar..." at bounding box center [71, 109] width 143 height 185
click at [106, 150] on div "A carregar..." at bounding box center [71, 109] width 143 height 185
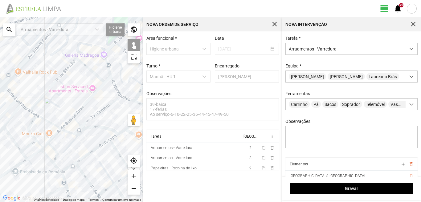
drag, startPoint x: 106, startPoint y: 157, endPoint x: 99, endPoint y: 148, distance: 11.0
click at [99, 152] on div "A carregar..." at bounding box center [71, 109] width 143 height 185
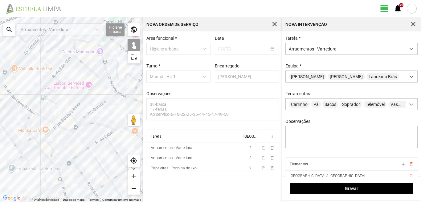
click at [115, 130] on div "A carregar..." at bounding box center [71, 109] width 143 height 185
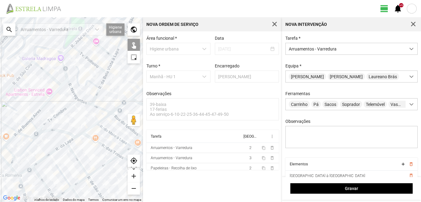
drag, startPoint x: 111, startPoint y: 143, endPoint x: 54, endPoint y: 150, distance: 57.5
click at [54, 150] on div "A carregar..." at bounding box center [71, 109] width 143 height 185
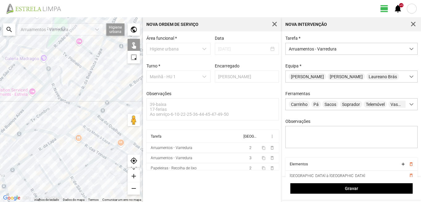
click at [71, 130] on div "A carregar..." at bounding box center [71, 109] width 143 height 185
click at [85, 118] on div "A carregar..." at bounding box center [71, 109] width 143 height 185
click at [94, 134] on div "A carregar..." at bounding box center [71, 109] width 143 height 185
click at [85, 146] on div "A carregar..." at bounding box center [71, 109] width 143 height 185
click at [107, 151] on div "A carregar..." at bounding box center [71, 109] width 143 height 185
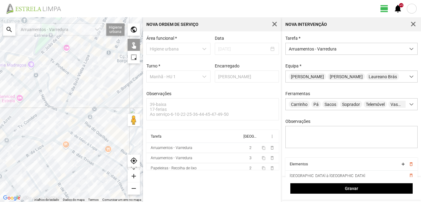
drag, startPoint x: 107, startPoint y: 151, endPoint x: 80, endPoint y: 161, distance: 28.3
click at [80, 161] on div "A carregar..." at bounding box center [71, 109] width 143 height 185
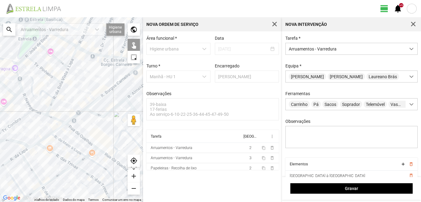
click at [92, 153] on div "A carregar..." at bounding box center [71, 109] width 143 height 185
click at [96, 163] on div "A carregar..." at bounding box center [71, 109] width 143 height 185
click at [84, 173] on div "A carregar..." at bounding box center [71, 109] width 143 height 185
click at [92, 176] on div "A carregar..." at bounding box center [71, 109] width 143 height 185
click at [52, 180] on div "A carregar..." at bounding box center [71, 109] width 143 height 185
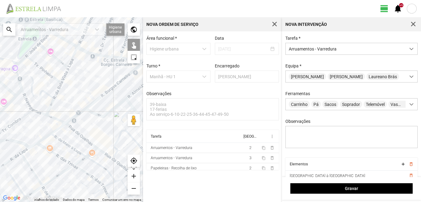
click at [35, 176] on div "A carregar..." at bounding box center [71, 109] width 143 height 185
click at [14, 179] on div "A carregar..." at bounding box center [71, 109] width 143 height 185
click at [8, 171] on div "A carregar..." at bounding box center [71, 109] width 143 height 185
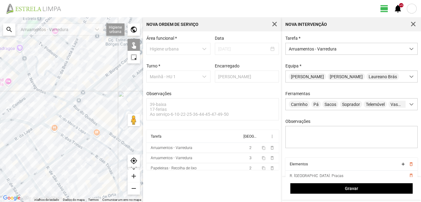
drag, startPoint x: 30, startPoint y: 186, endPoint x: 43, endPoint y: 145, distance: 42.5
click at [40, 150] on div "A carregar..." at bounding box center [71, 109] width 143 height 185
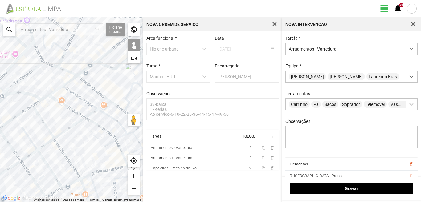
click at [45, 162] on div "A carregar..." at bounding box center [71, 109] width 143 height 185
click at [64, 155] on div "A carregar..." at bounding box center [71, 109] width 143 height 185
click at [46, 143] on div "A carregar..." at bounding box center [71, 109] width 143 height 185
click at [29, 155] on div "A carregar..." at bounding box center [71, 109] width 143 height 185
click at [14, 151] on div "A carregar..." at bounding box center [71, 109] width 143 height 185
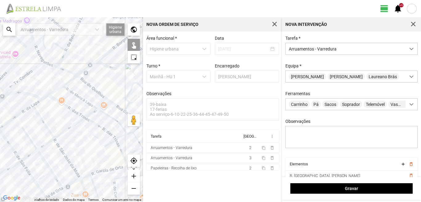
click at [26, 169] on div "A carregar..." at bounding box center [71, 109] width 143 height 185
click at [12, 166] on div "A carregar..." at bounding box center [71, 109] width 143 height 185
click at [99, 170] on div "A carregar..." at bounding box center [71, 109] width 143 height 185
click at [85, 176] on div "A carregar..." at bounding box center [71, 109] width 143 height 185
click at [69, 185] on div "A carregar..." at bounding box center [71, 109] width 143 height 185
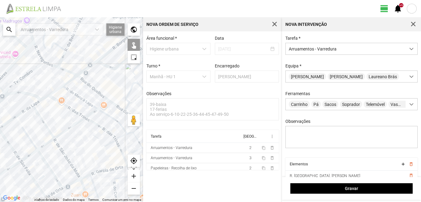
click at [58, 190] on div "A carregar..." at bounding box center [71, 109] width 143 height 185
click at [117, 144] on div "A carregar..." at bounding box center [71, 109] width 143 height 185
click at [122, 137] on div "A carregar..." at bounding box center [71, 109] width 143 height 185
click at [118, 143] on div "A carregar..." at bounding box center [71, 109] width 143 height 185
drag, startPoint x: 108, startPoint y: 160, endPoint x: 80, endPoint y: 148, distance: 30.4
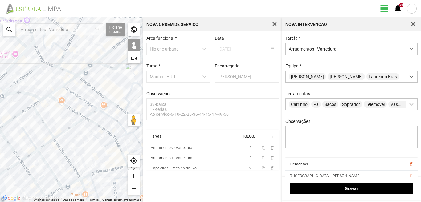
click at [80, 148] on div "A carregar..." at bounding box center [71, 109] width 143 height 185
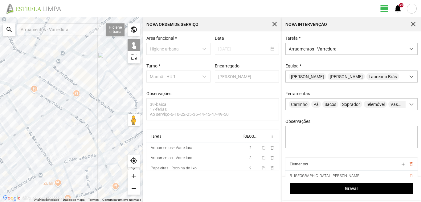
click at [99, 150] on div "A carregar..." at bounding box center [71, 109] width 143 height 185
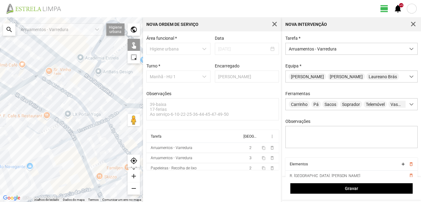
click at [104, 121] on div "A carregar..." at bounding box center [71, 109] width 143 height 185
click at [114, 117] on div "A carregar..." at bounding box center [71, 109] width 143 height 185
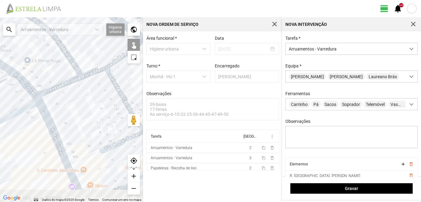
drag, startPoint x: 96, startPoint y: 151, endPoint x: 84, endPoint y: 134, distance: 21.0
click at [84, 134] on div "A carregar..." at bounding box center [71, 109] width 143 height 185
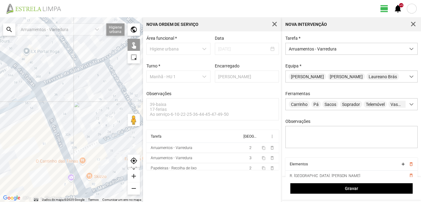
drag, startPoint x: 82, startPoint y: 175, endPoint x: 83, endPoint y: 128, distance: 47.5
click at [84, 130] on div "A carregar..." at bounding box center [71, 109] width 143 height 185
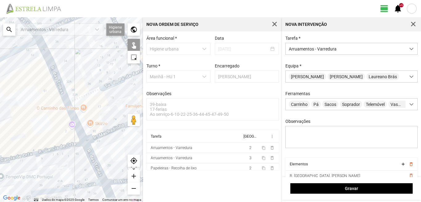
drag, startPoint x: 79, startPoint y: 148, endPoint x: 79, endPoint y: 139, distance: 8.3
click at [79, 141] on div "A carregar..." at bounding box center [71, 109] width 143 height 185
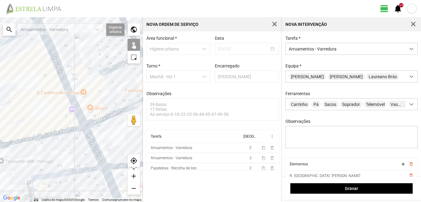
click at [97, 151] on div "A carregar..." at bounding box center [71, 109] width 143 height 185
click at [67, 173] on div "A carregar..." at bounding box center [71, 109] width 143 height 185
drag, startPoint x: 75, startPoint y: 166, endPoint x: 82, endPoint y: 134, distance: 33.2
click at [81, 135] on div "A carregar..." at bounding box center [71, 109] width 143 height 185
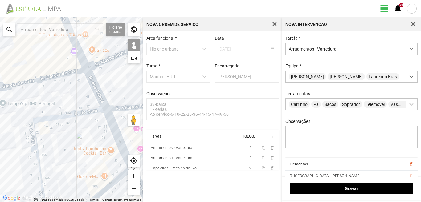
drag, startPoint x: 79, startPoint y: 165, endPoint x: 60, endPoint y: 138, distance: 32.7
click at [62, 143] on div "A carregar..." at bounding box center [71, 109] width 143 height 185
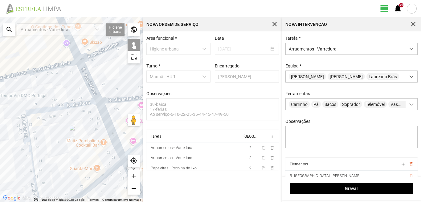
click at [96, 182] on div "A carregar..." at bounding box center [71, 109] width 143 height 185
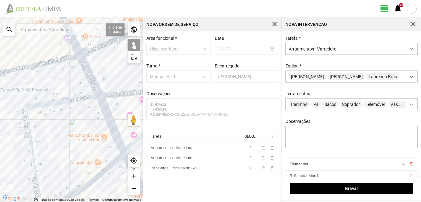
drag, startPoint x: 70, startPoint y: 173, endPoint x: 61, endPoint y: 124, distance: 49.4
click at [63, 125] on div "A carregar..." at bounding box center [71, 109] width 143 height 185
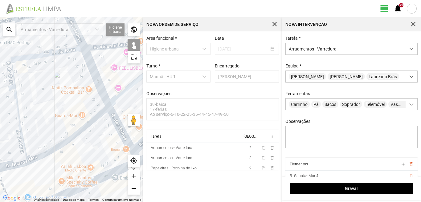
click at [117, 124] on div "A carregar..." at bounding box center [71, 109] width 143 height 185
click at [11, 165] on div "A carregar..." at bounding box center [71, 109] width 143 height 185
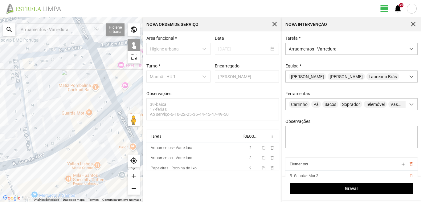
drag, startPoint x: 21, startPoint y: 156, endPoint x: 104, endPoint y: 134, distance: 85.4
click at [72, 139] on div "A carregar..." at bounding box center [71, 109] width 143 height 185
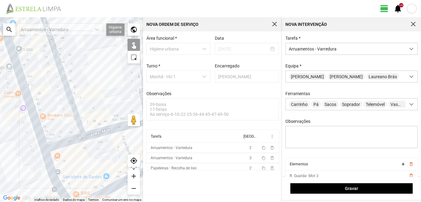
click at [124, 141] on div "A carregar..." at bounding box center [71, 109] width 143 height 185
click at [92, 133] on div "A carregar..." at bounding box center [71, 109] width 143 height 185
click at [92, 135] on div "A carregar..." at bounding box center [71, 109] width 143 height 185
click at [75, 141] on div "A carregar..." at bounding box center [71, 109] width 143 height 185
click at [79, 125] on div "A carregar..." at bounding box center [71, 109] width 143 height 185
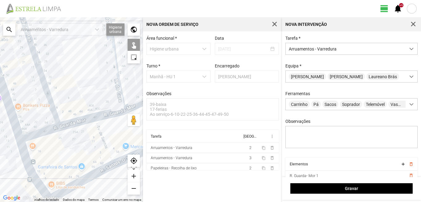
drag, startPoint x: 75, startPoint y: 170, endPoint x: 46, endPoint y: 159, distance: 31.1
click at [46, 159] on div "A carregar..." at bounding box center [71, 109] width 143 height 185
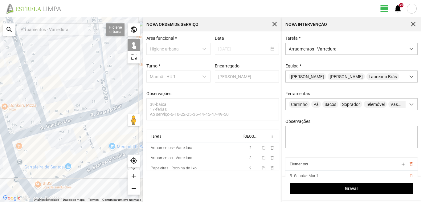
drag, startPoint x: 73, startPoint y: 157, endPoint x: 28, endPoint y: 156, distance: 45.0
click at [28, 156] on div "A carregar..." at bounding box center [71, 109] width 143 height 185
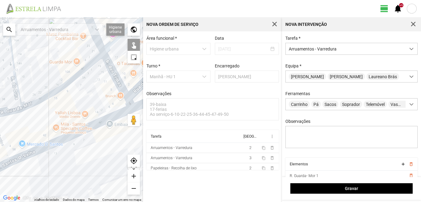
click at [50, 154] on div "A carregar..." at bounding box center [71, 109] width 143 height 185
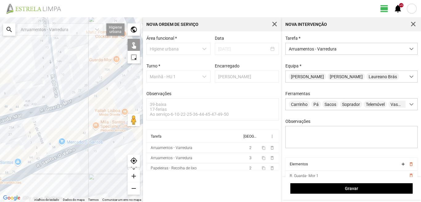
drag, startPoint x: 24, startPoint y: 153, endPoint x: 63, endPoint y: 153, distance: 39.1
click at [63, 153] on div "A carregar..." at bounding box center [71, 109] width 143 height 185
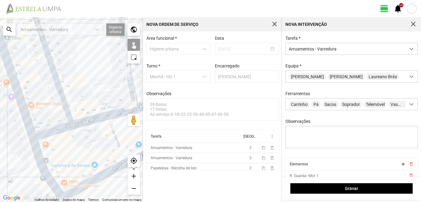
click at [37, 159] on div "A carregar..." at bounding box center [71, 109] width 143 height 185
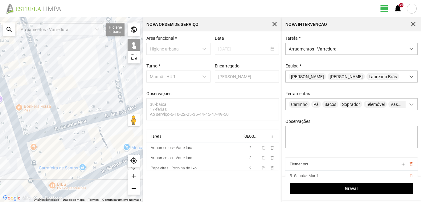
drag, startPoint x: 64, startPoint y: 153, endPoint x: 46, endPoint y: 158, distance: 19.4
click at [46, 158] on div "A carregar..." at bounding box center [71, 109] width 143 height 185
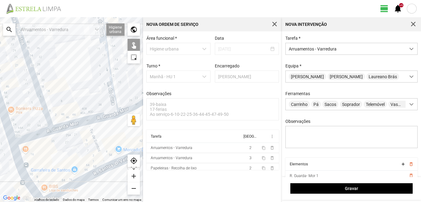
drag, startPoint x: 77, startPoint y: 161, endPoint x: 60, endPoint y: 157, distance: 17.1
click at [71, 160] on div "A carregar..." at bounding box center [71, 109] width 143 height 185
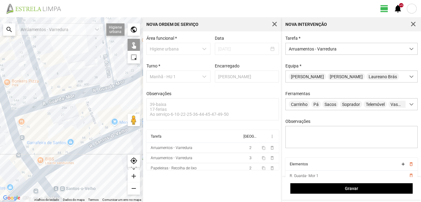
drag, startPoint x: 21, startPoint y: 151, endPoint x: 27, endPoint y: 133, distance: 19.3
click at [23, 140] on div "A carregar..." at bounding box center [71, 109] width 143 height 185
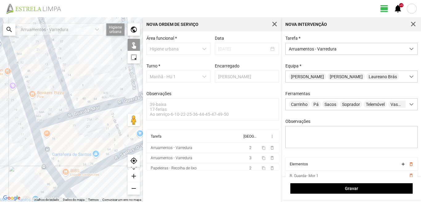
drag, startPoint x: 56, startPoint y: 163, endPoint x: 61, endPoint y: 171, distance: 9.0
click at [60, 169] on div "A carregar..." at bounding box center [71, 109] width 143 height 185
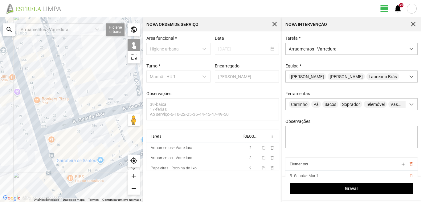
click at [28, 115] on div "A carregar..." at bounding box center [71, 109] width 143 height 185
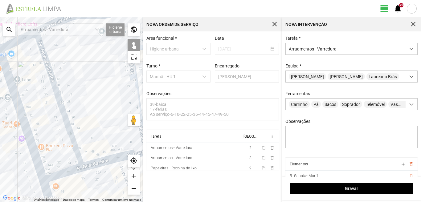
drag, startPoint x: 35, startPoint y: 107, endPoint x: 43, endPoint y: 158, distance: 52.0
click at [41, 156] on div "A carregar..." at bounding box center [71, 109] width 143 height 185
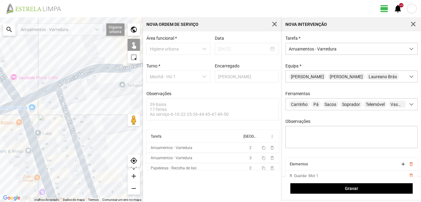
drag, startPoint x: 22, startPoint y: 123, endPoint x: 62, endPoint y: 147, distance: 46.6
click at [44, 139] on div "A carregar..." at bounding box center [71, 109] width 143 height 185
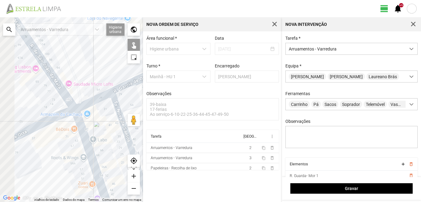
drag, startPoint x: 0, startPoint y: 132, endPoint x: 55, endPoint y: 136, distance: 54.6
click at [55, 136] on div "A carregar..." at bounding box center [71, 109] width 143 height 185
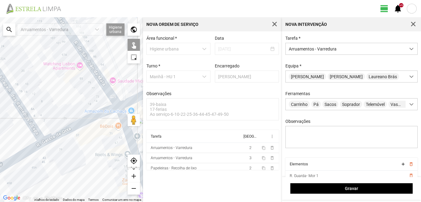
drag, startPoint x: 35, startPoint y: 140, endPoint x: 87, endPoint y: 137, distance: 52.2
click at [87, 137] on div "A carregar..." at bounding box center [71, 109] width 143 height 185
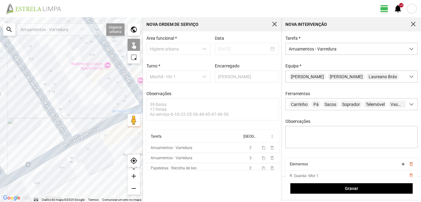
click at [85, 134] on div "A carregar..." at bounding box center [71, 109] width 143 height 185
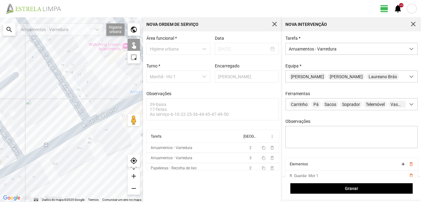
drag, startPoint x: 51, startPoint y: 144, endPoint x: 89, endPoint y: 129, distance: 40.9
click at [73, 133] on div "A carregar..." at bounding box center [71, 109] width 143 height 185
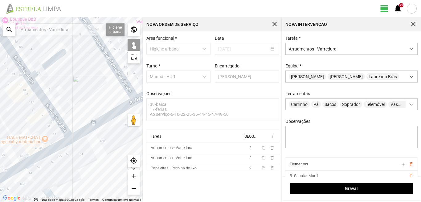
click at [34, 159] on div "A carregar..." at bounding box center [71, 109] width 143 height 185
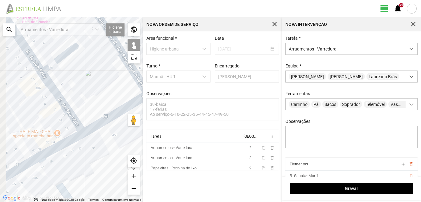
drag, startPoint x: 32, startPoint y: 153, endPoint x: 69, endPoint y: 141, distance: 39.3
click at [62, 142] on div "A carregar..." at bounding box center [71, 109] width 143 height 185
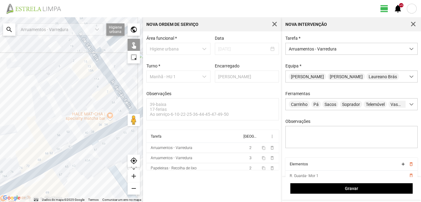
drag, startPoint x: 20, startPoint y: 151, endPoint x: 107, endPoint y: 140, distance: 87.8
click at [107, 140] on div "A carregar..." at bounding box center [71, 109] width 143 height 185
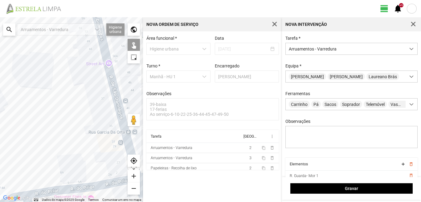
drag, startPoint x: 79, startPoint y: 142, endPoint x: 45, endPoint y: 149, distance: 34.7
click at [45, 149] on div "A carregar..." at bounding box center [71, 109] width 143 height 185
click at [114, 94] on div "A carregar..." at bounding box center [71, 109] width 143 height 185
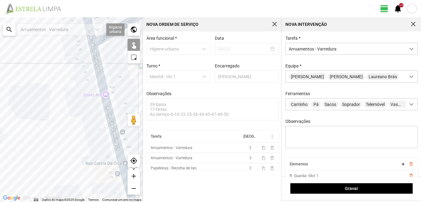
drag, startPoint x: 113, startPoint y: 95, endPoint x: 104, endPoint y: 161, distance: 66.3
click at [104, 160] on div "A carregar..." at bounding box center [71, 109] width 143 height 185
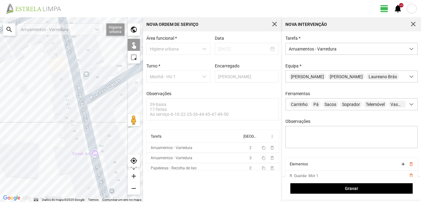
click at [73, 79] on div "A carregar..." at bounding box center [71, 109] width 143 height 185
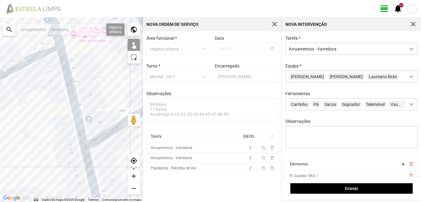
drag, startPoint x: 75, startPoint y: 96, endPoint x: 100, endPoint y: 177, distance: 85.0
click at [98, 177] on div "A carregar..." at bounding box center [71, 109] width 143 height 185
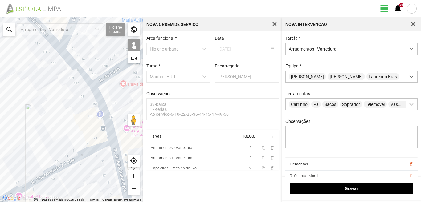
click at [100, 113] on div "A carregar..." at bounding box center [71, 109] width 143 height 185
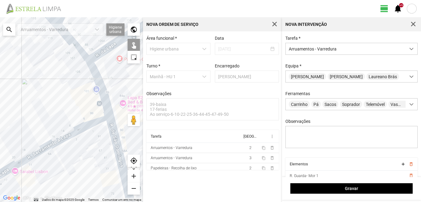
drag, startPoint x: 88, startPoint y: 151, endPoint x: 85, endPoint y: 130, distance: 21.2
click at [86, 134] on div "A carregar..." at bounding box center [71, 109] width 143 height 185
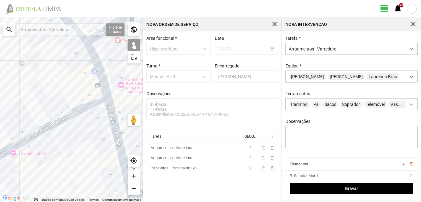
drag, startPoint x: 112, startPoint y: 156, endPoint x: 102, endPoint y: 136, distance: 22.3
click at [102, 136] on div "A carregar..." at bounding box center [71, 109] width 143 height 185
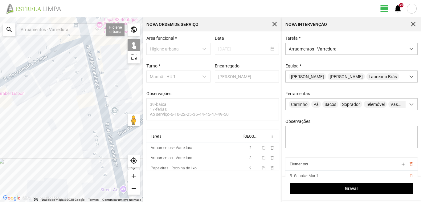
drag, startPoint x: 101, startPoint y: 132, endPoint x: 94, endPoint y: 114, distance: 18.7
click at [96, 118] on div "A carregar..." at bounding box center [71, 109] width 143 height 185
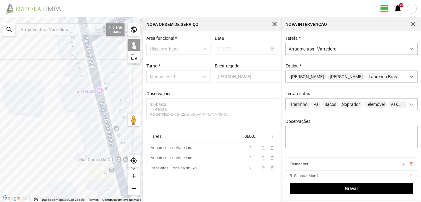
drag, startPoint x: 91, startPoint y: 123, endPoint x: 81, endPoint y: 93, distance: 31.4
click at [84, 105] on div "A carregar..." at bounding box center [71, 109] width 143 height 185
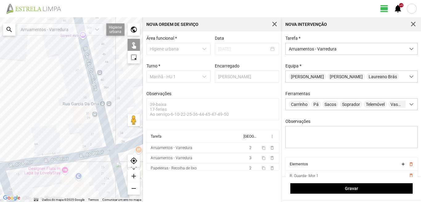
drag, startPoint x: 97, startPoint y: 138, endPoint x: 77, endPoint y: 97, distance: 45.6
click at [79, 101] on div "A carregar..." at bounding box center [71, 109] width 143 height 185
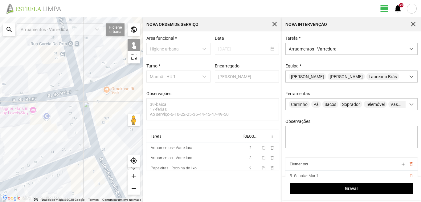
click at [90, 128] on div "A carregar..." at bounding box center [71, 109] width 143 height 185
click at [110, 179] on div "A carregar..." at bounding box center [71, 109] width 143 height 185
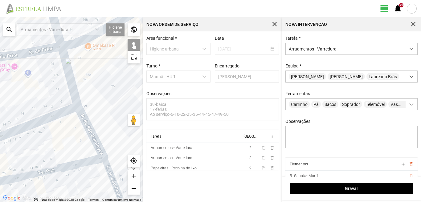
drag, startPoint x: 104, startPoint y: 155, endPoint x: 79, endPoint y: 112, distance: 49.8
click at [85, 121] on div "A carregar..." at bounding box center [71, 109] width 143 height 185
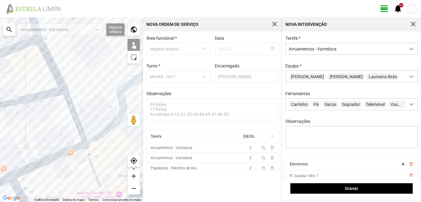
click at [75, 119] on div "A carregar..." at bounding box center [71, 109] width 143 height 185
click at [91, 172] on div "A carregar..." at bounding box center [71, 109] width 143 height 185
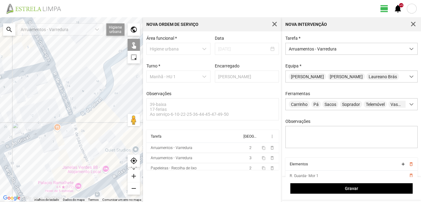
drag, startPoint x: 105, startPoint y: 169, endPoint x: 83, endPoint y: 127, distance: 48.5
click at [84, 129] on div "A carregar..." at bounding box center [71, 109] width 143 height 185
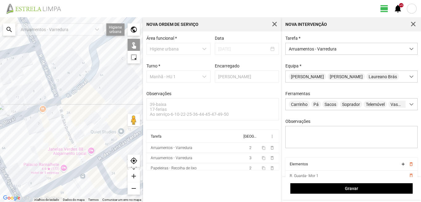
click at [62, 122] on div "A carregar..." at bounding box center [71, 109] width 143 height 185
click at [47, 74] on div "A carregar..." at bounding box center [71, 109] width 143 height 185
click at [47, 75] on div "A carregar..." at bounding box center [71, 109] width 143 height 185
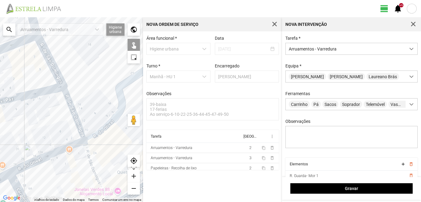
drag, startPoint x: 43, startPoint y: 66, endPoint x: 73, endPoint y: 115, distance: 57.5
click at [73, 115] on div "A carregar..." at bounding box center [71, 109] width 143 height 185
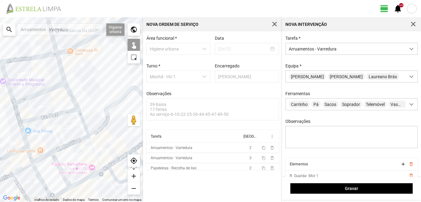
click at [72, 96] on div "A carregar..." at bounding box center [71, 109] width 143 height 185
click at [60, 67] on div "A carregar..." at bounding box center [71, 109] width 143 height 185
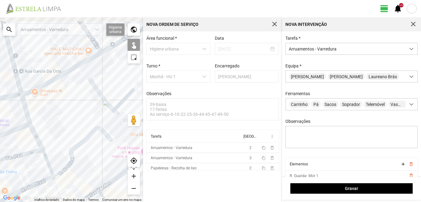
drag, startPoint x: 55, startPoint y: 93, endPoint x: 0, endPoint y: 160, distance: 86.7
click at [0, 160] on div "A carregar..." at bounding box center [71, 109] width 143 height 185
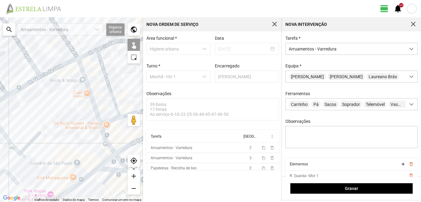
drag, startPoint x: 57, startPoint y: 150, endPoint x: 14, endPoint y: 155, distance: 43.5
click at [14, 155] on div "A carregar..." at bounding box center [71, 109] width 143 height 185
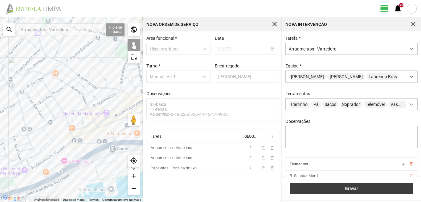
click at [352, 190] on span "Gravar" at bounding box center [352, 188] width 116 height 5
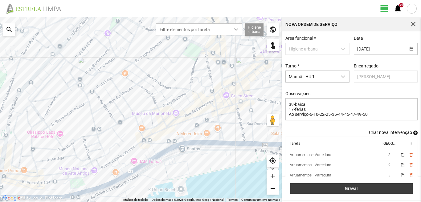
click at [347, 190] on span "Gravar" at bounding box center [352, 188] width 116 height 5
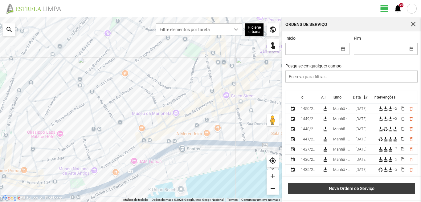
click at [345, 190] on span "Nova Ordem de Serviço" at bounding box center [351, 188] width 120 height 5
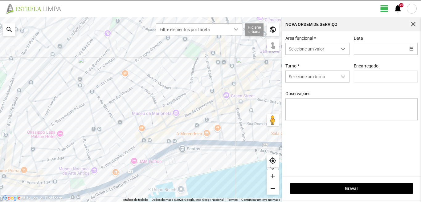
type input "[PERSON_NAME]"
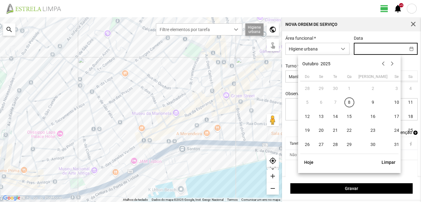
click at [372, 53] on input "text" at bounding box center [379, 48] width 51 height 11
click at [392, 115] on span "17" at bounding box center [397, 117] width 10 height 10
type input "[DATE]"
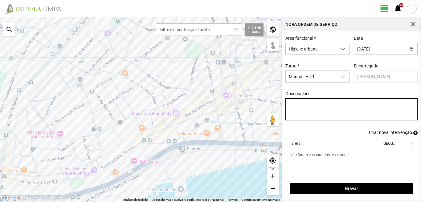
click at [290, 105] on textarea "Observações" at bounding box center [351, 109] width 132 height 22
type textarea "39-baixa 17-folga Ao serviço-6-10-22-25-36-44-45-47-49-50"
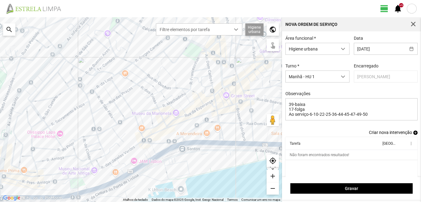
click at [413, 132] on span "add" at bounding box center [415, 133] width 4 height 4
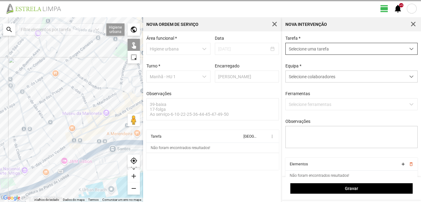
click at [306, 50] on span "Selecione uma tarefa" at bounding box center [346, 48] width 120 height 11
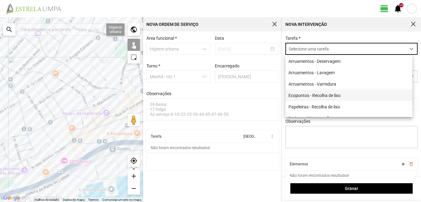
click at [310, 96] on li "Ecopontos - Recolha de lixo" at bounding box center [348, 95] width 127 height 11
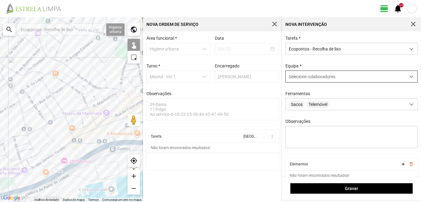
click at [314, 79] on span "Selecione colaboradores" at bounding box center [312, 76] width 47 height 5
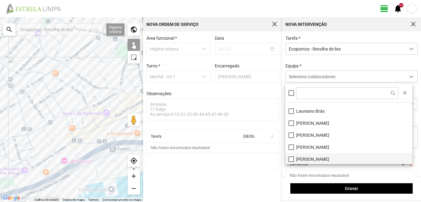
scroll to position [62, 0]
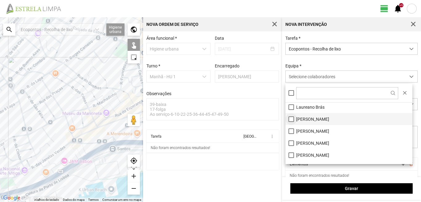
click at [292, 119] on li "[PERSON_NAME]" at bounding box center [348, 119] width 127 height 12
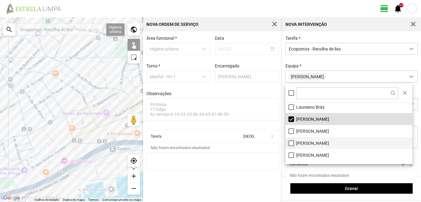
click at [289, 142] on li "[PERSON_NAME]" at bounding box center [348, 143] width 127 height 12
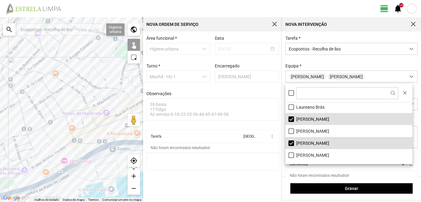
click at [64, 114] on div "A carregar..." at bounding box center [71, 109] width 143 height 185
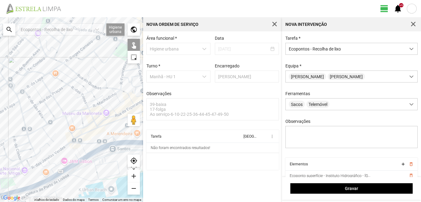
click at [66, 65] on div "A carregar..." at bounding box center [71, 109] width 143 height 185
click at [76, 56] on div "A carregar..." at bounding box center [71, 109] width 143 height 185
click at [123, 86] on div "A carregar..." at bounding box center [71, 109] width 143 height 185
click at [122, 91] on div "A carregar..." at bounding box center [71, 109] width 143 height 185
click at [129, 71] on div "A carregar..." at bounding box center [71, 109] width 143 height 185
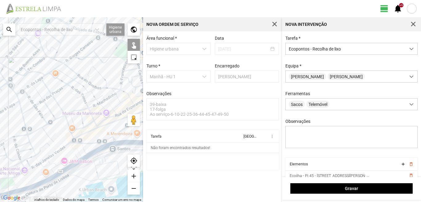
click at [26, 110] on div "A carregar..." at bounding box center [71, 109] width 143 height 185
click at [24, 116] on div "A carregar..." at bounding box center [71, 109] width 143 height 185
click at [41, 79] on div "A carregar..." at bounding box center [71, 109] width 143 height 185
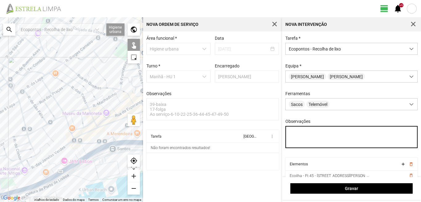
click at [290, 133] on textarea "Observações" at bounding box center [351, 137] width 132 height 22
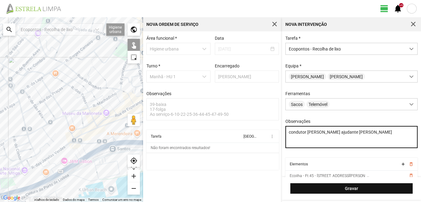
type textarea "condutor [PERSON_NAME] ajudante [PERSON_NAME]"
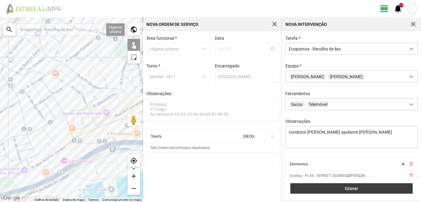
click at [324, 188] on span "Gravar" at bounding box center [352, 188] width 116 height 5
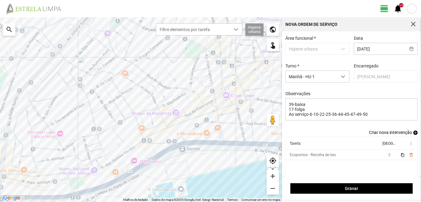
click at [413, 134] on span "add" at bounding box center [415, 133] width 4 height 4
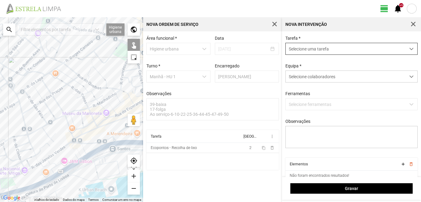
click at [308, 51] on span "Selecione uma tarefa" at bounding box center [346, 48] width 120 height 11
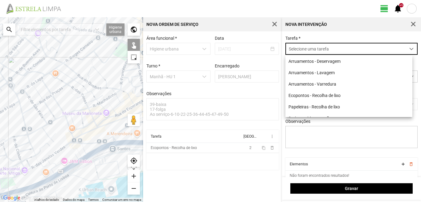
scroll to position [3, 27]
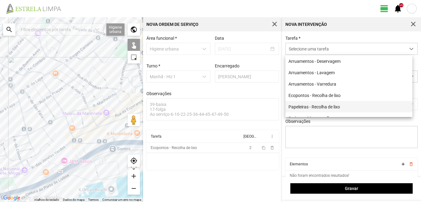
click at [312, 109] on li "Papeleiras - Recolha de lixo" at bounding box center [348, 106] width 127 height 11
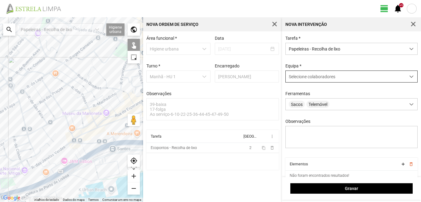
click at [313, 79] on span "Selecione colaboradores" at bounding box center [312, 76] width 47 height 5
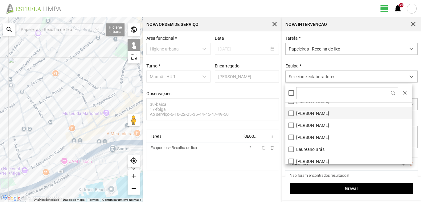
scroll to position [83, 0]
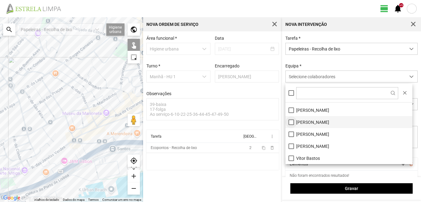
click at [290, 123] on li "[PERSON_NAME]" at bounding box center [348, 122] width 127 height 12
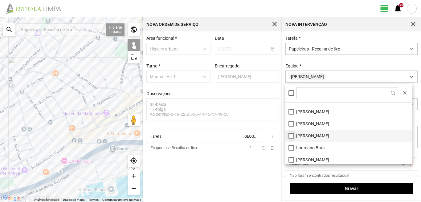
scroll to position [52, 0]
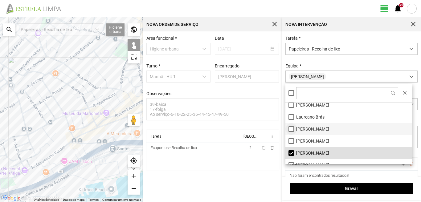
click at [290, 129] on li "[PERSON_NAME]" at bounding box center [348, 129] width 127 height 12
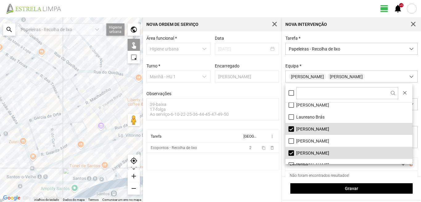
click at [104, 73] on div "A carregar..." at bounding box center [71, 109] width 143 height 185
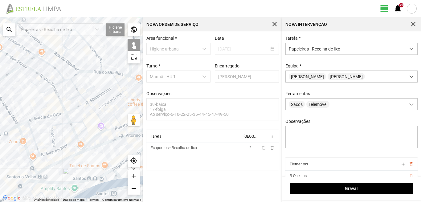
click at [103, 69] on div "A carregar..." at bounding box center [71, 109] width 143 height 185
click at [103, 63] on div "A carregar..." at bounding box center [71, 109] width 143 height 185
click at [74, 69] on div "A carregar..." at bounding box center [71, 109] width 143 height 185
click at [63, 56] on div "A carregar..." at bounding box center [71, 109] width 143 height 185
click at [67, 54] on div "A carregar..." at bounding box center [71, 109] width 143 height 185
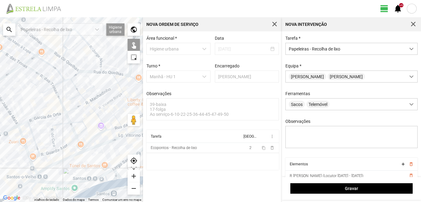
click at [70, 51] on div "A carregar..." at bounding box center [71, 109] width 143 height 185
click at [56, 75] on div "A carregar..." at bounding box center [71, 109] width 143 height 185
click at [57, 71] on div "A carregar..." at bounding box center [71, 109] width 143 height 185
drag, startPoint x: 35, startPoint y: 53, endPoint x: 66, endPoint y: 103, distance: 58.1
click at [66, 103] on div "A carregar..." at bounding box center [71, 109] width 143 height 185
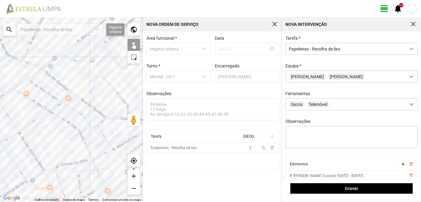
click at [52, 65] on div "A carregar..." at bounding box center [71, 109] width 143 height 185
click at [53, 61] on div "A carregar..." at bounding box center [71, 109] width 143 height 185
click at [44, 66] on div "A carregar..." at bounding box center [71, 109] width 143 height 185
click at [51, 59] on div "A carregar..." at bounding box center [71, 109] width 143 height 185
click at [65, 57] on div "A carregar..." at bounding box center [71, 109] width 143 height 185
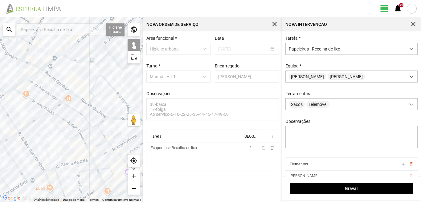
click at [56, 53] on div "A carregar..." at bounding box center [71, 109] width 143 height 185
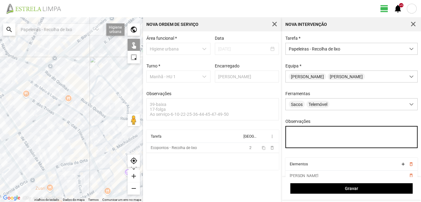
click at [292, 132] on textarea "Observações" at bounding box center [351, 137] width 132 height 22
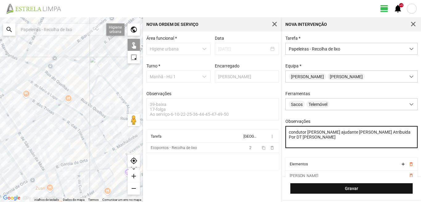
type textarea "condutor [PERSON_NAME] ajudante [PERSON_NAME] Atribuida Por DT [PERSON_NAME]"
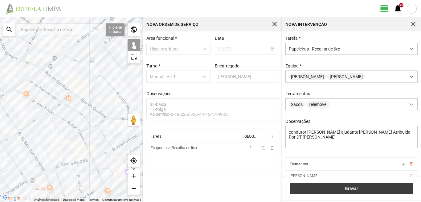
click at [328, 189] on span "Gravar" at bounding box center [352, 188] width 116 height 5
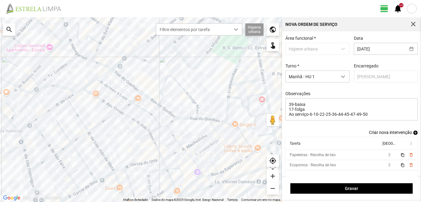
click at [413, 135] on span "add" at bounding box center [415, 133] width 4 height 4
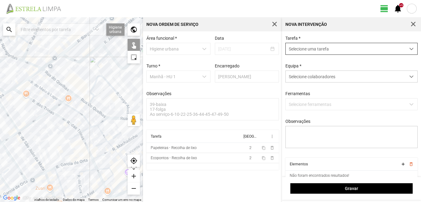
click at [342, 48] on span "Selecione uma tarefa" at bounding box center [346, 48] width 120 height 11
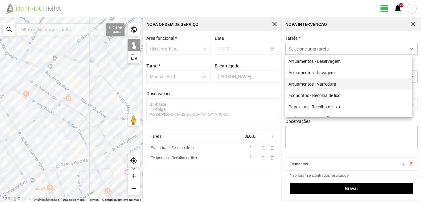
click at [321, 86] on li "Arruamentos - Varredura" at bounding box center [348, 83] width 127 height 11
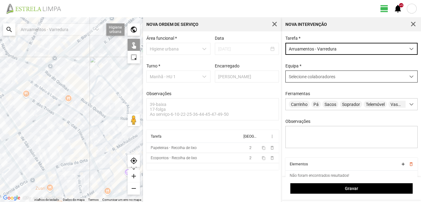
click at [320, 75] on span "Selecione colaboradores" at bounding box center [312, 76] width 47 height 5
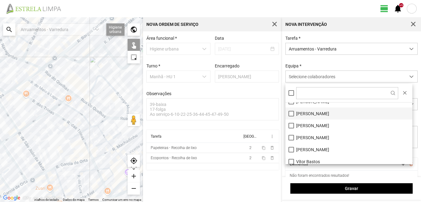
scroll to position [83, 0]
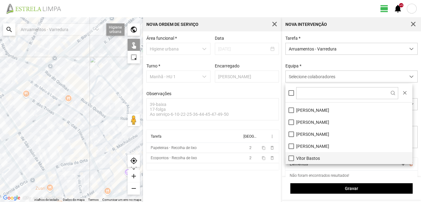
click at [291, 155] on li "Vítor Bastos" at bounding box center [348, 158] width 127 height 12
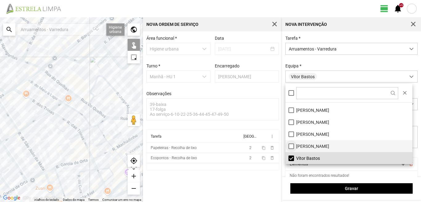
click at [292, 144] on li "[PERSON_NAME]" at bounding box center [348, 146] width 127 height 12
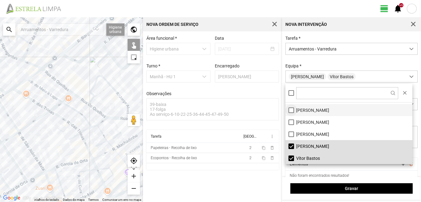
click at [291, 110] on li "[PERSON_NAME]" at bounding box center [348, 110] width 127 height 12
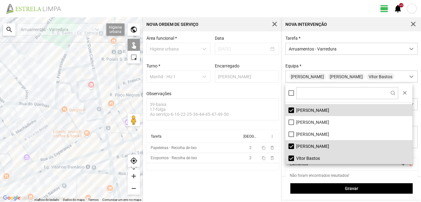
drag, startPoint x: 121, startPoint y: 94, endPoint x: 21, endPoint y: 78, distance: 101.7
click at [21, 78] on div "A carregar..." at bounding box center [71, 109] width 143 height 185
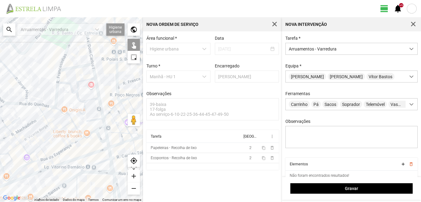
click at [89, 43] on div "A carregar..." at bounding box center [71, 109] width 143 height 185
click at [83, 66] on div "A carregar..." at bounding box center [71, 109] width 143 height 185
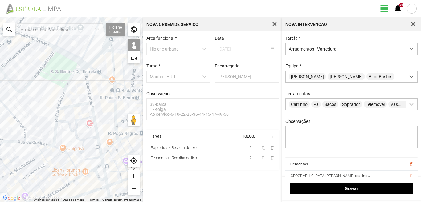
drag, startPoint x: 81, startPoint y: 66, endPoint x: 79, endPoint y: 110, distance: 44.4
click at [79, 110] on div "A carregar..." at bounding box center [71, 109] width 143 height 185
click at [84, 65] on div "A carregar..." at bounding box center [71, 109] width 143 height 185
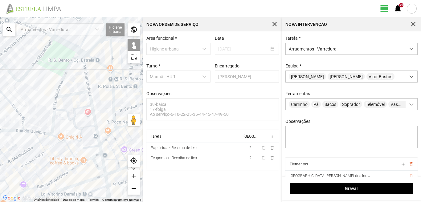
drag, startPoint x: 85, startPoint y: 129, endPoint x: 79, endPoint y: 102, distance: 28.1
click at [79, 102] on div "A carregar..." at bounding box center [71, 109] width 143 height 185
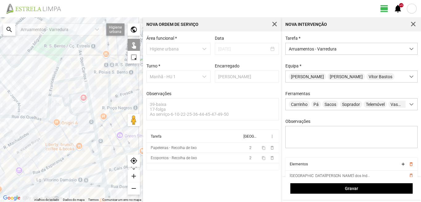
click at [88, 98] on div "A carregar..." at bounding box center [71, 109] width 143 height 185
click at [85, 133] on div "A carregar..." at bounding box center [71, 109] width 143 height 185
click at [83, 139] on div "A carregar..." at bounding box center [71, 109] width 143 height 185
click at [82, 147] on div "A carregar..." at bounding box center [71, 109] width 143 height 185
click at [90, 141] on div "A carregar..." at bounding box center [71, 109] width 143 height 185
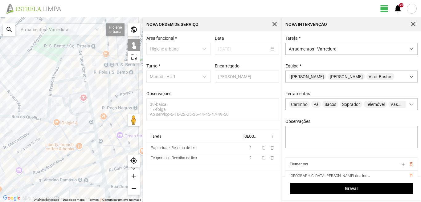
click at [97, 135] on div "A carregar..." at bounding box center [71, 109] width 143 height 185
click at [91, 149] on div "A carregar..." at bounding box center [71, 109] width 143 height 185
click at [98, 146] on div "A carregar..." at bounding box center [71, 109] width 143 height 185
click at [100, 154] on div "A carregar..." at bounding box center [71, 109] width 143 height 185
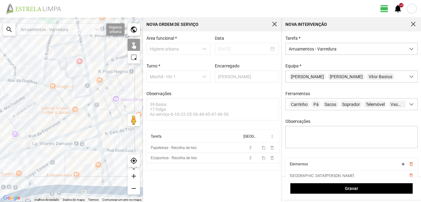
drag, startPoint x: 100, startPoint y: 165, endPoint x: 96, endPoint y: 127, distance: 38.4
click at [96, 127] on div "A carregar..." at bounding box center [71, 109] width 143 height 185
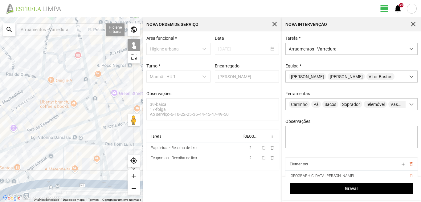
click at [97, 127] on div "A carregar..." at bounding box center [71, 109] width 143 height 185
click at [99, 138] on div "A carregar..." at bounding box center [71, 109] width 143 height 185
click at [102, 154] on div "A carregar..." at bounding box center [71, 109] width 143 height 185
click at [100, 156] on div "A carregar..." at bounding box center [71, 109] width 143 height 185
click at [103, 174] on div "A carregar..." at bounding box center [71, 109] width 143 height 185
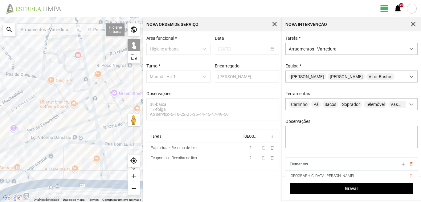
click at [103, 181] on div "A carregar..." at bounding box center [71, 109] width 143 height 185
click at [63, 163] on div "A carregar..." at bounding box center [71, 109] width 143 height 185
click at [73, 182] on div "A carregar..." at bounding box center [71, 109] width 143 height 185
click at [86, 144] on div "A carregar..." at bounding box center [71, 109] width 143 height 185
click at [84, 134] on div "A carregar..." at bounding box center [71, 109] width 143 height 185
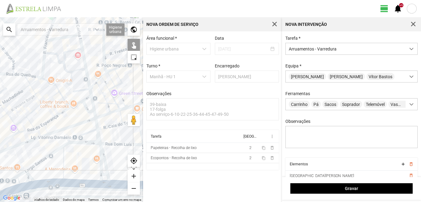
click at [54, 152] on div "A carregar..." at bounding box center [71, 109] width 143 height 185
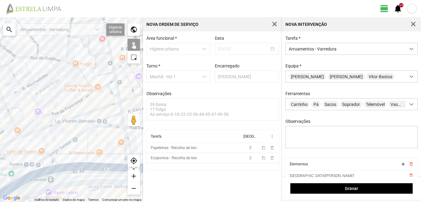
drag, startPoint x: 49, startPoint y: 168, endPoint x: 79, endPoint y: 149, distance: 35.3
click at [79, 149] on div "A carregar..." at bounding box center [71, 109] width 143 height 185
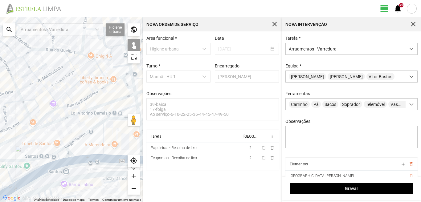
click at [62, 150] on div "A carregar..." at bounding box center [71, 109] width 143 height 185
click at [69, 155] on div "A carregar..." at bounding box center [71, 109] width 143 height 185
click at [84, 159] on div "A carregar..." at bounding box center [71, 109] width 143 height 185
click at [65, 162] on div "A carregar..." at bounding box center [71, 109] width 143 height 185
click at [58, 156] on div "A carregar..." at bounding box center [71, 109] width 143 height 185
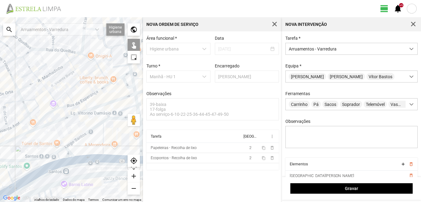
click at [8, 170] on div "A carregar..." at bounding box center [71, 109] width 143 height 185
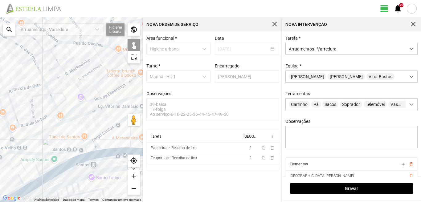
drag, startPoint x: 14, startPoint y: 175, endPoint x: 52, endPoint y: 169, distance: 39.0
click at [52, 169] on div "A carregar..." at bounding box center [71, 109] width 143 height 185
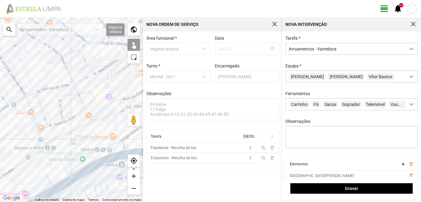
click at [47, 165] on div "A carregar..." at bounding box center [71, 109] width 143 height 185
click at [42, 157] on div "A carregar..." at bounding box center [71, 109] width 143 height 185
click at [63, 180] on div "A carregar..." at bounding box center [71, 109] width 143 height 185
click at [55, 184] on div "A carregar..." at bounding box center [71, 109] width 143 height 185
click at [50, 179] on div "A carregar..." at bounding box center [71, 109] width 143 height 185
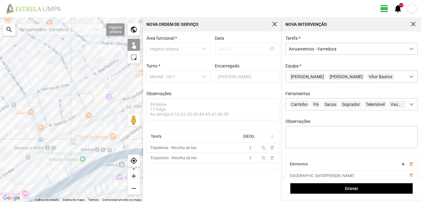
click at [45, 191] on div "A carregar..." at bounding box center [71, 109] width 143 height 185
click at [60, 187] on div "A carregar..." at bounding box center [71, 109] width 143 height 185
click at [51, 193] on div "A carregar..." at bounding box center [71, 109] width 143 height 185
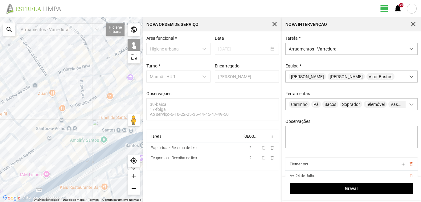
drag, startPoint x: 55, startPoint y: 189, endPoint x: 95, endPoint y: 156, distance: 52.1
click at [90, 159] on div "A carregar..." at bounding box center [71, 109] width 143 height 185
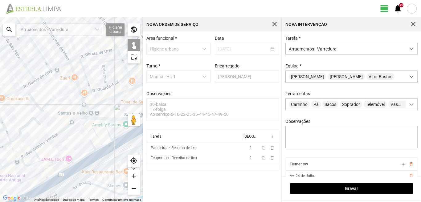
click at [59, 161] on div "A carregar..." at bounding box center [71, 109] width 143 height 185
click at [43, 161] on div "A carregar..." at bounding box center [71, 109] width 143 height 185
click at [47, 166] on div "A carregar..." at bounding box center [71, 109] width 143 height 185
click at [36, 175] on div "A carregar..." at bounding box center [71, 109] width 143 height 185
click at [49, 166] on div "A carregar..." at bounding box center [71, 109] width 143 height 185
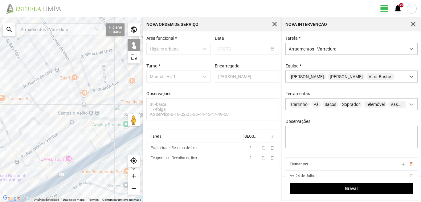
click at [44, 173] on div "A carregar..." at bounding box center [71, 109] width 143 height 185
click at [56, 176] on div "A carregar..." at bounding box center [71, 109] width 143 height 185
click at [59, 180] on div "A carregar..." at bounding box center [71, 109] width 143 height 185
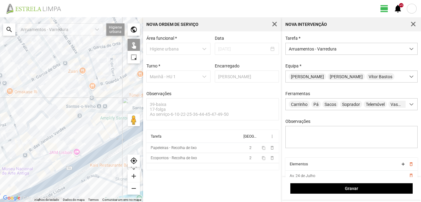
drag, startPoint x: 45, startPoint y: 183, endPoint x: 70, endPoint y: 165, distance: 31.4
click at [66, 167] on div "A carregar..." at bounding box center [71, 109] width 143 height 185
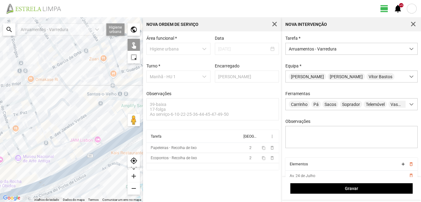
click at [71, 165] on div "A carregar..." at bounding box center [71, 109] width 143 height 185
click at [68, 172] on div "A carregar..." at bounding box center [71, 109] width 143 height 185
click at [44, 184] on div "A carregar..." at bounding box center [71, 109] width 143 height 185
drag, startPoint x: 43, startPoint y: 180, endPoint x: 82, endPoint y: 169, distance: 40.1
click at [78, 171] on div "A carregar..." at bounding box center [71, 109] width 143 height 185
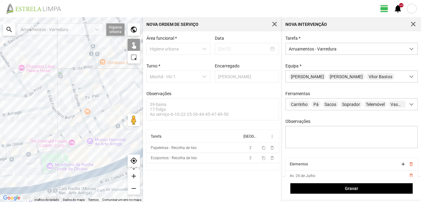
click at [68, 177] on div "A carregar..." at bounding box center [71, 109] width 143 height 185
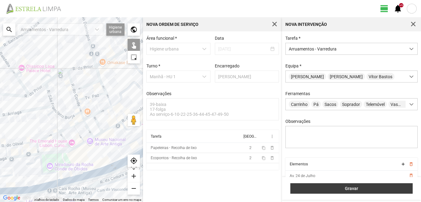
click at [315, 186] on button "Gravar" at bounding box center [351, 188] width 122 height 10
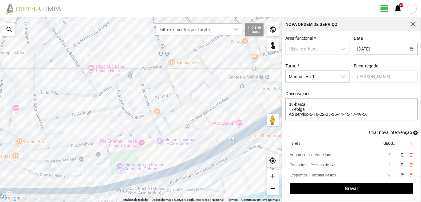
click at [413, 133] on span "add" at bounding box center [415, 133] width 4 height 4
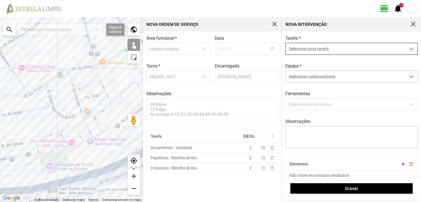
click at [323, 49] on span "Selecione uma tarefa" at bounding box center [346, 48] width 120 height 11
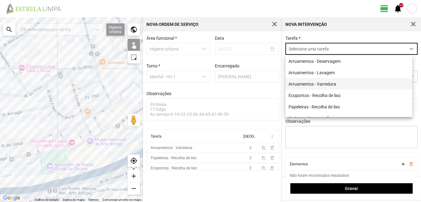
click at [312, 85] on li "Arruamentos - Varredura" at bounding box center [348, 83] width 127 height 11
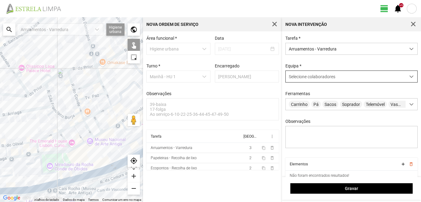
click at [311, 77] on span "Selecione colaboradores" at bounding box center [312, 76] width 47 height 5
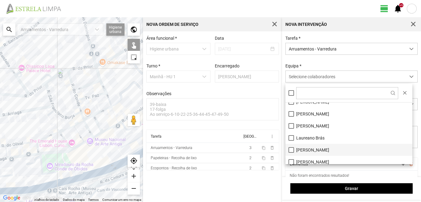
scroll to position [62, 0]
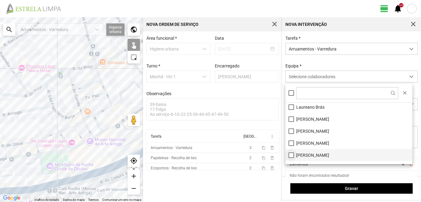
click at [289, 155] on li "[PERSON_NAME]" at bounding box center [348, 155] width 127 height 12
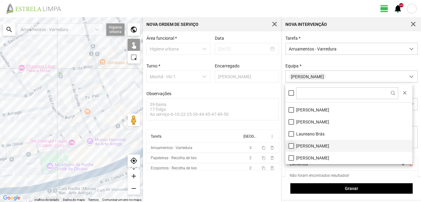
scroll to position [0, 0]
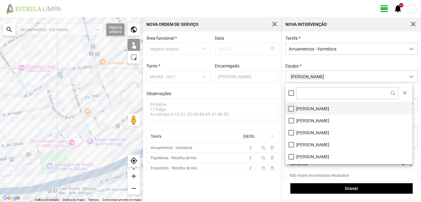
click at [291, 108] on li "[PERSON_NAME]" at bounding box center [348, 109] width 127 height 12
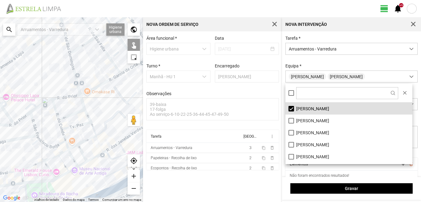
drag, startPoint x: 93, startPoint y: 46, endPoint x: 61, endPoint y: 138, distance: 97.8
click at [61, 138] on div "A carregar..." at bounding box center [71, 109] width 143 height 185
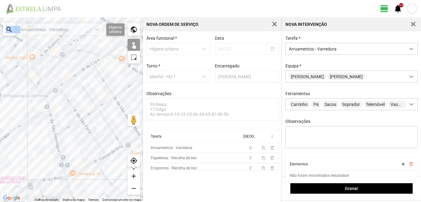
drag, startPoint x: 60, startPoint y: 68, endPoint x: 60, endPoint y: 124, distance: 55.5
click at [0, 17] on fbc-map "← Mover para a esquerda → Mover para a direita ↑ Mover para cima ↓ Mover para b…" at bounding box center [0, 17] width 0 height 0
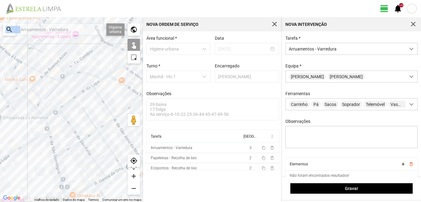
drag, startPoint x: 60, startPoint y: 124, endPoint x: 62, endPoint y: 145, distance: 21.3
click at [62, 145] on div "A carregar..." at bounding box center [71, 109] width 143 height 185
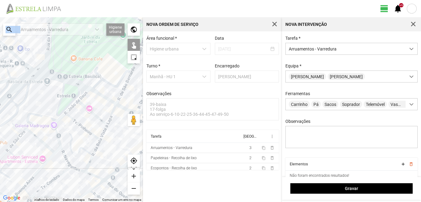
drag, startPoint x: 73, startPoint y: 84, endPoint x: 40, endPoint y: 147, distance: 71.4
click at [40, 147] on div "A carregar..." at bounding box center [71, 109] width 143 height 185
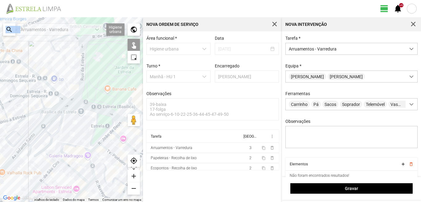
drag, startPoint x: 11, startPoint y: 55, endPoint x: 53, endPoint y: 91, distance: 55.1
click at [53, 91] on div "A carregar..." at bounding box center [71, 109] width 143 height 185
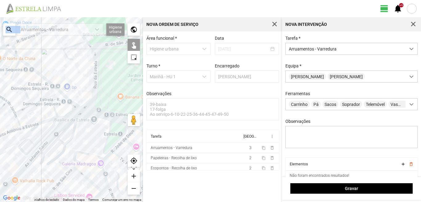
click at [14, 54] on div "A carregar..." at bounding box center [71, 109] width 143 height 185
click at [6, 50] on div "A carregar..." at bounding box center [71, 109] width 143 height 185
click at [14, 59] on div "A carregar..." at bounding box center [71, 109] width 143 height 185
click at [19, 59] on div "A carregar..." at bounding box center [71, 109] width 143 height 185
click at [18, 64] on div "A carregar..." at bounding box center [71, 109] width 143 height 185
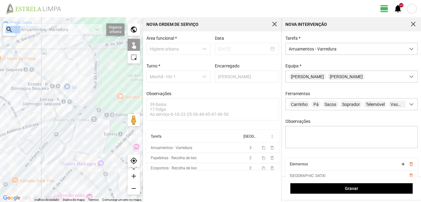
click at [26, 65] on div "A carregar..." at bounding box center [71, 109] width 143 height 185
click at [57, 93] on div "A carregar..." at bounding box center [71, 109] width 143 height 185
click at [54, 92] on div "A carregar..." at bounding box center [71, 109] width 143 height 185
click at [66, 97] on div "A carregar..." at bounding box center [71, 109] width 143 height 185
click at [75, 105] on div "A carregar..." at bounding box center [71, 109] width 143 height 185
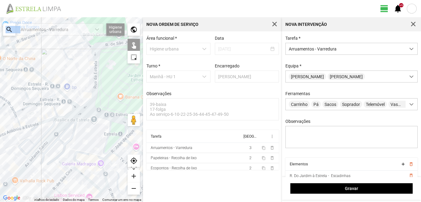
click at [92, 113] on div "A carregar..." at bounding box center [71, 109] width 143 height 185
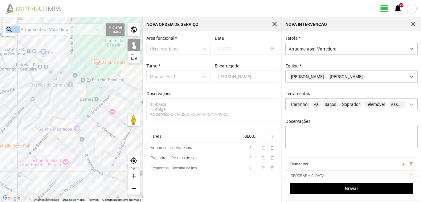
drag, startPoint x: 99, startPoint y: 121, endPoint x: 72, endPoint y: 79, distance: 50.2
click at [72, 79] on div "A carregar..." at bounding box center [71, 109] width 143 height 185
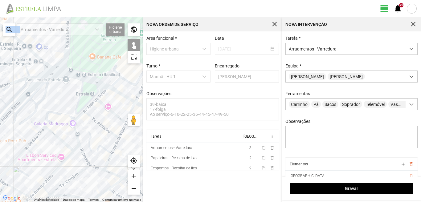
click at [83, 83] on div "A carregar..." at bounding box center [71, 109] width 143 height 185
click at [118, 92] on div "A carregar..." at bounding box center [71, 109] width 143 height 185
drag, startPoint x: 125, startPoint y: 100, endPoint x: 100, endPoint y: 87, distance: 28.0
click at [100, 87] on div "A carregar..." at bounding box center [71, 109] width 143 height 185
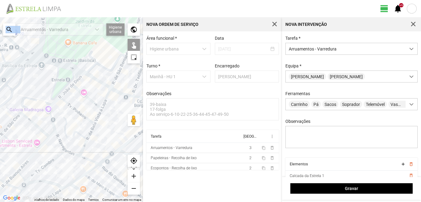
click at [121, 93] on div "A carregar..." at bounding box center [71, 109] width 143 height 185
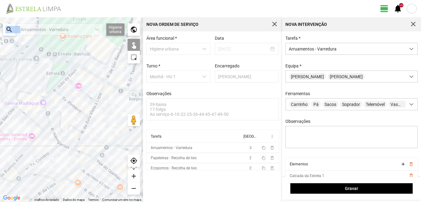
drag, startPoint x: 114, startPoint y: 97, endPoint x: 105, endPoint y: 86, distance: 14.2
click at [105, 86] on div "A carregar..." at bounding box center [71, 109] width 143 height 185
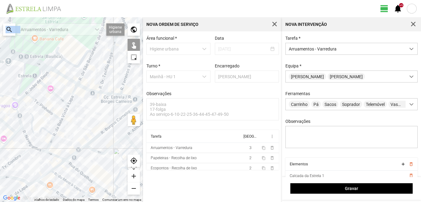
drag, startPoint x: 127, startPoint y: 95, endPoint x: 99, endPoint y: 102, distance: 29.7
click at [99, 102] on div "A carregar..." at bounding box center [71, 109] width 143 height 185
click at [111, 93] on div "A carregar..." at bounding box center [71, 109] width 143 height 185
click at [126, 96] on div "A carregar..." at bounding box center [71, 109] width 143 height 185
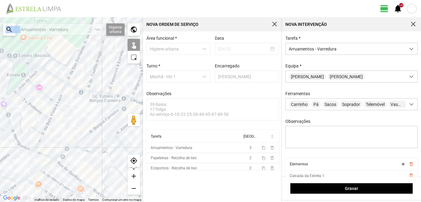
drag, startPoint x: 117, startPoint y: 99, endPoint x: 82, endPoint y: 93, distance: 35.4
click at [82, 93] on div "A carregar..." at bounding box center [71, 109] width 143 height 185
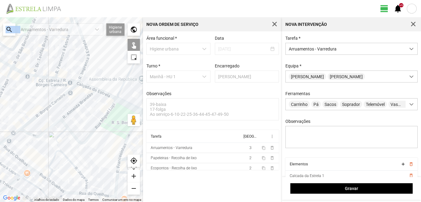
click at [89, 88] on div "A carregar..." at bounding box center [71, 109] width 143 height 185
click at [108, 96] on div "A carregar..." at bounding box center [71, 109] width 143 height 185
click at [124, 103] on div "A carregar..." at bounding box center [71, 109] width 143 height 185
drag, startPoint x: 105, startPoint y: 100, endPoint x: 68, endPoint y: 82, distance: 41.3
click at [68, 82] on div "A carregar..." at bounding box center [71, 109] width 143 height 185
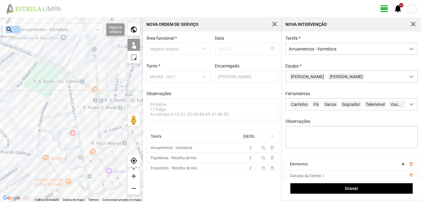
click at [64, 73] on div "A carregar..." at bounding box center [71, 109] width 143 height 185
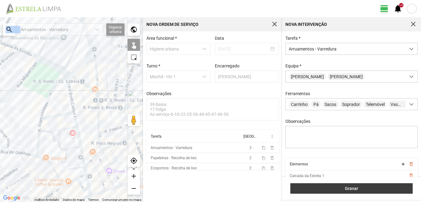
click at [344, 184] on button "Gravar" at bounding box center [351, 188] width 122 height 10
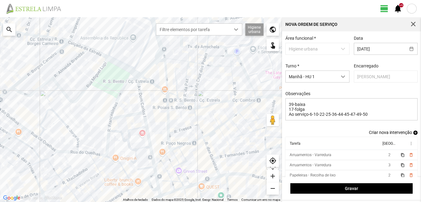
click at [413, 135] on span "add" at bounding box center [415, 133] width 4 height 4
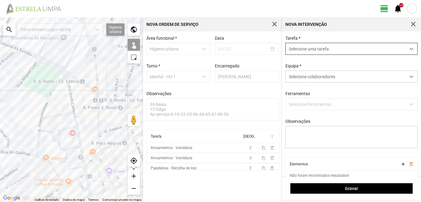
click at [339, 49] on span "Selecione uma tarefa" at bounding box center [346, 48] width 120 height 11
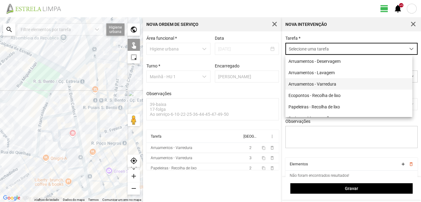
click at [316, 84] on li "Arruamentos - Varredura" at bounding box center [348, 83] width 127 height 11
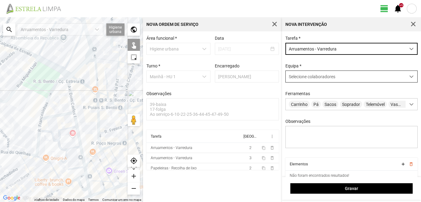
click at [315, 79] on span "Selecione colaboradores" at bounding box center [312, 76] width 47 height 5
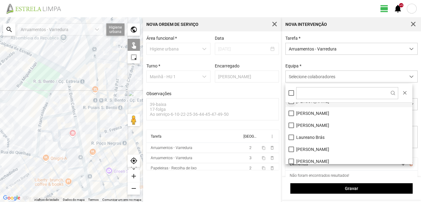
scroll to position [62, 0]
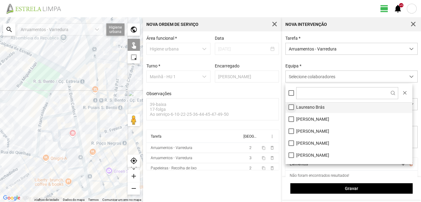
click at [290, 105] on li "Laureano Brás" at bounding box center [348, 107] width 127 height 12
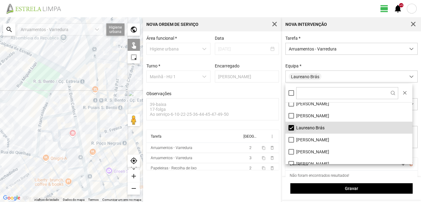
scroll to position [31, 0]
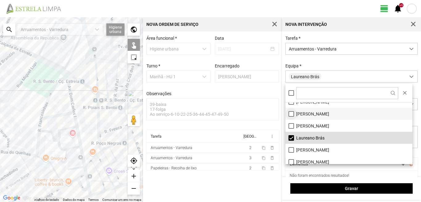
click at [291, 114] on li "[PERSON_NAME]" at bounding box center [348, 114] width 127 height 12
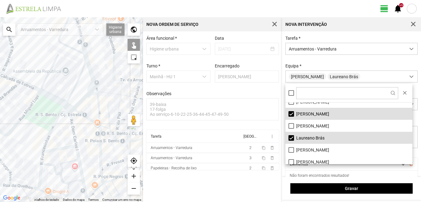
drag, startPoint x: 79, startPoint y: 85, endPoint x: 88, endPoint y: 135, distance: 50.7
click at [90, 139] on div "A carregar..." at bounding box center [71, 109] width 143 height 185
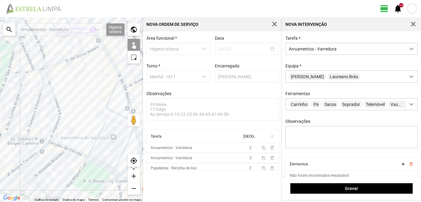
drag, startPoint x: 62, startPoint y: 113, endPoint x: 69, endPoint y: 117, distance: 8.0
click at [69, 117] on div "A carregar..." at bounding box center [71, 109] width 143 height 185
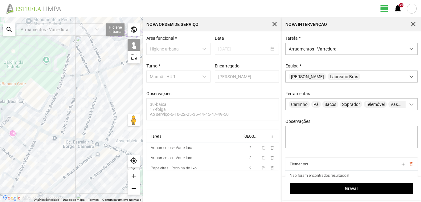
drag, startPoint x: 47, startPoint y: 157, endPoint x: 74, endPoint y: 117, distance: 47.3
click at [67, 128] on div "A carregar..." at bounding box center [71, 109] width 143 height 185
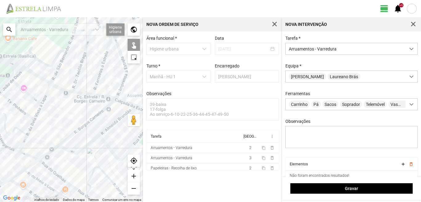
drag, startPoint x: 42, startPoint y: 158, endPoint x: 67, endPoint y: 76, distance: 85.2
click at [51, 108] on div "A carregar..." at bounding box center [71, 109] width 143 height 185
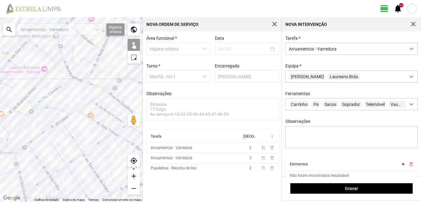
drag, startPoint x: 84, startPoint y: 115, endPoint x: 97, endPoint y: 113, distance: 13.1
click at [97, 113] on div "A carregar..." at bounding box center [71, 109] width 143 height 185
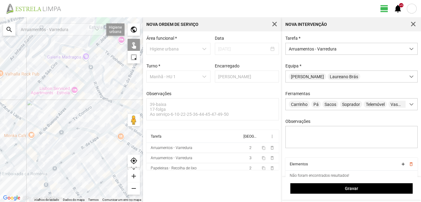
drag, startPoint x: 64, startPoint y: 101, endPoint x: 98, endPoint y: 123, distance: 40.0
click at [98, 123] on div "A carregar..." at bounding box center [71, 109] width 143 height 185
click at [72, 102] on div "A carregar..." at bounding box center [71, 109] width 143 height 185
click at [76, 75] on div "A carregar..." at bounding box center [71, 109] width 143 height 185
click at [89, 80] on div "A carregar..." at bounding box center [71, 109] width 143 height 185
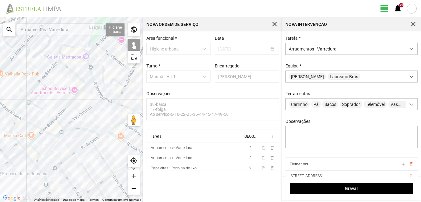
click at [91, 107] on div "A carregar..." at bounding box center [71, 109] width 143 height 185
click at [92, 130] on div "A carregar..." at bounding box center [71, 109] width 143 height 185
click at [90, 130] on div "A carregar..." at bounding box center [71, 109] width 143 height 185
click at [60, 125] on div "A carregar..." at bounding box center [71, 109] width 143 height 185
click at [59, 133] on div "A carregar..." at bounding box center [71, 109] width 143 height 185
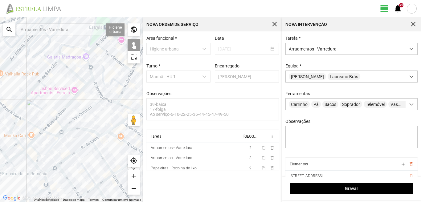
click at [61, 135] on div "A carregar..." at bounding box center [71, 109] width 143 height 185
click at [58, 140] on div "A carregar..." at bounding box center [71, 109] width 143 height 185
click at [50, 133] on div "A carregar..." at bounding box center [71, 109] width 143 height 185
click at [50, 124] on div "A carregar..." at bounding box center [71, 109] width 143 height 185
click at [38, 128] on div "A carregar..." at bounding box center [71, 109] width 143 height 185
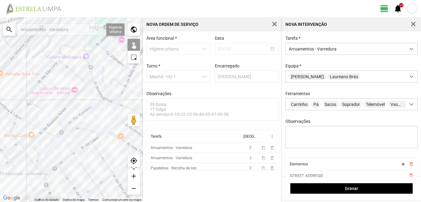
click at [36, 140] on div "A carregar..." at bounding box center [71, 109] width 143 height 185
click at [36, 153] on div "A carregar..." at bounding box center [71, 109] width 143 height 185
click at [28, 158] on div "A carregar..." at bounding box center [71, 109] width 143 height 185
click at [38, 168] on div "A carregar..." at bounding box center [71, 109] width 143 height 185
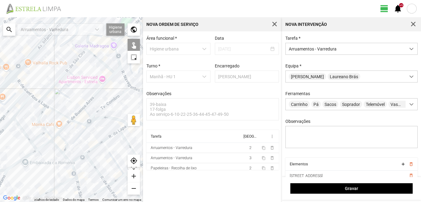
drag, startPoint x: 54, startPoint y: 140, endPoint x: 84, endPoint y: 129, distance: 31.1
click at [77, 131] on div "A carregar..." at bounding box center [71, 109] width 143 height 185
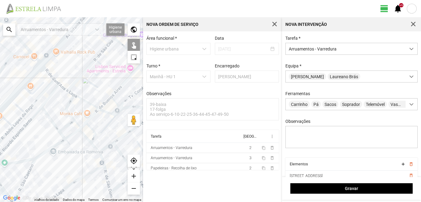
click at [67, 108] on div "A carregar..." at bounding box center [71, 109] width 143 height 185
click at [51, 76] on div "A carregar..." at bounding box center [71, 109] width 143 height 185
click at [62, 87] on div "A carregar..." at bounding box center [71, 109] width 143 height 185
click at [56, 81] on div "A carregar..." at bounding box center [71, 109] width 143 height 185
click at [69, 92] on div "A carregar..." at bounding box center [71, 109] width 143 height 185
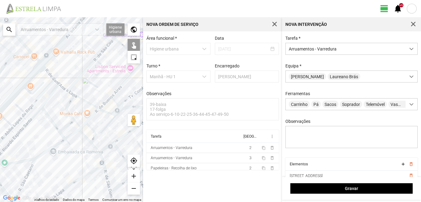
click at [82, 127] on div "A carregar..." at bounding box center [71, 109] width 143 height 185
click at [75, 132] on div "A carregar..." at bounding box center [71, 109] width 143 height 185
click at [68, 124] on div "A carregar..." at bounding box center [71, 109] width 143 height 185
click at [51, 120] on div "A carregar..." at bounding box center [71, 109] width 143 height 185
click at [61, 133] on div "A carregar..." at bounding box center [71, 109] width 143 height 185
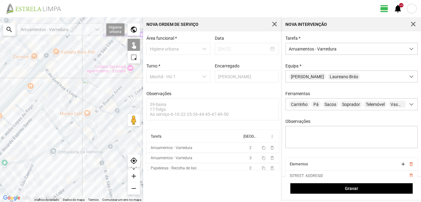
click at [62, 141] on div "A carregar..." at bounding box center [71, 109] width 143 height 185
click at [31, 167] on div "A carregar..." at bounding box center [71, 109] width 143 height 185
click at [28, 160] on div "A carregar..." at bounding box center [71, 109] width 143 height 185
drag, startPoint x: 39, startPoint y: 133, endPoint x: 83, endPoint y: 139, distance: 44.2
click at [83, 139] on div "A carregar..." at bounding box center [71, 109] width 143 height 185
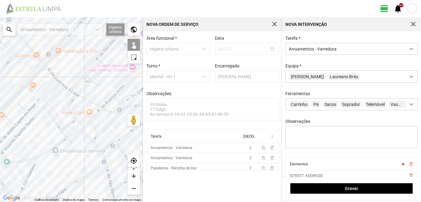
drag, startPoint x: 48, startPoint y: 118, endPoint x: 67, endPoint y: 129, distance: 21.7
click at [67, 129] on div "A carregar..." at bounding box center [71, 109] width 143 height 185
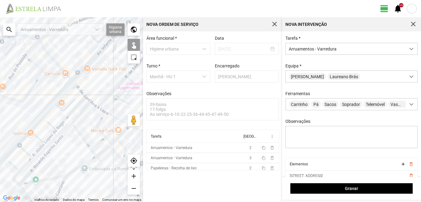
click at [61, 109] on div "A carregar..." at bounding box center [71, 109] width 143 height 185
drag, startPoint x: 60, startPoint y: 108, endPoint x: 64, endPoint y: 112, distance: 5.2
click at [61, 108] on div "A carregar..." at bounding box center [71, 109] width 143 height 185
click at [68, 118] on div "A carregar..." at bounding box center [71, 109] width 143 height 185
click at [64, 110] on div "A carregar..." at bounding box center [71, 109] width 143 height 185
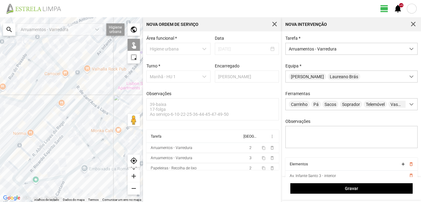
click at [68, 130] on div "A carregar..." at bounding box center [71, 109] width 143 height 185
click at [77, 117] on div "A carregar..." at bounding box center [71, 109] width 143 height 185
click at [50, 125] on div "A carregar..." at bounding box center [71, 109] width 143 height 185
click at [38, 139] on div "A carregar..." at bounding box center [71, 109] width 143 height 185
click at [25, 152] on div "A carregar..." at bounding box center [71, 109] width 143 height 185
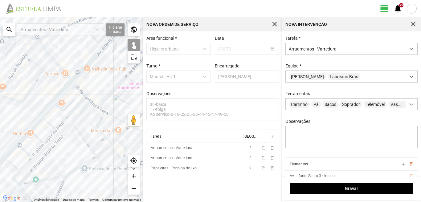
click at [51, 136] on div "A carregar..." at bounding box center [71, 109] width 143 height 185
click at [55, 136] on div "A carregar..." at bounding box center [71, 109] width 143 height 185
click at [53, 147] on div "A carregar..." at bounding box center [71, 109] width 143 height 185
click at [44, 149] on div "A carregar..." at bounding box center [71, 109] width 143 height 185
click at [39, 150] on div "A carregar..." at bounding box center [71, 109] width 143 height 185
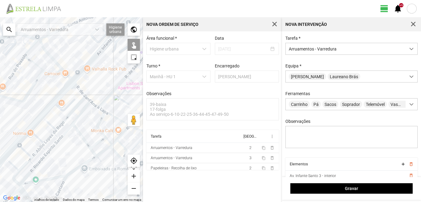
click at [43, 160] on div "A carregar..." at bounding box center [71, 109] width 143 height 185
click at [42, 160] on div "A carregar..." at bounding box center [71, 109] width 143 height 185
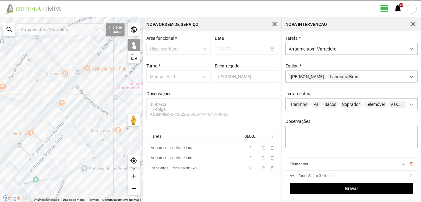
click at [53, 154] on div "A carregar..." at bounding box center [71, 109] width 143 height 185
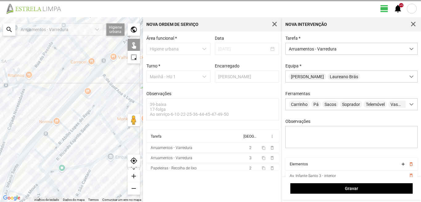
drag, startPoint x: 36, startPoint y: 170, endPoint x: 63, endPoint y: 158, distance: 28.7
click at [63, 158] on div "A carregar..." at bounding box center [71, 109] width 143 height 185
click at [67, 148] on div "A carregar..." at bounding box center [71, 109] width 143 height 185
click at [59, 152] on div "A carregar..." at bounding box center [71, 109] width 143 height 185
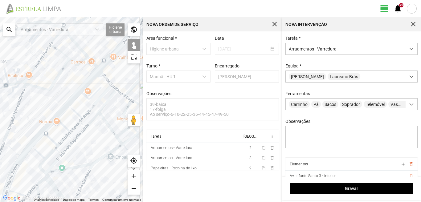
click at [51, 153] on div "A carregar..." at bounding box center [71, 109] width 143 height 185
click at [58, 160] on div "A carregar..." at bounding box center [71, 109] width 143 height 185
click at [41, 163] on div "A carregar..." at bounding box center [71, 109] width 143 height 185
click at [40, 155] on div "A carregar..." at bounding box center [71, 109] width 143 height 185
click at [67, 170] on div "A carregar..." at bounding box center [71, 109] width 143 height 185
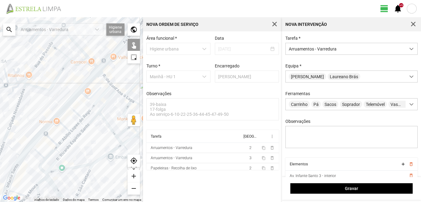
click at [54, 183] on div "A carregar..." at bounding box center [71, 109] width 143 height 185
drag, startPoint x: 62, startPoint y: 178, endPoint x: 50, endPoint y: 135, distance: 45.2
click at [50, 135] on div "A carregar..." at bounding box center [71, 109] width 143 height 185
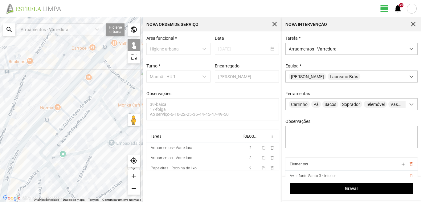
drag, startPoint x: 66, startPoint y: 164, endPoint x: 58, endPoint y: 127, distance: 37.7
click at [59, 128] on div "A carregar..." at bounding box center [71, 109] width 143 height 185
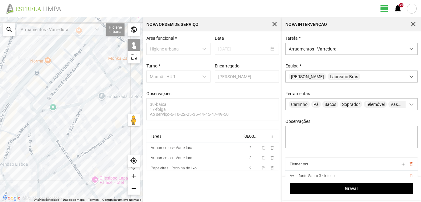
click at [66, 153] on div "A carregar..." at bounding box center [71, 109] width 143 height 185
click at [55, 139] on div "A carregar..." at bounding box center [71, 109] width 143 height 185
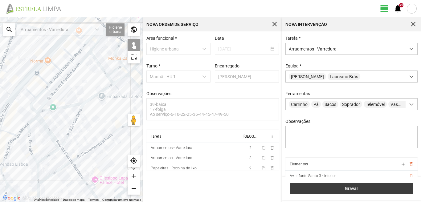
click at [344, 189] on span "Gravar" at bounding box center [352, 188] width 116 height 5
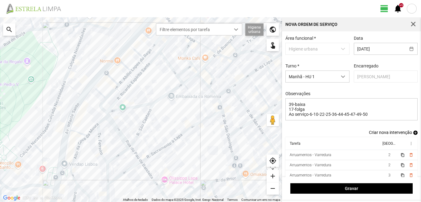
click at [88, 168] on div "A carregar..." at bounding box center [141, 109] width 282 height 185
click at [413, 133] on span "add" at bounding box center [415, 133] width 4 height 4
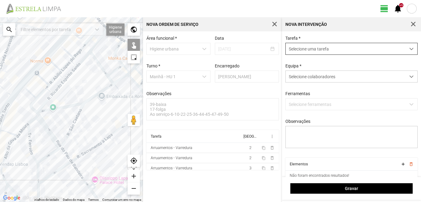
click at [371, 52] on span "Selecione uma tarefa" at bounding box center [346, 48] width 120 height 11
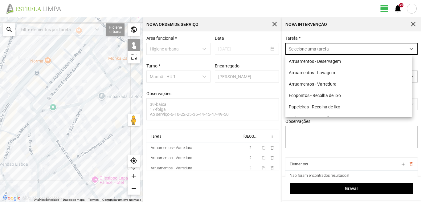
scroll to position [3, 27]
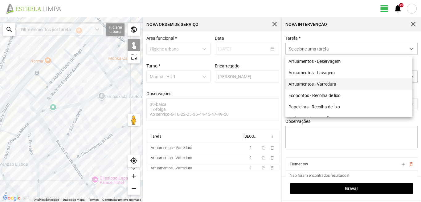
click at [320, 83] on li "Arruamentos - Varredura" at bounding box center [348, 83] width 127 height 11
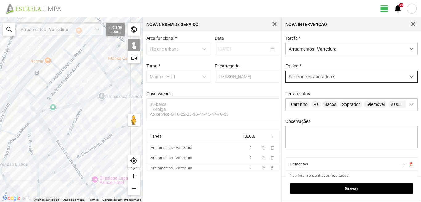
click at [301, 74] on div "Selecione colaboradores" at bounding box center [346, 76] width 120 height 11
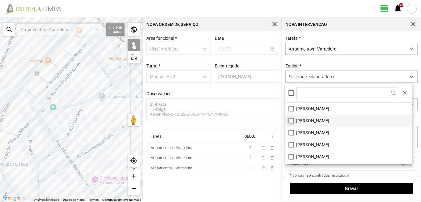
click at [291, 121] on li "[PERSON_NAME]" at bounding box center [348, 121] width 127 height 12
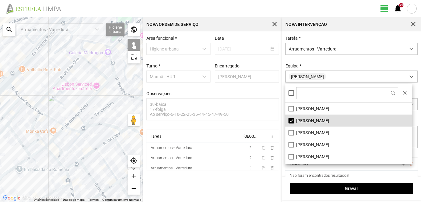
drag, startPoint x: 108, startPoint y: 117, endPoint x: 23, endPoint y: 193, distance: 114.2
click at [23, 193] on div "A carregar..." at bounding box center [71, 109] width 143 height 185
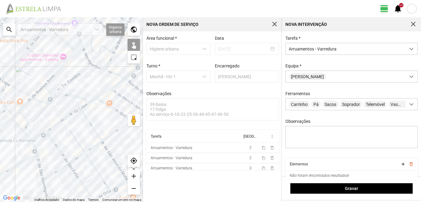
drag, startPoint x: 102, startPoint y: 153, endPoint x: 44, endPoint y: 141, distance: 58.6
click at [76, 141] on div "A carregar..." at bounding box center [71, 109] width 143 height 185
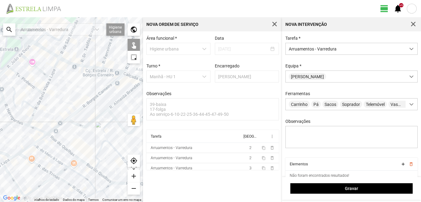
drag, startPoint x: 95, startPoint y: 106, endPoint x: 17, endPoint y: 164, distance: 97.1
click at [17, 164] on div "A carregar..." at bounding box center [71, 109] width 143 height 185
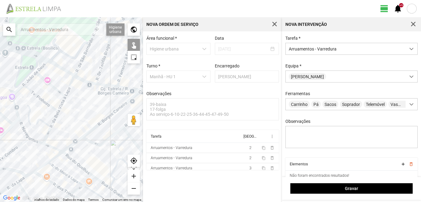
drag, startPoint x: 45, startPoint y: 169, endPoint x: 103, endPoint y: 159, distance: 58.7
click at [103, 159] on div "A carregar..." at bounding box center [71, 109] width 143 height 185
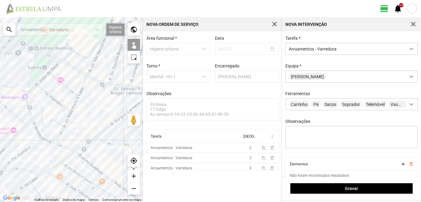
click at [61, 147] on div "A carregar..." at bounding box center [71, 109] width 143 height 185
click at [42, 138] on div "A carregar..." at bounding box center [71, 109] width 143 height 185
click at [49, 141] on div "A carregar..." at bounding box center [71, 109] width 143 height 185
click at [27, 105] on div "A carregar..." at bounding box center [71, 109] width 143 height 185
click at [31, 91] on div "A carregar..." at bounding box center [71, 109] width 143 height 185
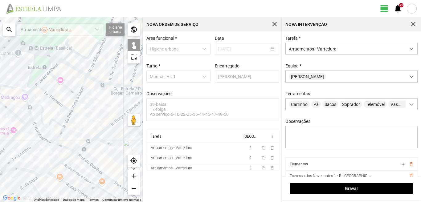
click at [38, 84] on div "A carregar..." at bounding box center [71, 109] width 143 height 185
click at [29, 91] on div "A carregar..." at bounding box center [71, 109] width 143 height 185
click at [47, 94] on div "A carregar..." at bounding box center [71, 109] width 143 height 185
click at [42, 113] on div "A carregar..." at bounding box center [71, 109] width 143 height 185
click at [60, 136] on div "A carregar..." at bounding box center [71, 109] width 143 height 185
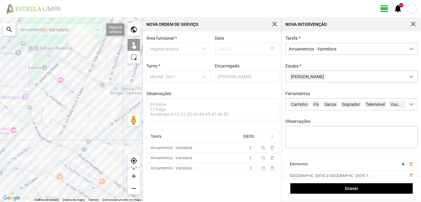
click at [67, 119] on div "A carregar..." at bounding box center [71, 109] width 143 height 185
click at [75, 102] on div "A carregar..." at bounding box center [71, 109] width 143 height 185
click at [71, 92] on div "A carregar..." at bounding box center [71, 109] width 143 height 185
click at [82, 86] on div "A carregar..." at bounding box center [71, 109] width 143 height 185
click at [84, 158] on div "A carregar..." at bounding box center [71, 109] width 143 height 185
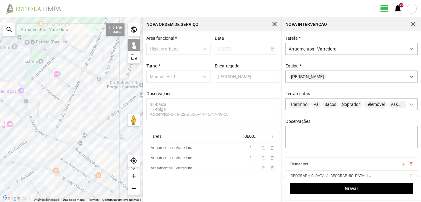
drag, startPoint x: 96, startPoint y: 157, endPoint x: 76, endPoint y: 132, distance: 31.5
click at [76, 132] on div "A carregar..." at bounding box center [71, 109] width 143 height 185
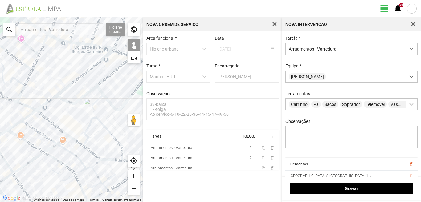
click at [79, 143] on div "A carregar..." at bounding box center [71, 109] width 143 height 185
click at [88, 150] on div "A carregar..." at bounding box center [71, 109] width 143 height 185
click at [112, 159] on div "A carregar..." at bounding box center [71, 109] width 143 height 185
click at [88, 124] on div "A carregar..." at bounding box center [71, 109] width 143 height 185
click at [87, 128] on div "A carregar..." at bounding box center [71, 109] width 143 height 185
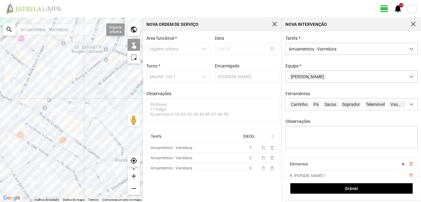
click at [71, 125] on div "A carregar..." at bounding box center [71, 109] width 143 height 185
click at [106, 128] on div "A carregar..." at bounding box center [71, 109] width 143 height 185
click at [93, 112] on div "A carregar..." at bounding box center [71, 109] width 143 height 185
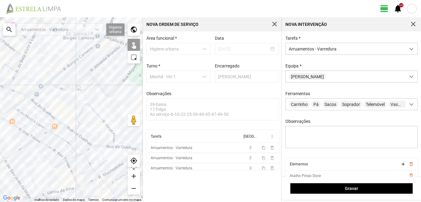
drag, startPoint x: 103, startPoint y: 144, endPoint x: 83, endPoint y: 116, distance: 35.0
click at [83, 116] on div "A carregar..." at bounding box center [71, 109] width 143 height 185
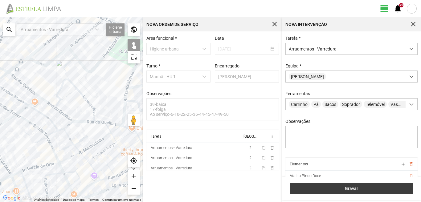
click at [334, 189] on span "Gravar" at bounding box center [352, 188] width 116 height 5
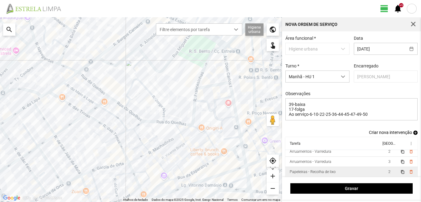
scroll to position [34, 0]
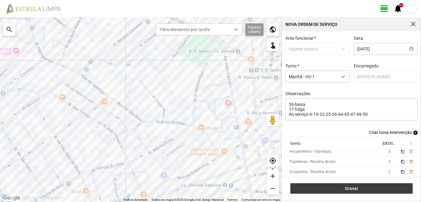
click at [383, 190] on span "Gravar" at bounding box center [352, 188] width 116 height 5
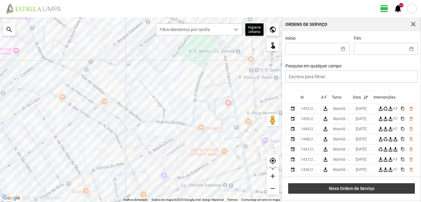
click at [365, 185] on button "Nova Ordem de Serviço" at bounding box center [351, 188] width 127 height 10
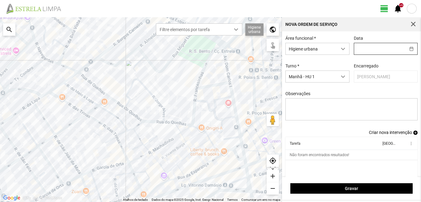
click at [356, 50] on input "text" at bounding box center [379, 48] width 51 height 11
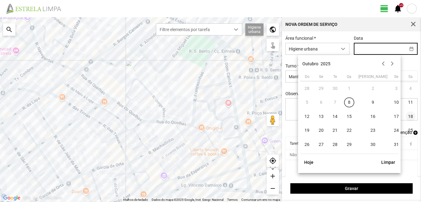
click at [405, 116] on span "18" at bounding box center [410, 117] width 10 height 10
type input "[DATE]"
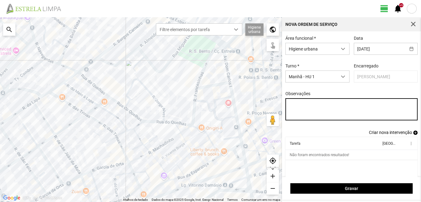
click at [288, 106] on textarea "Observações" at bounding box center [351, 109] width 132 height 22
type textarea "6-22-36-39-45-47-50-Descanso Ao serviço-10-17-25-44-49"
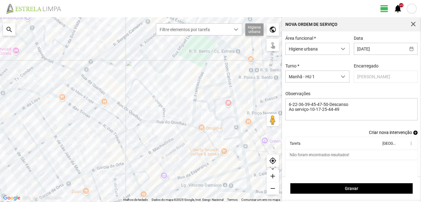
click at [413, 132] on span "add" at bounding box center [415, 133] width 4 height 4
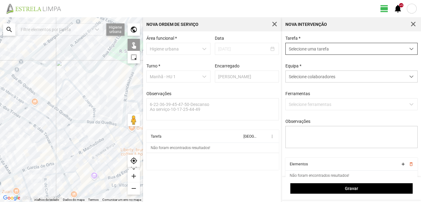
click at [323, 46] on span "Selecione uma tarefa" at bounding box center [346, 48] width 120 height 11
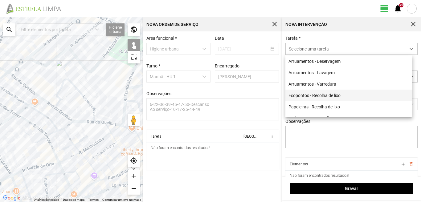
click at [310, 93] on li "Ecopontos - Recolha de lixo" at bounding box center [348, 95] width 127 height 11
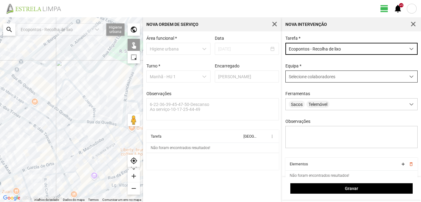
click at [306, 77] on span "Selecione colaboradores" at bounding box center [312, 76] width 47 height 5
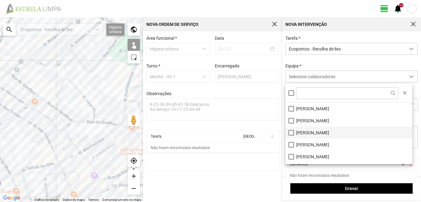
scroll to position [31, 0]
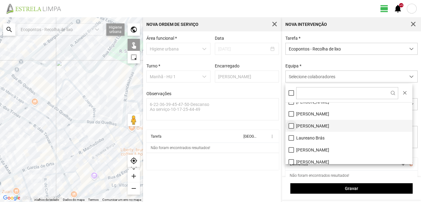
click at [293, 126] on li "[PERSON_NAME]" at bounding box center [348, 126] width 127 height 12
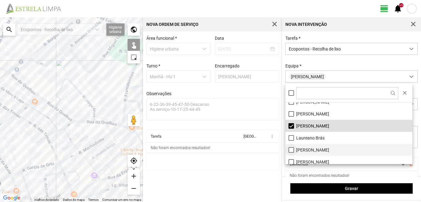
click at [290, 148] on li "[PERSON_NAME]" at bounding box center [348, 150] width 127 height 12
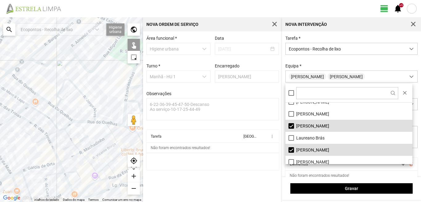
drag, startPoint x: 18, startPoint y: 78, endPoint x: 22, endPoint y: 71, distance: 8.6
click at [20, 79] on div "A carregar..." at bounding box center [71, 109] width 143 height 185
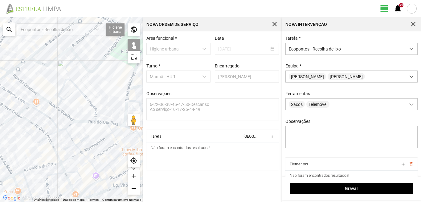
click at [33, 55] on div "A carregar..." at bounding box center [71, 109] width 143 height 185
click at [19, 78] on div "A carregar..." at bounding box center [71, 109] width 143 height 185
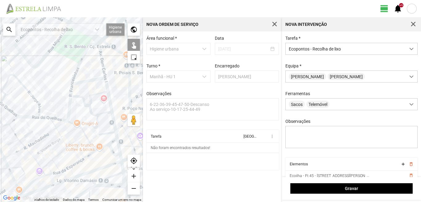
drag, startPoint x: 58, startPoint y: 121, endPoint x: 0, endPoint y: 117, distance: 58.1
click at [0, 117] on div "A carregar..." at bounding box center [71, 109] width 143 height 185
click at [71, 121] on div "A carregar..." at bounding box center [71, 109] width 143 height 185
drag, startPoint x: 68, startPoint y: 115, endPoint x: 73, endPoint y: 106, distance: 9.9
click at [69, 114] on div "A carregar..." at bounding box center [71, 109] width 143 height 185
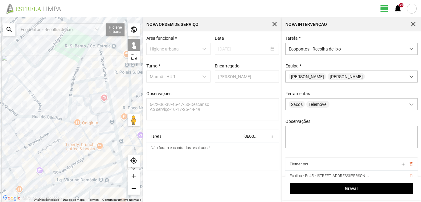
click at [87, 81] on div "A carregar..." at bounding box center [71, 109] width 143 height 185
click at [68, 114] on div "A carregar..." at bounding box center [71, 109] width 143 height 185
click at [81, 176] on div "A carregar..." at bounding box center [71, 109] width 143 height 185
click at [84, 172] on div "A carregar..." at bounding box center [71, 109] width 143 height 185
click at [84, 174] on div "A carregar..." at bounding box center [71, 109] width 143 height 185
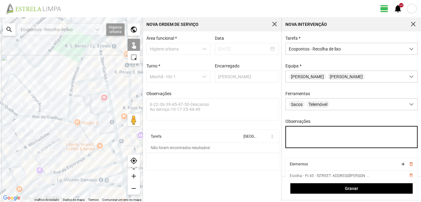
click at [299, 136] on textarea "Observações" at bounding box center [351, 137] width 132 height 22
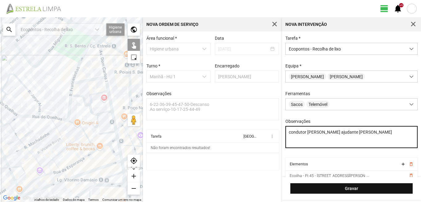
type textarea "condutor [PERSON_NAME] ajudante [PERSON_NAME]"
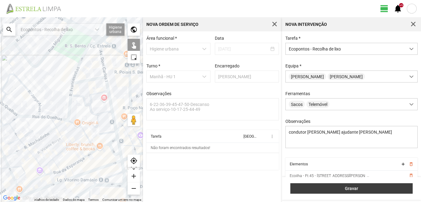
click at [344, 190] on span "Gravar" at bounding box center [352, 188] width 116 height 5
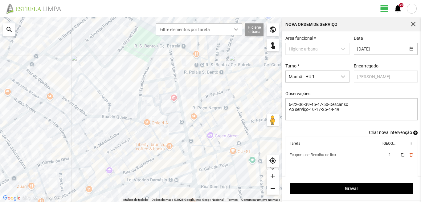
click at [413, 134] on span "add" at bounding box center [415, 133] width 4 height 4
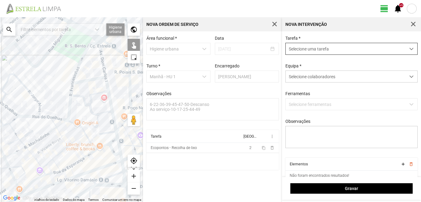
click at [317, 51] on span "Selecione uma tarefa" at bounding box center [346, 48] width 120 height 11
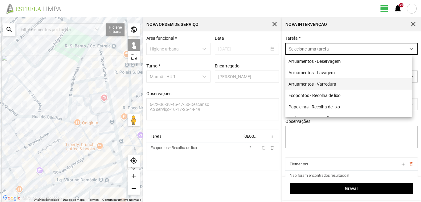
click at [307, 82] on li "Arruamentos - Varredura" at bounding box center [348, 83] width 127 height 11
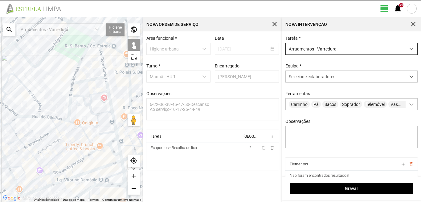
click at [309, 49] on span "Arruamentos - Varredura" at bounding box center [346, 48] width 120 height 11
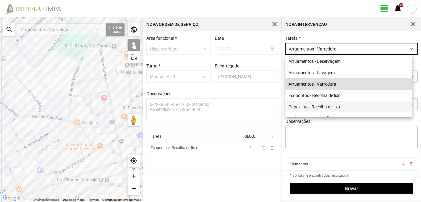
click at [316, 107] on li "Papeleiras - Recolha de lixo" at bounding box center [348, 106] width 127 height 11
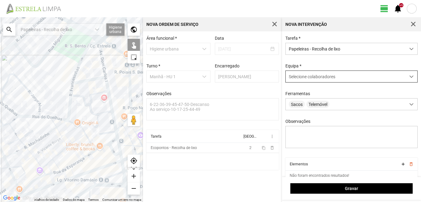
click at [315, 78] on span "Selecione colaboradores" at bounding box center [312, 76] width 47 height 5
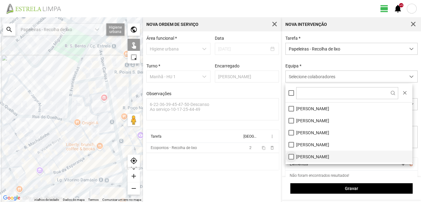
click at [292, 158] on li "[PERSON_NAME]" at bounding box center [348, 157] width 127 height 12
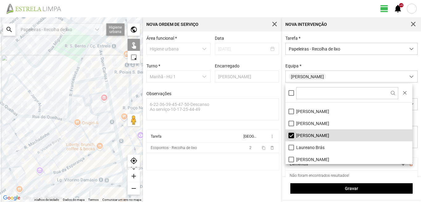
scroll to position [31, 0]
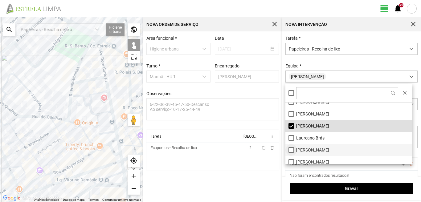
click at [289, 148] on li "[PERSON_NAME]" at bounding box center [348, 150] width 127 height 12
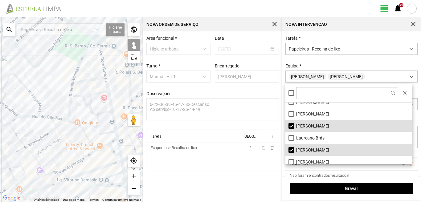
click at [57, 128] on div "A carregar..." at bounding box center [71, 109] width 143 height 185
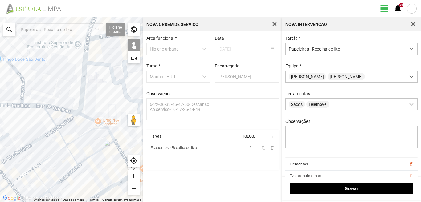
click at [27, 108] on div "A carregar..." at bounding box center [71, 109] width 143 height 185
click at [24, 99] on div "A carregar..." at bounding box center [71, 109] width 143 height 185
click at [24, 89] on div "A carregar..." at bounding box center [71, 109] width 143 height 185
click at [89, 48] on div "A carregar..." at bounding box center [71, 109] width 143 height 185
click at [89, 43] on div "A carregar..." at bounding box center [71, 109] width 143 height 185
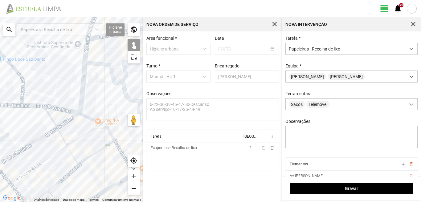
click at [75, 42] on div "A carregar..." at bounding box center [71, 109] width 143 height 185
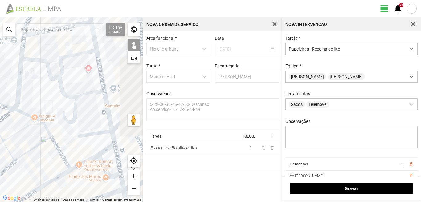
drag, startPoint x: 74, startPoint y: 128, endPoint x: 7, endPoint y: 124, distance: 66.7
click at [7, 124] on div "A carregar..." at bounding box center [71, 109] width 143 height 185
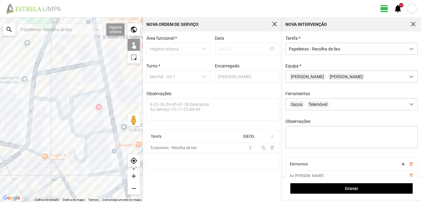
drag, startPoint x: 28, startPoint y: 119, endPoint x: 32, endPoint y: 149, distance: 30.2
click at [32, 148] on div "A carregar..." at bounding box center [71, 109] width 143 height 185
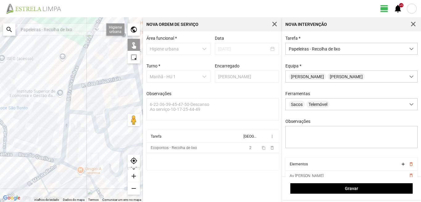
click at [108, 82] on div "A carregar..." at bounding box center [71, 109] width 143 height 185
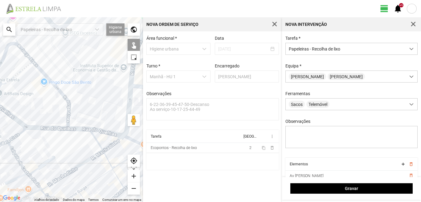
drag, startPoint x: 0, startPoint y: 156, endPoint x: 103, endPoint y: 117, distance: 109.8
click at [103, 117] on div "A carregar..." at bounding box center [71, 109] width 143 height 185
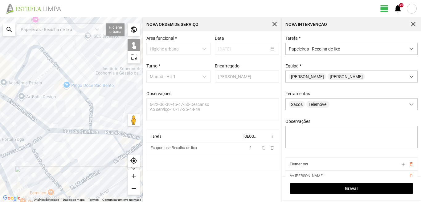
drag, startPoint x: 101, startPoint y: 117, endPoint x: 8, endPoint y: 166, distance: 105.0
click at [8, 166] on div "A carregar..." at bounding box center [71, 109] width 143 height 185
click at [17, 99] on div "A carregar..." at bounding box center [71, 109] width 143 height 185
click at [26, 94] on div "A carregar..." at bounding box center [71, 109] width 143 height 185
click at [31, 89] on div "A carregar..." at bounding box center [71, 109] width 143 height 185
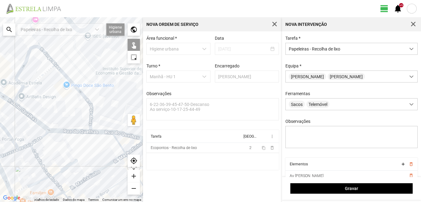
click at [38, 128] on div "A carregar..." at bounding box center [71, 109] width 143 height 185
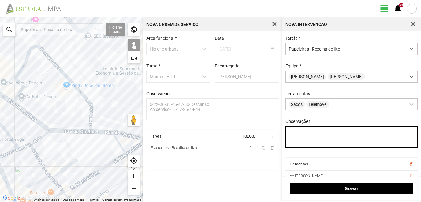
click at [292, 136] on textarea "Observações" at bounding box center [351, 137] width 132 height 22
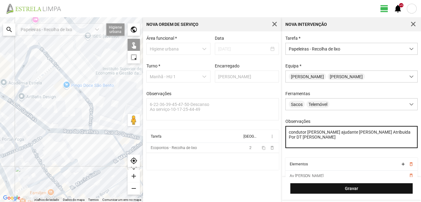
type textarea "condutor [PERSON_NAME] ajudante [PERSON_NAME] Atribuida Por DT [PERSON_NAME]"
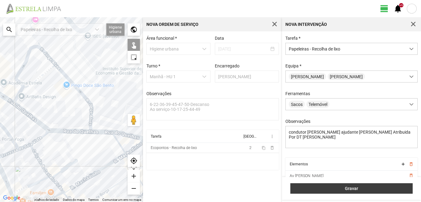
click at [299, 185] on button "Gravar" at bounding box center [351, 188] width 122 height 10
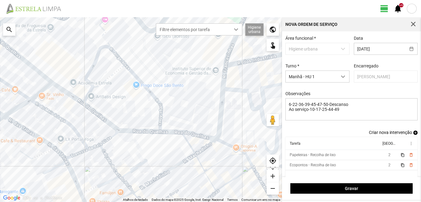
click at [413, 134] on span "add" at bounding box center [415, 133] width 4 height 4
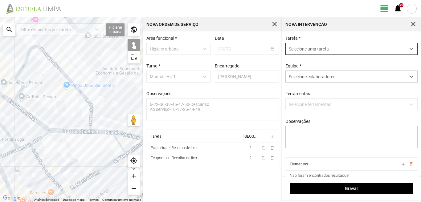
click at [323, 52] on span "Selecione uma tarefa" at bounding box center [346, 48] width 120 height 11
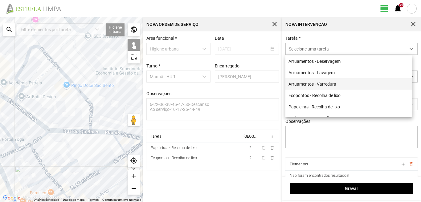
click at [328, 82] on li "Arruamentos - Varredura" at bounding box center [348, 83] width 127 height 11
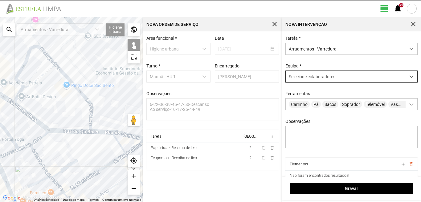
click at [326, 78] on span "Selecione colaboradores" at bounding box center [312, 76] width 47 height 5
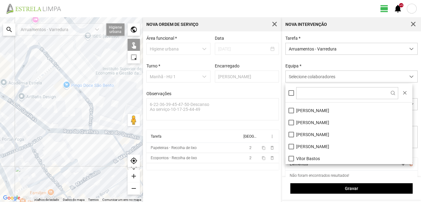
scroll to position [83, 0]
click at [291, 143] on li "[PERSON_NAME]" at bounding box center [348, 146] width 127 height 12
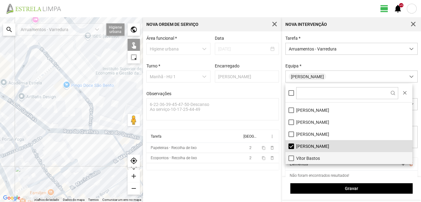
click at [292, 160] on li "Vítor Bastos" at bounding box center [348, 158] width 127 height 12
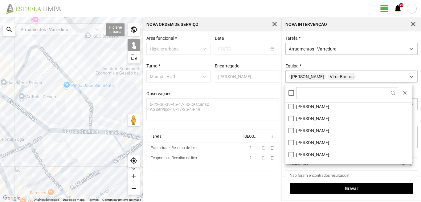
scroll to position [0, 0]
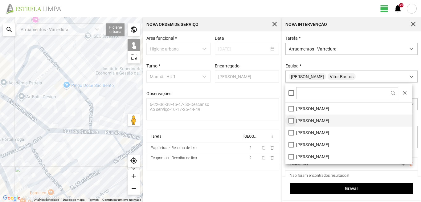
click at [291, 124] on li "[PERSON_NAME]" at bounding box center [348, 121] width 127 height 12
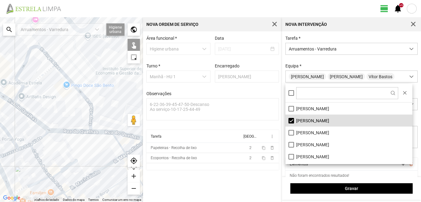
drag, startPoint x: 120, startPoint y: 102, endPoint x: 39, endPoint y: 112, distance: 81.1
click at [43, 111] on div "A carregar..." at bounding box center [71, 109] width 143 height 185
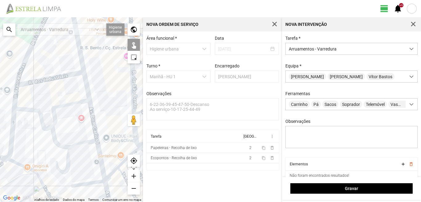
drag, startPoint x: 131, startPoint y: 91, endPoint x: 64, endPoint y: 105, distance: 68.0
click at [66, 103] on div "A carregar..." at bounding box center [71, 109] width 143 height 185
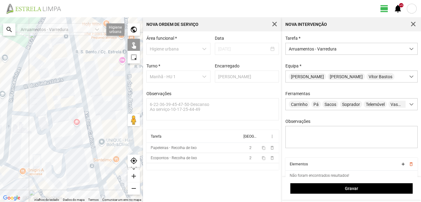
click at [72, 42] on div "A carregar..." at bounding box center [71, 109] width 143 height 185
click at [55, 80] on div "A carregar..." at bounding box center [71, 109] width 143 height 185
click at [82, 96] on div "A carregar..." at bounding box center [71, 109] width 143 height 185
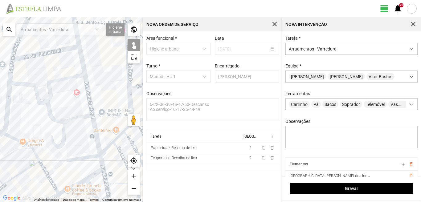
drag, startPoint x: 48, startPoint y: 139, endPoint x: 49, endPoint y: 63, distance: 76.1
click at [49, 63] on div "A carregar..." at bounding box center [71, 109] width 143 height 185
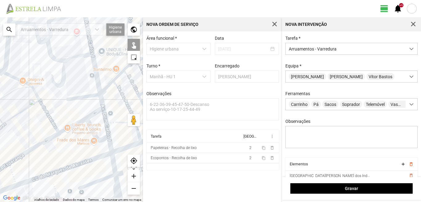
click at [84, 95] on div "A carregar..." at bounding box center [71, 109] width 143 height 185
click at [101, 100] on div "A carregar..." at bounding box center [71, 109] width 143 height 185
click at [75, 110] on div "A carregar..." at bounding box center [71, 109] width 143 height 185
click at [96, 112] on div "A carregar..." at bounding box center [71, 109] width 143 height 185
click at [72, 126] on div "A carregar..." at bounding box center [71, 109] width 143 height 185
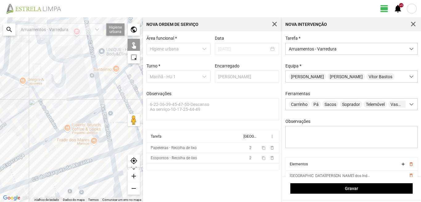
click at [74, 124] on div "A carregar..." at bounding box center [71, 109] width 143 height 185
click at [88, 124] on div "A carregar..." at bounding box center [71, 109] width 143 height 185
click at [106, 118] on div "A carregar..." at bounding box center [71, 109] width 143 height 185
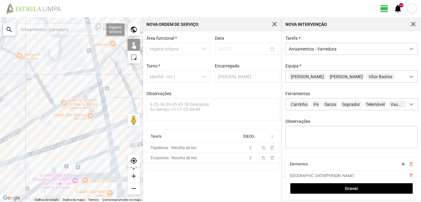
drag, startPoint x: 96, startPoint y: 136, endPoint x: 90, endPoint y: 103, distance: 33.2
click at [91, 104] on div "A carregar..." at bounding box center [71, 109] width 143 height 185
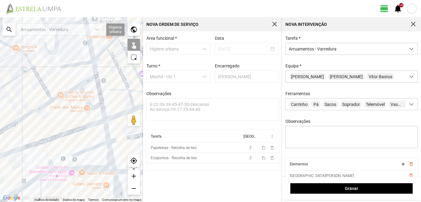
click at [104, 113] on div "A carregar..." at bounding box center [71, 109] width 143 height 185
click at [106, 134] on div "A carregar..." at bounding box center [71, 109] width 143 height 185
click at [93, 147] on div "A carregar..." at bounding box center [71, 109] width 143 height 185
click at [111, 155] on div "A carregar..." at bounding box center [71, 109] width 143 height 185
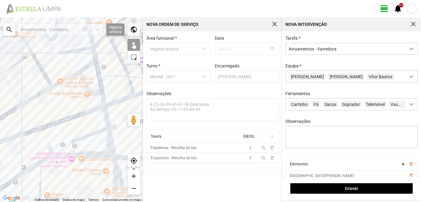
drag, startPoint x: 95, startPoint y: 148, endPoint x: 85, endPoint y: 113, distance: 36.4
click at [86, 116] on div "A carregar..." at bounding box center [71, 109] width 143 height 185
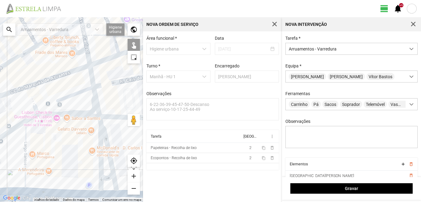
click at [103, 137] on div "A carregar..." at bounding box center [71, 109] width 143 height 185
click at [98, 143] on div "A carregar..." at bounding box center [71, 109] width 143 height 185
click at [105, 177] on div "A carregar..." at bounding box center [71, 109] width 143 height 185
click at [106, 193] on div "A carregar..." at bounding box center [71, 109] width 143 height 185
click at [25, 152] on div "A carregar..." at bounding box center [71, 109] width 143 height 185
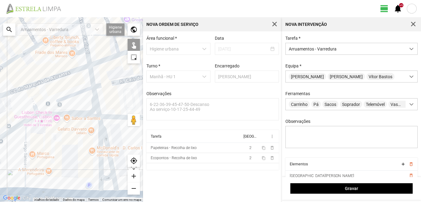
click at [30, 117] on div "A carregar..." at bounding box center [71, 109] width 143 height 185
drag, startPoint x: 11, startPoint y: 150, endPoint x: 64, endPoint y: 145, distance: 53.3
click at [64, 145] on div "A carregar..." at bounding box center [71, 109] width 143 height 185
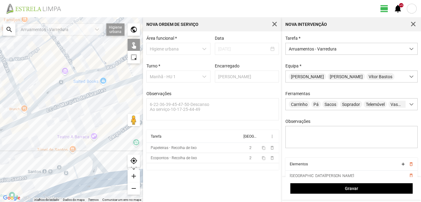
drag, startPoint x: 73, startPoint y: 151, endPoint x: 48, endPoint y: 147, distance: 25.0
click at [48, 147] on div "A carregar..." at bounding box center [71, 109] width 143 height 185
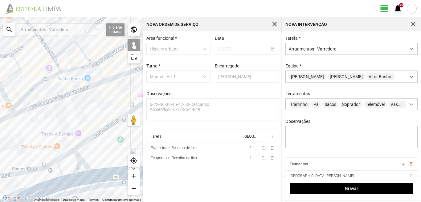
click at [93, 134] on div "A carregar..." at bounding box center [71, 109] width 143 height 185
click at [67, 154] on div "A carregar..." at bounding box center [71, 109] width 143 height 185
click at [75, 157] on div "A carregar..." at bounding box center [71, 109] width 143 height 185
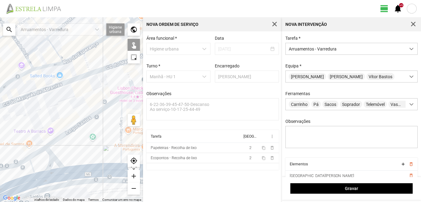
drag, startPoint x: 95, startPoint y: 157, endPoint x: 63, endPoint y: 154, distance: 31.2
click at [64, 154] on div "A carregar..." at bounding box center [71, 109] width 143 height 185
click at [79, 173] on div "A carregar..." at bounding box center [71, 109] width 143 height 185
click at [47, 178] on div "A carregar..." at bounding box center [71, 109] width 143 height 185
click at [36, 164] on div "A carregar..." at bounding box center [71, 109] width 143 height 185
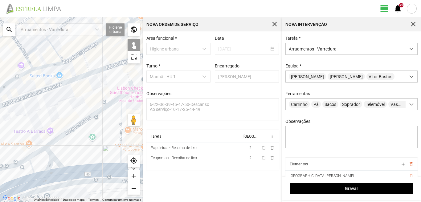
click at [51, 177] on div "A carregar..." at bounding box center [71, 109] width 143 height 185
drag, startPoint x: 79, startPoint y: 158, endPoint x: 112, endPoint y: 149, distance: 33.6
click at [111, 149] on div "A carregar..." at bounding box center [71, 109] width 143 height 185
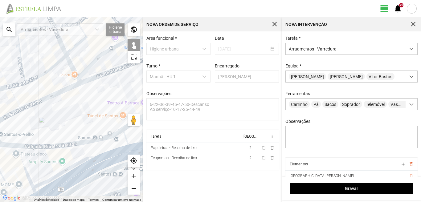
drag, startPoint x: 41, startPoint y: 184, endPoint x: 90, endPoint y: 162, distance: 53.8
click at [90, 162] on div "A carregar..." at bounding box center [71, 109] width 143 height 185
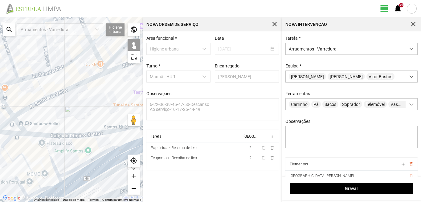
click at [52, 163] on div "A carregar..." at bounding box center [71, 109] width 143 height 185
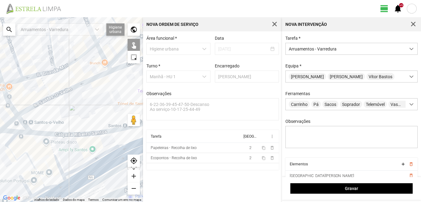
drag, startPoint x: 41, startPoint y: 163, endPoint x: 79, endPoint y: 161, distance: 38.6
click at [79, 161] on div "A carregar..." at bounding box center [71, 109] width 143 height 185
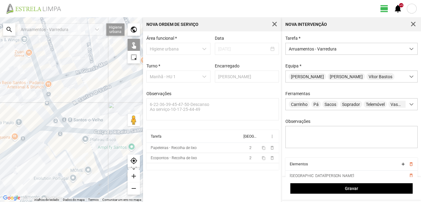
click at [51, 136] on div "A carregar..." at bounding box center [71, 109] width 143 height 185
click at [51, 150] on div "A carregar..." at bounding box center [71, 109] width 143 height 185
click at [89, 184] on div "A carregar..." at bounding box center [71, 109] width 143 height 185
click at [76, 192] on div "A carregar..." at bounding box center [71, 109] width 143 height 185
click at [63, 181] on div "A carregar..." at bounding box center [71, 109] width 143 height 185
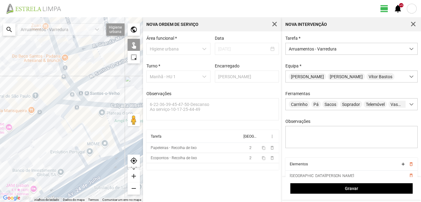
drag, startPoint x: 76, startPoint y: 180, endPoint x: 102, endPoint y: 137, distance: 50.0
click at [94, 148] on div "A carregar..." at bounding box center [71, 109] width 143 height 185
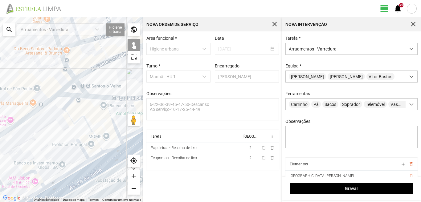
click at [109, 161] on div "A carregar..." at bounding box center [71, 109] width 143 height 185
click at [76, 183] on div "A carregar..." at bounding box center [71, 109] width 143 height 185
click at [73, 171] on div "A carregar..." at bounding box center [71, 109] width 143 height 185
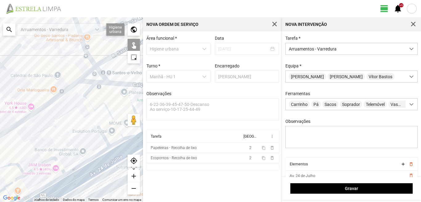
drag, startPoint x: 59, startPoint y: 162, endPoint x: 73, endPoint y: 155, distance: 15.6
click at [72, 155] on div "A carregar..." at bounding box center [71, 109] width 143 height 185
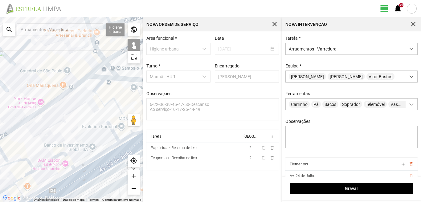
click at [61, 155] on div "A carregar..." at bounding box center [71, 109] width 143 height 185
click at [64, 177] on div "A carregar..." at bounding box center [71, 109] width 143 height 185
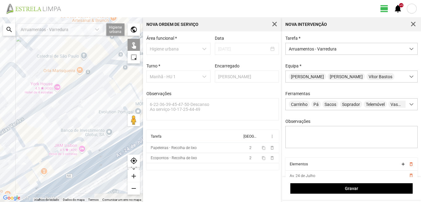
drag, startPoint x: 60, startPoint y: 175, endPoint x: 86, endPoint y: 147, distance: 37.7
click at [73, 161] on div "A carregar..." at bounding box center [71, 109] width 143 height 185
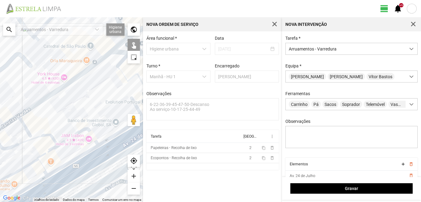
click at [73, 175] on div "A carregar..." at bounding box center [71, 109] width 143 height 185
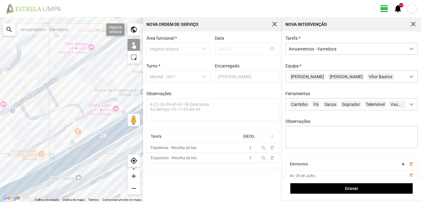
drag, startPoint x: 51, startPoint y: 186, endPoint x: 84, endPoint y: 144, distance: 53.9
click at [84, 144] on div "A carregar..." at bounding box center [71, 109] width 143 height 185
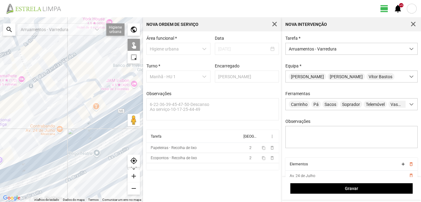
click at [79, 143] on div "A carregar..." at bounding box center [71, 109] width 143 height 185
click at [78, 131] on div "A carregar..." at bounding box center [71, 109] width 143 height 185
click at [88, 113] on div "A carregar..." at bounding box center [71, 109] width 143 height 185
click at [73, 110] on div "A carregar..." at bounding box center [71, 109] width 143 height 185
click at [94, 96] on div "A carregar..." at bounding box center [71, 109] width 143 height 185
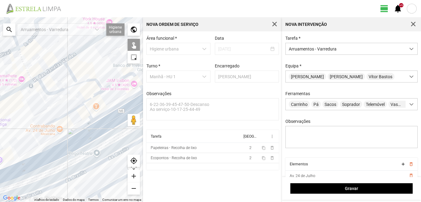
click at [93, 80] on div "A carregar..." at bounding box center [71, 109] width 143 height 185
click at [17, 173] on div "A carregar..." at bounding box center [71, 109] width 143 height 185
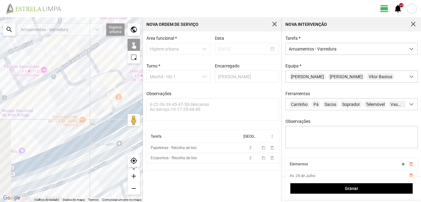
drag, startPoint x: 35, startPoint y: 141, endPoint x: 62, endPoint y: 137, distance: 27.1
click at [62, 137] on div "A carregar..." at bounding box center [71, 109] width 143 height 185
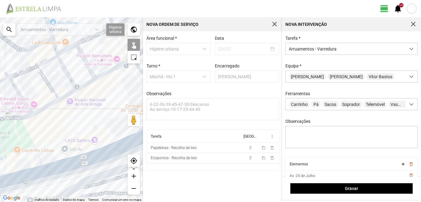
click at [28, 170] on div "A carregar..." at bounding box center [71, 109] width 143 height 185
click at [41, 167] on div "A carregar..." at bounding box center [71, 109] width 143 height 185
click at [41, 165] on div "A carregar..." at bounding box center [71, 109] width 143 height 185
click at [40, 167] on div "A carregar..." at bounding box center [71, 109] width 143 height 185
click at [42, 166] on div "A carregar..." at bounding box center [71, 109] width 143 height 185
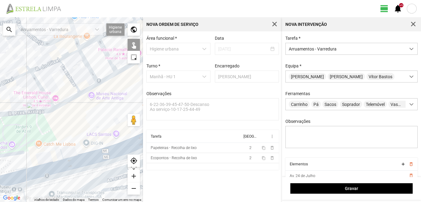
drag, startPoint x: 66, startPoint y: 153, endPoint x: 70, endPoint y: 151, distance: 5.1
click at [70, 151] on div "A carregar..." at bounding box center [71, 109] width 143 height 185
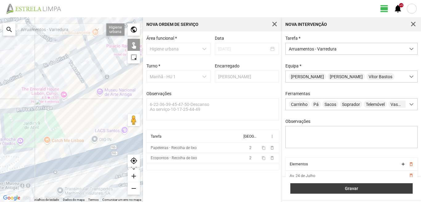
click at [351, 190] on span "Gravar" at bounding box center [352, 188] width 116 height 5
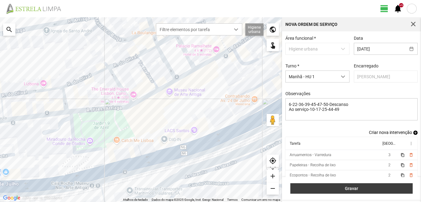
click at [351, 190] on span "Gravar" at bounding box center [352, 188] width 116 height 5
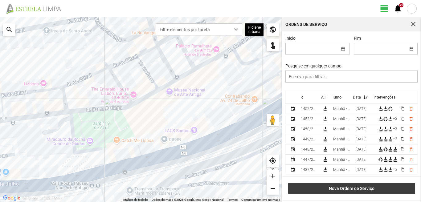
click at [351, 190] on span "Nova Ordem de Serviço" at bounding box center [351, 188] width 120 height 5
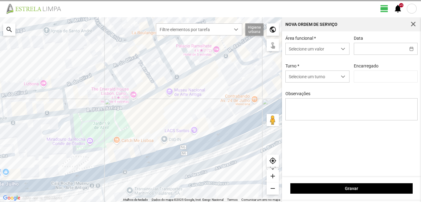
type input "[PERSON_NAME]"
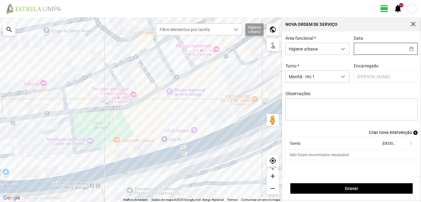
click at [375, 47] on input "text" at bounding box center [379, 48] width 51 height 11
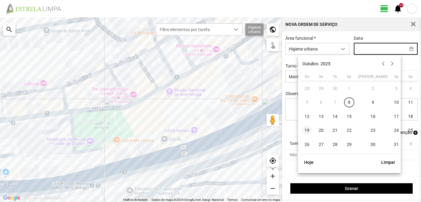
click at [307, 129] on span "19" at bounding box center [307, 131] width 10 height 10
type input "[DATE]"
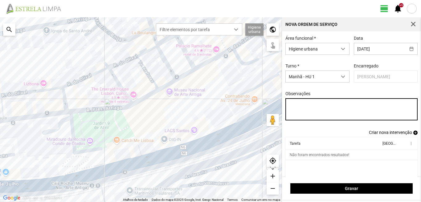
click at [294, 104] on textarea "Observações" at bounding box center [351, 109] width 132 height 22
type textarea "6-22-36-39-45-47-50-Descanso Ao serviço-10 [PHONE_NUMBER]"
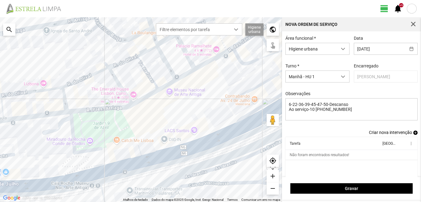
click at [413, 132] on span "add" at bounding box center [415, 133] width 4 height 4
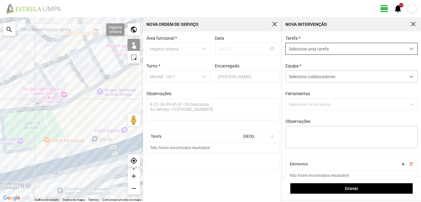
click at [338, 51] on span "Selecione uma tarefa" at bounding box center [346, 48] width 120 height 11
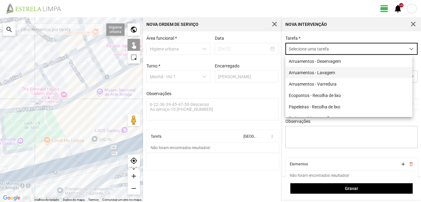
scroll to position [3, 27]
click at [318, 95] on li "Ecopontos - Recolha de lixo" at bounding box center [348, 95] width 127 height 11
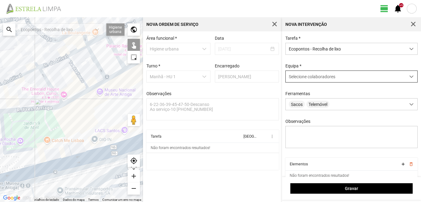
click at [316, 75] on span "Selecione colaboradores" at bounding box center [312, 76] width 47 height 5
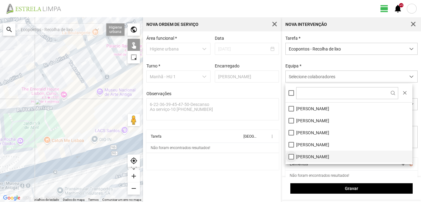
click at [291, 158] on li "[PERSON_NAME]" at bounding box center [348, 157] width 127 height 12
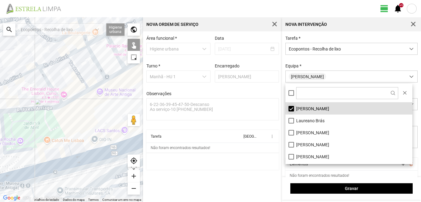
scroll to position [62, 0]
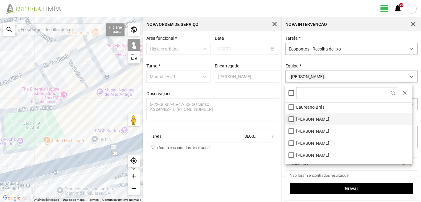
click at [291, 118] on li "[PERSON_NAME]" at bounding box center [348, 119] width 127 height 12
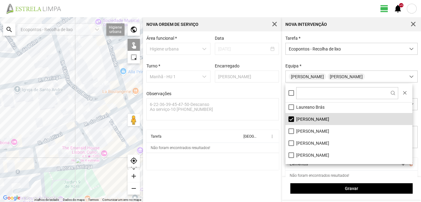
drag, startPoint x: 29, startPoint y: 51, endPoint x: 78, endPoint y: 135, distance: 97.0
click at [79, 134] on div "A carregar..." at bounding box center [71, 109] width 143 height 185
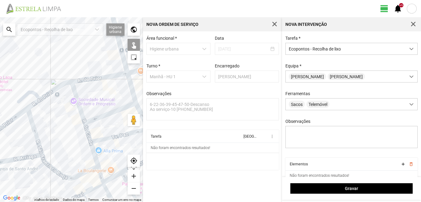
drag, startPoint x: 68, startPoint y: 120, endPoint x: 60, endPoint y: 132, distance: 14.6
click at [60, 131] on div "A carregar..." at bounding box center [71, 109] width 143 height 185
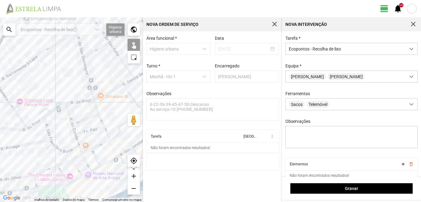
click at [87, 60] on div "A carregar..." at bounding box center [71, 109] width 143 height 185
drag, startPoint x: 116, startPoint y: 99, endPoint x: 22, endPoint y: 118, distance: 95.6
click at [22, 118] on div "A carregar..." at bounding box center [71, 109] width 143 height 185
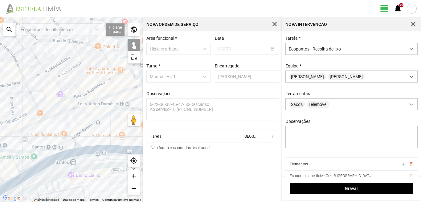
drag, startPoint x: 59, startPoint y: 105, endPoint x: 105, endPoint y: 111, distance: 45.9
click at [105, 111] on div "A carregar..." at bounding box center [71, 109] width 143 height 185
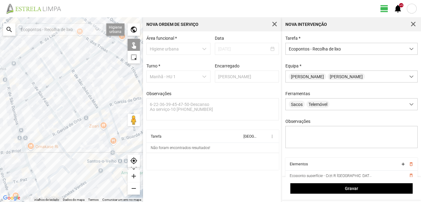
click at [98, 108] on div "A carregar..." at bounding box center [71, 109] width 143 height 185
click at [63, 130] on div "A carregar..." at bounding box center [71, 109] width 143 height 185
click at [96, 107] on div "A carregar..." at bounding box center [71, 109] width 143 height 185
click at [63, 126] on div "A carregar..." at bounding box center [71, 109] width 143 height 185
click at [49, 36] on div "A carregar..." at bounding box center [71, 109] width 143 height 185
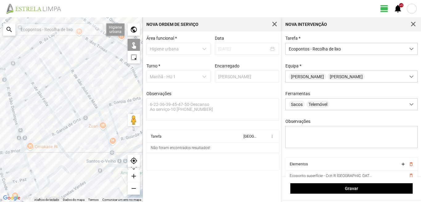
click at [50, 38] on div "A carregar..." at bounding box center [71, 109] width 143 height 185
drag, startPoint x: 68, startPoint y: 46, endPoint x: 0, endPoint y: 143, distance: 118.6
click at [0, 143] on div "A carregar..." at bounding box center [71, 109] width 143 height 185
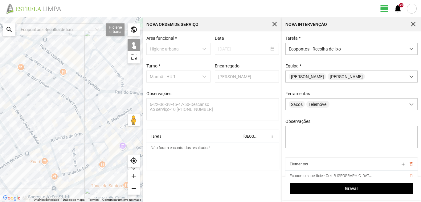
drag, startPoint x: 109, startPoint y: 76, endPoint x: 49, endPoint y: 119, distance: 73.8
click at [49, 115] on div "A carregar..." at bounding box center [71, 109] width 143 height 185
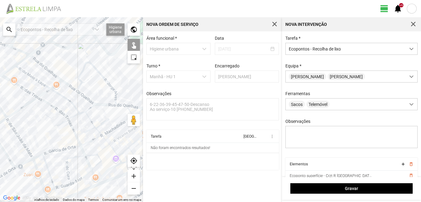
click at [39, 60] on div "A carregar..." at bounding box center [71, 109] width 143 height 185
drag, startPoint x: 105, startPoint y: 102, endPoint x: 1, endPoint y: 82, distance: 106.7
click at [1, 82] on div "A carregar..." at bounding box center [71, 109] width 143 height 185
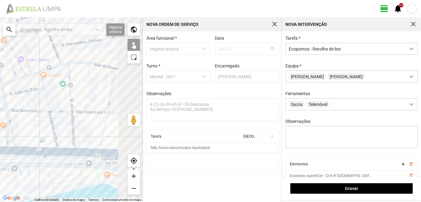
click at [3, 81] on div "A carregar..." at bounding box center [71, 109] width 143 height 185
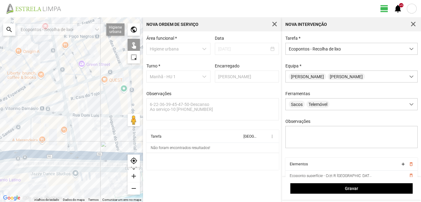
drag, startPoint x: 85, startPoint y: 87, endPoint x: 130, endPoint y: 98, distance: 46.7
click at [130, 98] on div "A carregar..." at bounding box center [71, 109] width 143 height 185
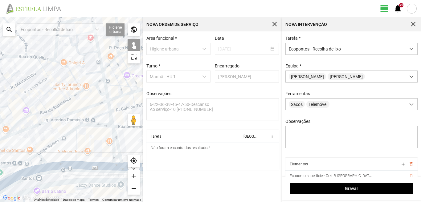
click at [58, 61] on div "A carregar..." at bounding box center [71, 109] width 143 height 185
click at [55, 53] on div "A carregar..." at bounding box center [71, 109] width 143 height 185
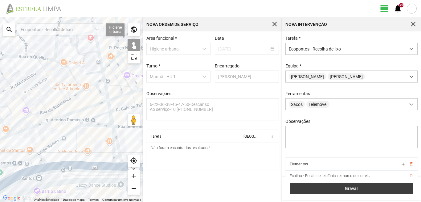
click at [295, 186] on button "Gravar" at bounding box center [351, 188] width 122 height 10
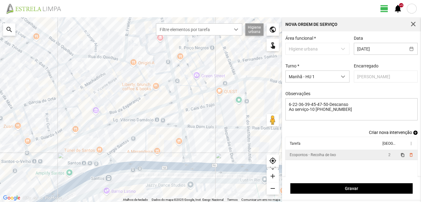
click at [386, 159] on td "2" at bounding box center [389, 155] width 17 height 10
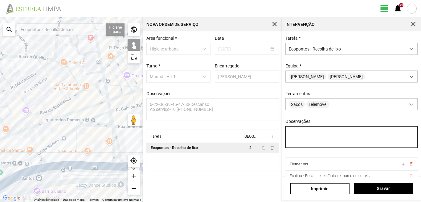
click at [292, 133] on textarea "Observações" at bounding box center [351, 137] width 132 height 22
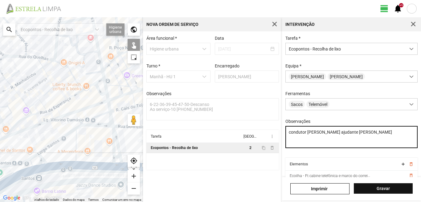
type textarea "condutor [PERSON_NAME] ajudante [PERSON_NAME]"
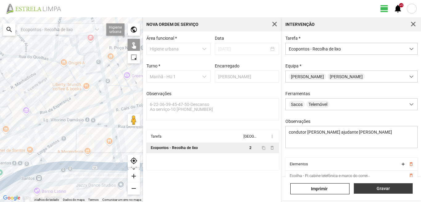
click at [381, 188] on span "Gravar" at bounding box center [383, 188] width 52 height 5
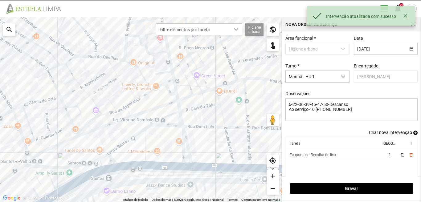
click at [413, 133] on span "add" at bounding box center [415, 133] width 4 height 4
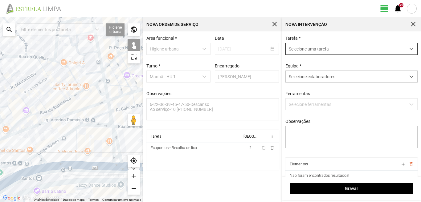
click at [346, 47] on span "Selecione uma tarefa" at bounding box center [346, 48] width 120 height 11
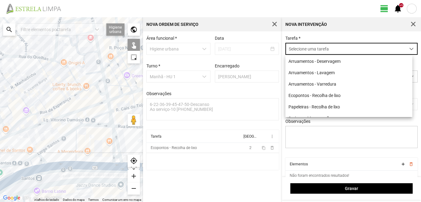
scroll to position [3, 27]
click at [324, 109] on li "Papeleiras - Recolha de lixo" at bounding box center [348, 106] width 127 height 11
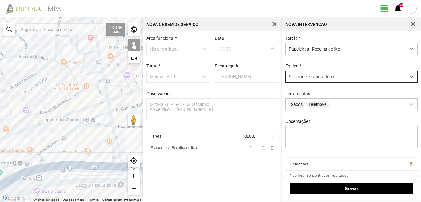
click at [326, 79] on span "Selecione colaboradores" at bounding box center [312, 76] width 47 height 5
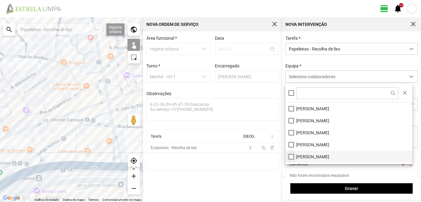
click at [290, 155] on li "[PERSON_NAME]" at bounding box center [348, 157] width 127 height 12
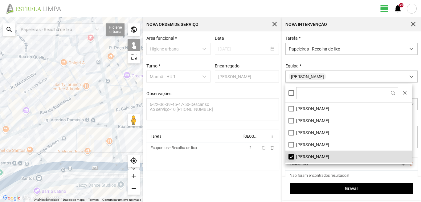
scroll to position [31, 0]
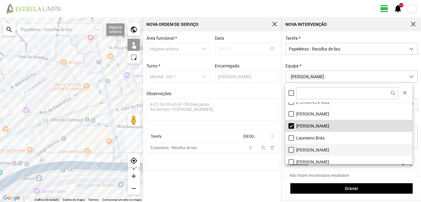
click at [290, 149] on li "[PERSON_NAME]" at bounding box center [348, 150] width 127 height 12
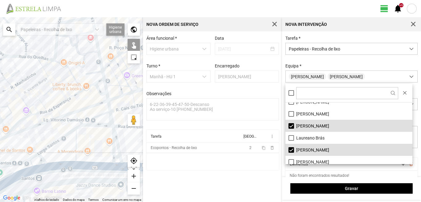
click at [44, 69] on div "A carregar..." at bounding box center [71, 109] width 143 height 185
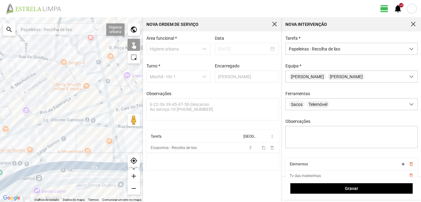
click at [30, 59] on div "A carregar..." at bounding box center [71, 109] width 143 height 185
click at [28, 56] on div "A carregar..." at bounding box center [71, 109] width 143 height 185
click at [26, 54] on div "A carregar..." at bounding box center [71, 109] width 143 height 185
click at [26, 48] on div "A carregar..." at bounding box center [71, 109] width 143 height 185
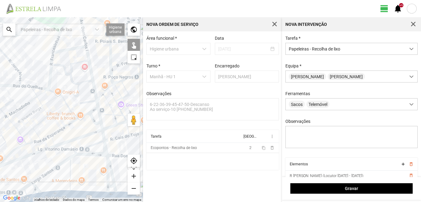
drag, startPoint x: 39, startPoint y: 48, endPoint x: 28, endPoint y: 97, distance: 50.0
click at [28, 97] on div "A carregar..." at bounding box center [71, 109] width 143 height 185
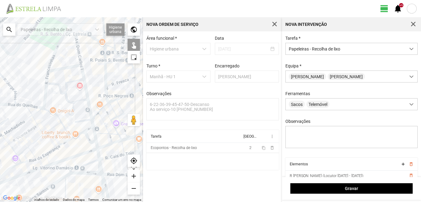
click at [50, 77] on div "A carregar..." at bounding box center [71, 109] width 143 height 185
click at [50, 73] on div "A carregar..." at bounding box center [71, 109] width 143 height 185
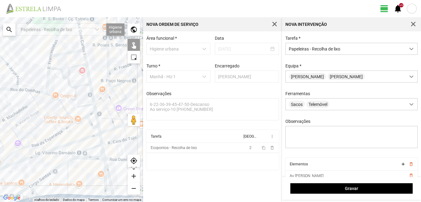
drag, startPoint x: 42, startPoint y: 179, endPoint x: 60, endPoint y: 133, distance: 49.4
click at [58, 135] on div "A carregar..." at bounding box center [71, 109] width 143 height 185
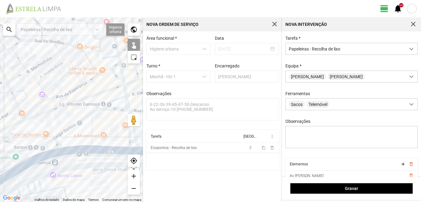
click at [55, 109] on div "A carregar..." at bounding box center [71, 109] width 143 height 185
click at [37, 118] on div "A carregar..." at bounding box center [71, 109] width 143 height 185
click at [38, 117] on div "A carregar..." at bounding box center [71, 109] width 143 height 185
drag, startPoint x: 22, startPoint y: 75, endPoint x: 35, endPoint y: 116, distance: 43.2
click at [35, 116] on div "A carregar..." at bounding box center [71, 109] width 143 height 185
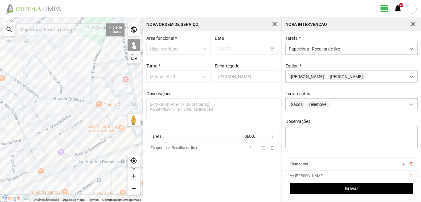
click at [23, 84] on div "A carregar..." at bounding box center [71, 109] width 143 height 185
click at [28, 80] on div "A carregar..." at bounding box center [71, 109] width 143 height 185
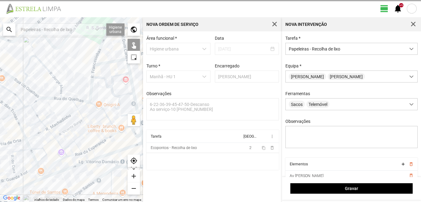
click at [31, 78] on div "A carregar..." at bounding box center [71, 109] width 143 height 185
click at [28, 80] on div "A carregar..." at bounding box center [71, 109] width 143 height 185
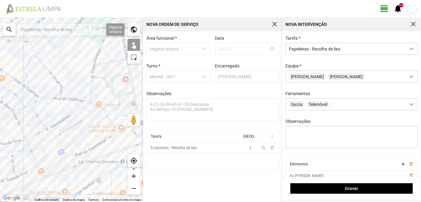
click at [35, 96] on div "A carregar..." at bounding box center [71, 109] width 143 height 185
click at [29, 83] on div "A carregar..." at bounding box center [71, 109] width 143 height 185
click at [28, 82] on div "A carregar..." at bounding box center [71, 109] width 143 height 185
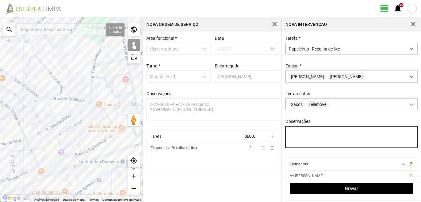
click at [296, 137] on textarea "Observações" at bounding box center [351, 137] width 132 height 22
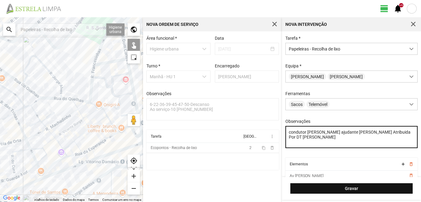
type textarea "condutor [PERSON_NAME] ajudante [PERSON_NAME] Atribuida Por DT [PERSON_NAME]"
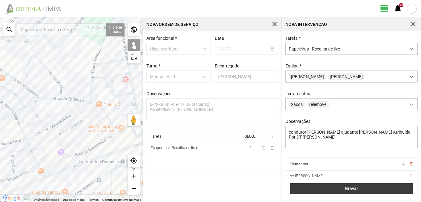
click at [341, 185] on button "Gravar" at bounding box center [351, 188] width 122 height 10
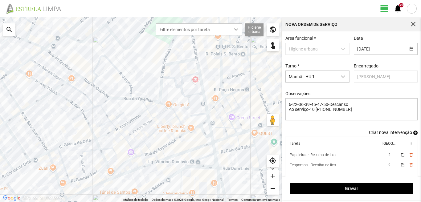
click at [413, 134] on span "add" at bounding box center [415, 133] width 4 height 4
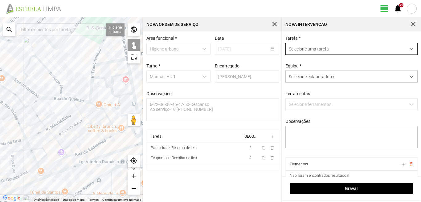
click at [346, 44] on span "Selecione uma tarefa" at bounding box center [346, 48] width 120 height 11
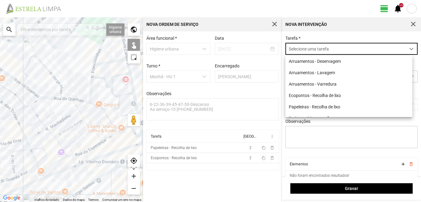
scroll to position [3, 27]
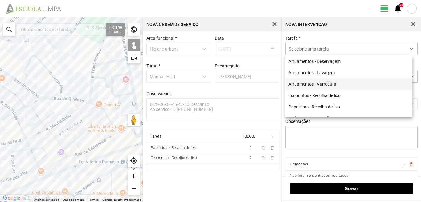
click at [309, 85] on li "Arruamentos - Varredura" at bounding box center [348, 83] width 127 height 11
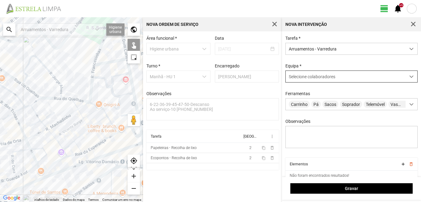
click at [310, 80] on div "Selecione colaboradores" at bounding box center [346, 76] width 120 height 11
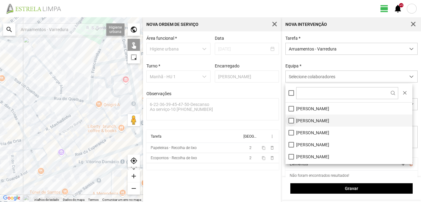
click at [292, 121] on li "[PERSON_NAME]" at bounding box center [348, 121] width 127 height 12
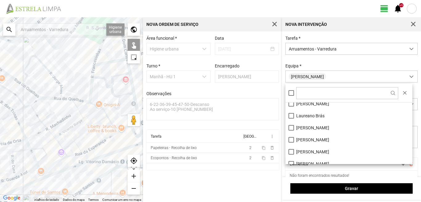
scroll to position [83, 0]
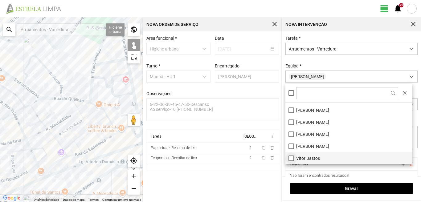
click at [291, 157] on li "Vítor Bastos" at bounding box center [348, 158] width 127 height 12
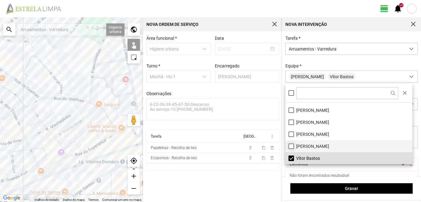
click at [291, 144] on li "[PERSON_NAME]" at bounding box center [348, 146] width 127 height 12
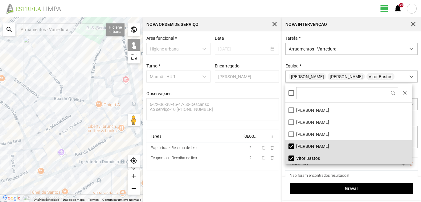
drag, startPoint x: 108, startPoint y: 87, endPoint x: 88, endPoint y: 122, distance: 41.2
click at [88, 122] on div "A carregar..." at bounding box center [71, 109] width 143 height 185
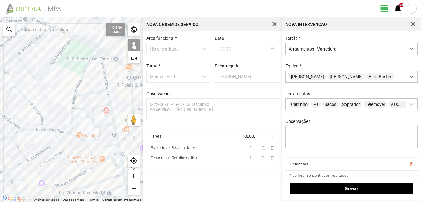
click at [104, 74] on div "A carregar..." at bounding box center [71, 109] width 143 height 185
click at [94, 93] on div "A carregar..." at bounding box center [71, 109] width 143 height 185
click at [110, 104] on div "A carregar..." at bounding box center [71, 109] width 143 height 185
click at [107, 146] on div "A carregar..." at bounding box center [71, 109] width 143 height 185
click at [119, 148] on div "A carregar..." at bounding box center [71, 109] width 143 height 185
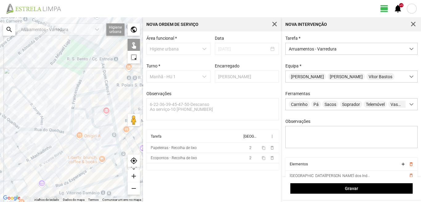
click at [106, 153] on div "A carregar..." at bounding box center [71, 109] width 143 height 185
click at [105, 158] on div "A carregar..." at bounding box center [71, 109] width 143 height 185
click at [112, 155] on div "A carregar..." at bounding box center [71, 109] width 143 height 185
click at [112, 161] on div "A carregar..." at bounding box center [71, 109] width 143 height 185
click at [121, 158] on div "A carregar..." at bounding box center [71, 109] width 143 height 185
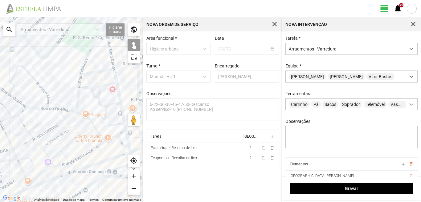
drag, startPoint x: 118, startPoint y: 161, endPoint x: 120, endPoint y: 132, distance: 29.3
click at [121, 134] on div "A carregar..." at bounding box center [71, 109] width 143 height 185
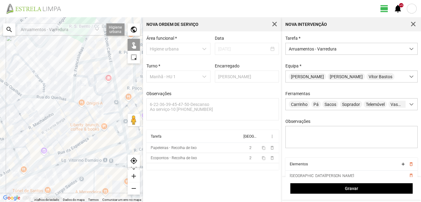
click at [125, 139] on div "A carregar..." at bounding box center [71, 109] width 143 height 185
click at [127, 152] on div "A carregar..." at bounding box center [71, 109] width 143 height 185
click at [119, 156] on div "A carregar..." at bounding box center [71, 109] width 143 height 185
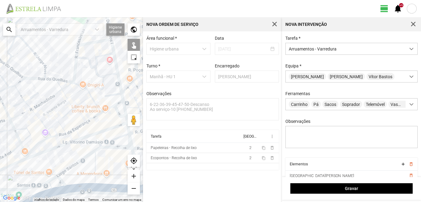
drag, startPoint x: 105, startPoint y: 161, endPoint x: 99, endPoint y: 129, distance: 32.4
click at [104, 134] on div "A carregar..." at bounding box center [71, 109] width 143 height 185
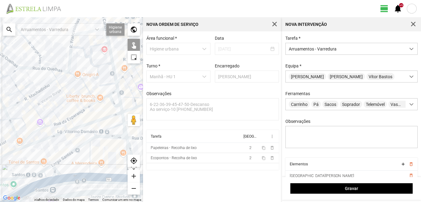
click at [124, 131] on div "A carregar..." at bounding box center [71, 109] width 143 height 185
click at [112, 138] on div "A carregar..." at bounding box center [71, 109] width 143 height 185
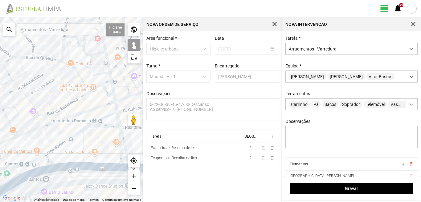
drag, startPoint x: 116, startPoint y: 145, endPoint x: 102, endPoint y: 126, distance: 24.3
click at [103, 127] on div "A carregar..." at bounding box center [71, 109] width 143 height 185
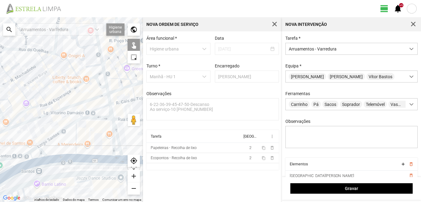
click at [113, 133] on div "A carregar..." at bounding box center [71, 109] width 143 height 185
click at [116, 135] on div "A carregar..." at bounding box center [71, 109] width 143 height 185
click at [116, 149] on div "A carregar..." at bounding box center [71, 109] width 143 height 185
click at [115, 159] on div "A carregar..." at bounding box center [71, 109] width 143 height 185
click at [75, 141] on div "A carregar..." at bounding box center [71, 109] width 143 height 185
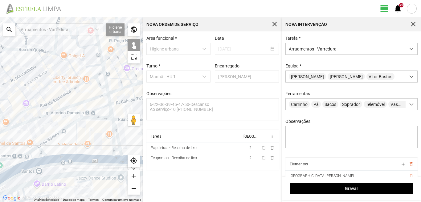
click at [65, 128] on div "A carregar..." at bounding box center [71, 109] width 143 height 185
click at [42, 153] on div "A carregar..." at bounding box center [71, 109] width 143 height 185
click at [36, 148] on div "A carregar..." at bounding box center [71, 109] width 143 height 185
click at [59, 159] on div "A carregar..." at bounding box center [71, 109] width 143 height 185
click at [38, 161] on div "A carregar..." at bounding box center [71, 109] width 143 height 185
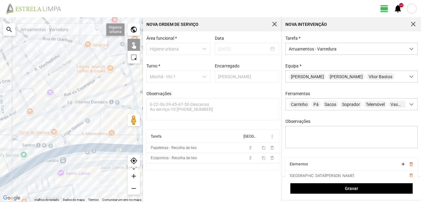
drag, startPoint x: 63, startPoint y: 149, endPoint x: 91, endPoint y: 138, distance: 29.8
click at [91, 138] on div "A carregar..." at bounding box center [71, 109] width 143 height 185
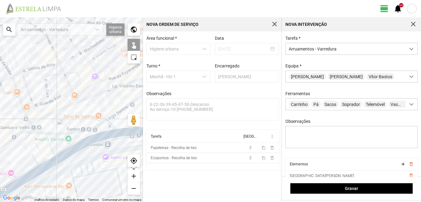
click at [75, 142] on div "A carregar..." at bounding box center [71, 109] width 143 height 185
click at [50, 143] on div "A carregar..." at bounding box center [71, 109] width 143 height 185
click at [28, 135] on div "A carregar..." at bounding box center [71, 109] width 143 height 185
click at [31, 145] on div "A carregar..." at bounding box center [71, 109] width 143 height 185
click at [50, 159] on div "A carregar..." at bounding box center [71, 109] width 143 height 185
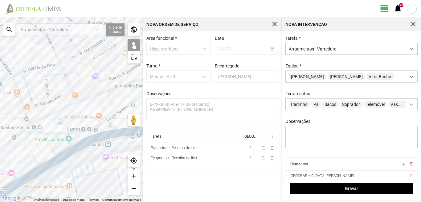
click at [41, 152] on div "A carregar..." at bounding box center [71, 109] width 143 height 185
click at [35, 157] on div "A carregar..." at bounding box center [71, 109] width 143 height 185
click at [41, 163] on div "A carregar..." at bounding box center [71, 109] width 143 height 185
click at [44, 169] on div "A carregar..." at bounding box center [71, 109] width 143 height 185
click at [39, 172] on div "A carregar..." at bounding box center [71, 109] width 143 height 185
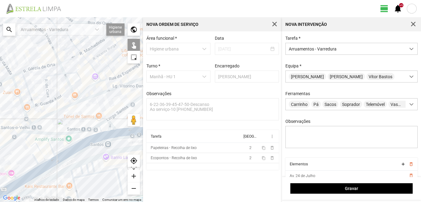
click at [32, 169] on div "A carregar..." at bounding box center [71, 109] width 143 height 185
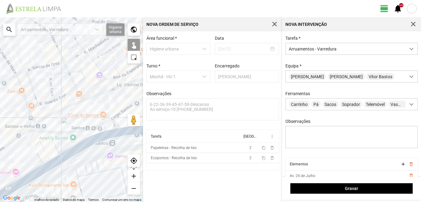
drag, startPoint x: 56, startPoint y: 156, endPoint x: 60, endPoint y: 155, distance: 4.2
click at [61, 154] on div "A carregar..." at bounding box center [71, 109] width 143 height 185
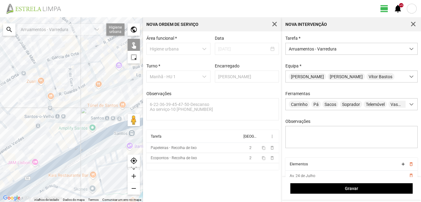
drag, startPoint x: 84, startPoint y: 147, endPoint x: 101, endPoint y: 138, distance: 19.4
click at [101, 138] on div "A carregar..." at bounding box center [71, 109] width 143 height 185
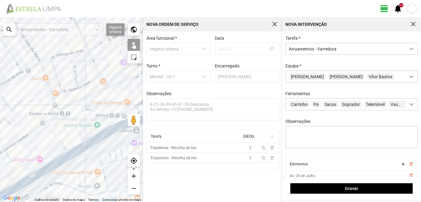
click at [25, 163] on div "A carregar..." at bounding box center [71, 109] width 143 height 185
click at [28, 162] on div "A carregar..." at bounding box center [71, 109] width 143 height 185
click at [31, 173] on div "A carregar..." at bounding box center [71, 109] width 143 height 185
click at [34, 178] on div "A carregar..." at bounding box center [71, 109] width 143 height 185
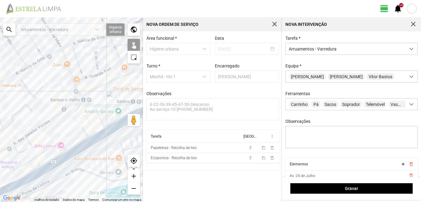
drag, startPoint x: 43, startPoint y: 151, endPoint x: 70, endPoint y: 128, distance: 35.2
click at [66, 133] on div "A carregar..." at bounding box center [71, 109] width 143 height 185
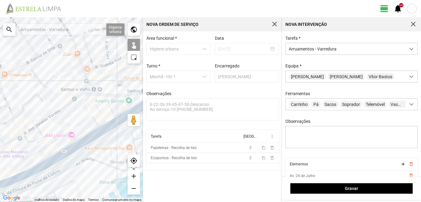
click at [44, 138] on div "A carregar..." at bounding box center [71, 109] width 143 height 185
click at [48, 144] on div "A carregar..." at bounding box center [71, 109] width 143 height 185
click at [43, 150] on div "A carregar..." at bounding box center [71, 109] width 143 height 185
click at [48, 151] on div "A carregar..." at bounding box center [71, 109] width 143 height 185
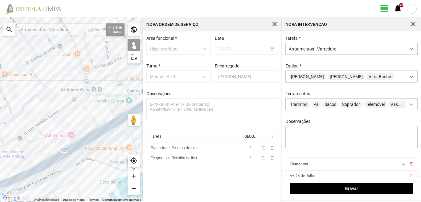
click at [44, 160] on div "A carregar..." at bounding box center [71, 109] width 143 height 185
click at [44, 167] on div "A carregar..." at bounding box center [71, 109] width 143 height 185
drag, startPoint x: 41, startPoint y: 166, endPoint x: 83, endPoint y: 144, distance: 47.0
click at [81, 145] on div "A carregar..." at bounding box center [71, 109] width 143 height 185
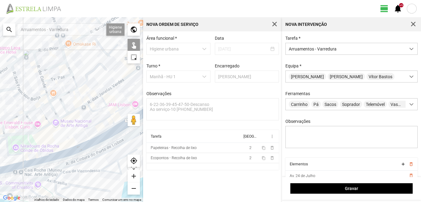
click at [67, 156] on div "A carregar..." at bounding box center [71, 109] width 143 height 185
click at [39, 157] on div "A carregar..." at bounding box center [71, 109] width 143 height 185
click at [43, 162] on div "A carregar..." at bounding box center [71, 109] width 143 height 185
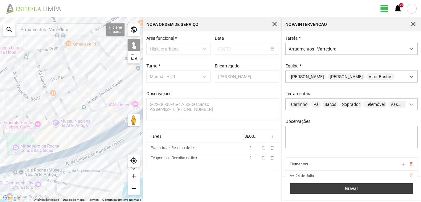
click at [312, 188] on span "Gravar" at bounding box center [352, 188] width 116 height 5
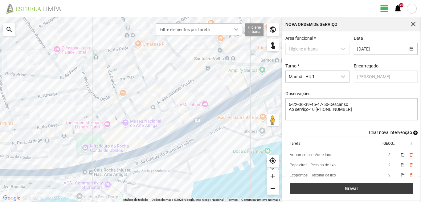
click at [349, 187] on span "Gravar" at bounding box center [352, 188] width 116 height 5
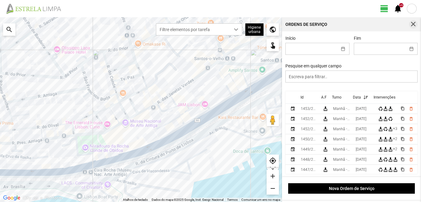
click at [415, 22] on span "button" at bounding box center [413, 25] width 6 height 6
